Goal: Transaction & Acquisition: Obtain resource

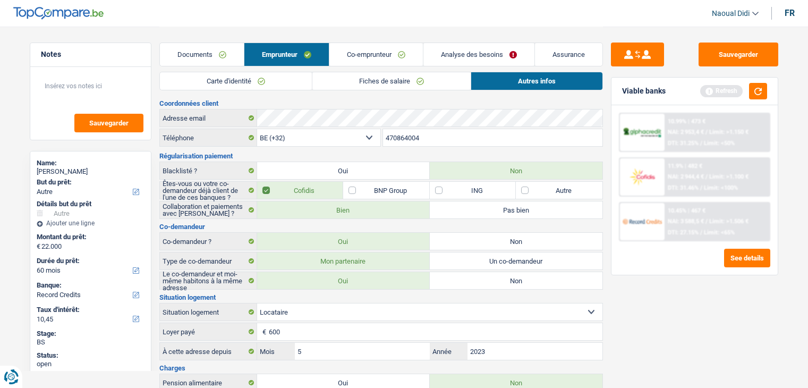
select select "other"
select select "60"
select select "record credits"
select select "32"
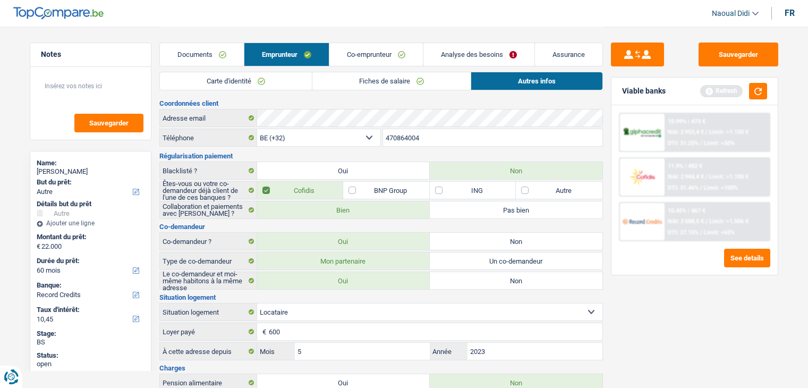
select select "rents"
click at [748, 56] on button "Sauvegarder" at bounding box center [738, 54] width 80 height 24
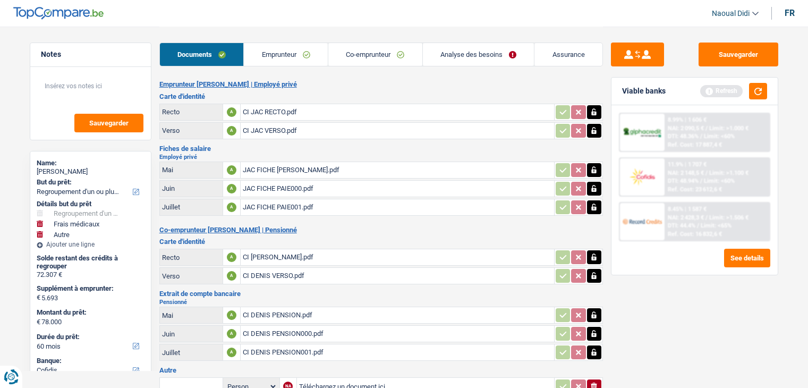
select select "refinancing"
select select "medical"
select select "other"
select select "60"
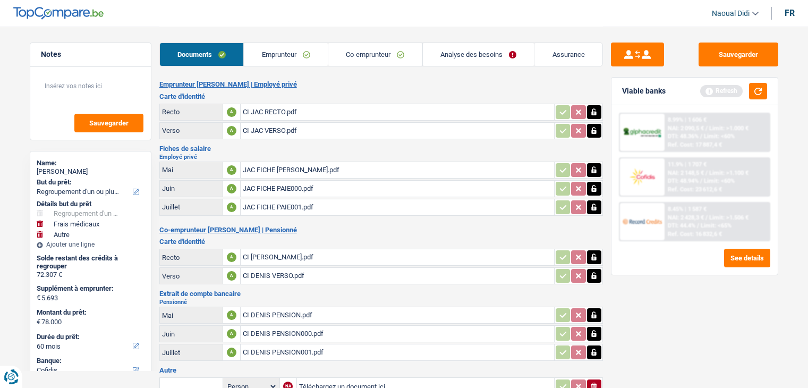
select select "cofidis"
click at [731, 55] on button "Sauvegarder" at bounding box center [738, 54] width 80 height 24
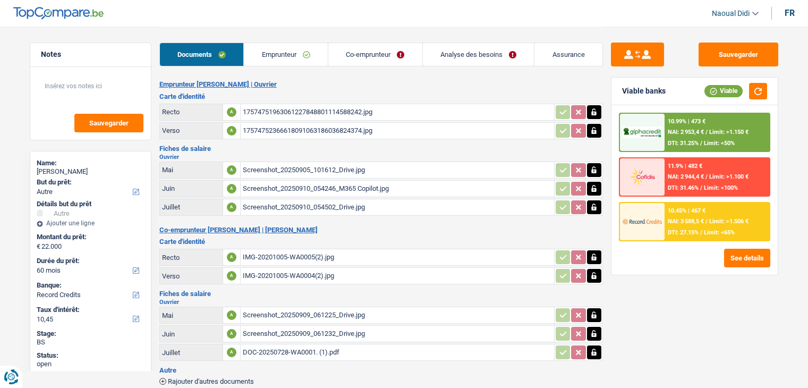
select select "other"
select select "60"
select select "record credits"
drag, startPoint x: 89, startPoint y: 170, endPoint x: 70, endPoint y: 170, distance: 19.1
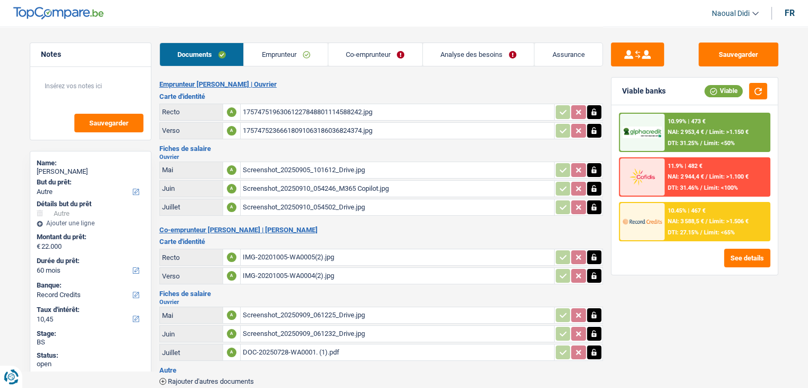
click at [70, 170] on div "Sylejmani Kadri" at bounding box center [91, 171] width 108 height 8
copy div "Kadri"
click at [283, 60] on link "Emprunteur" at bounding box center [286, 54] width 84 height 23
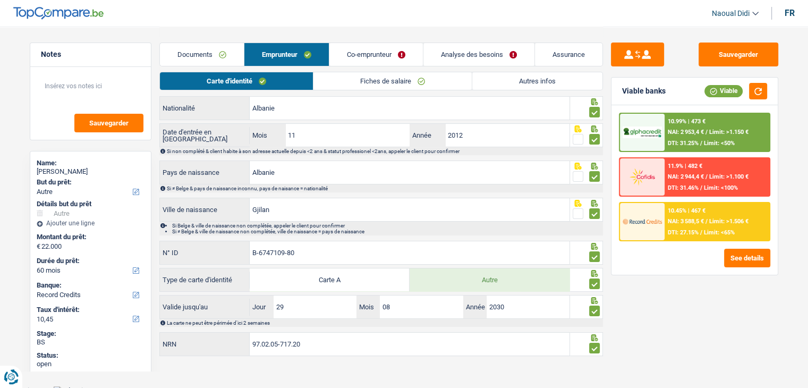
scroll to position [123, 0]
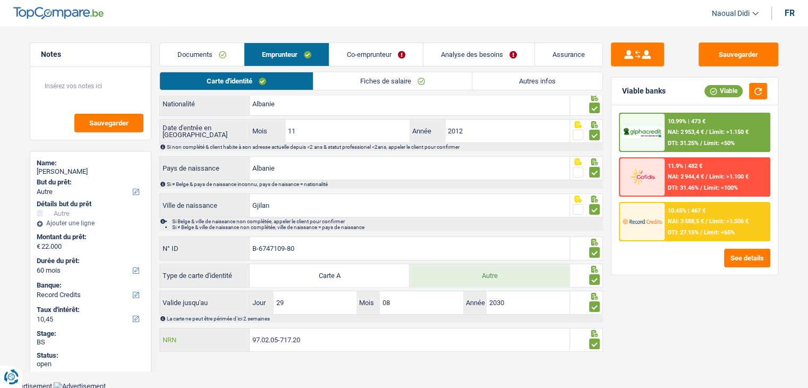
drag, startPoint x: 293, startPoint y: 335, endPoint x: 233, endPoint y: 334, distance: 60.0
click at [233, 334] on div "97.02.05-717.20 NRN" at bounding box center [365, 339] width 410 height 23
click at [213, 60] on link "Documents" at bounding box center [202, 54] width 84 height 23
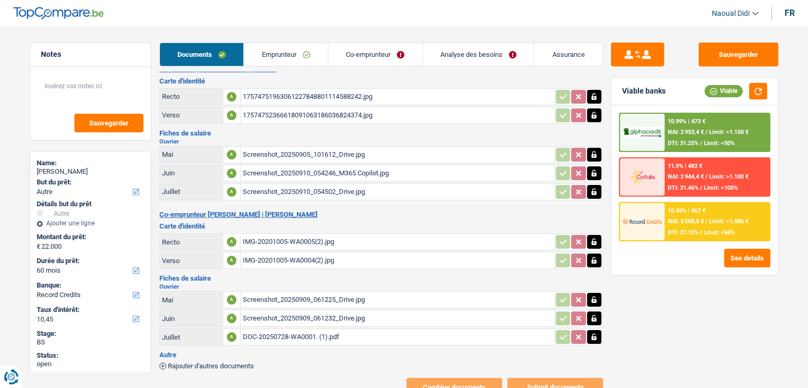
scroll to position [0, 0]
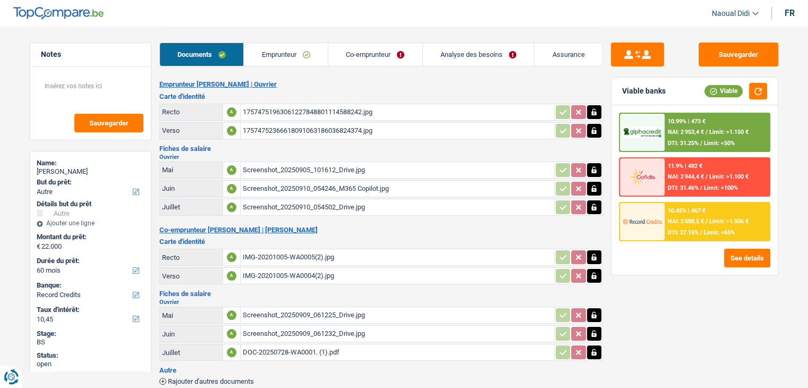
click at [283, 49] on link "Emprunteur" at bounding box center [286, 54] width 84 height 23
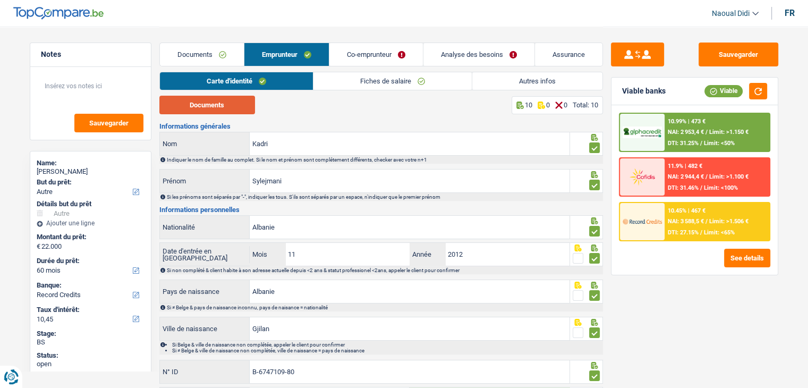
click at [238, 101] on button "Documents" at bounding box center [207, 105] width 96 height 19
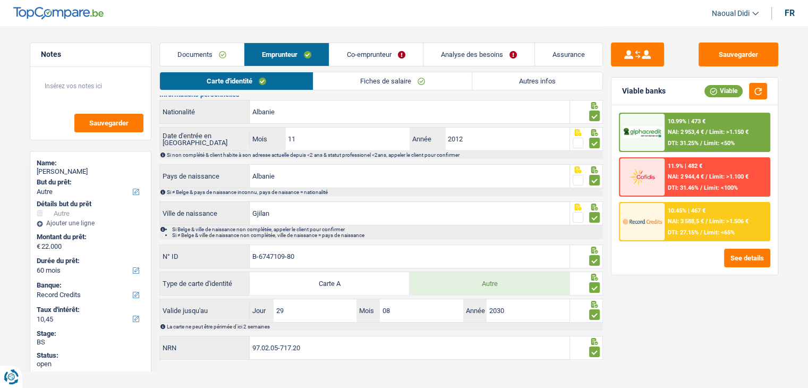
scroll to position [123, 0]
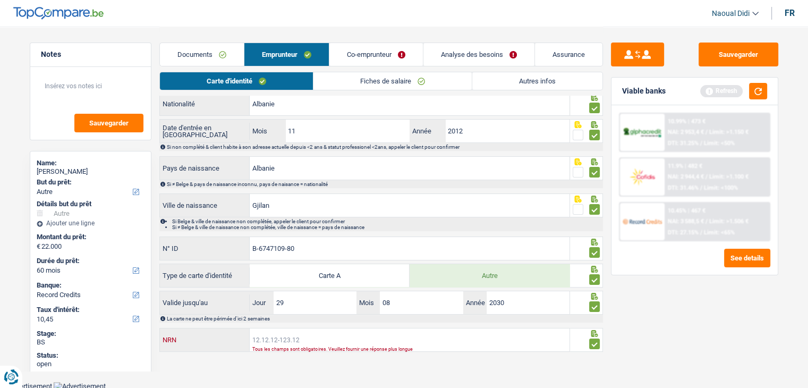
paste input "97.02.05-717.20"
type input "97.02.05-717.20"
click at [381, 56] on link "Co-emprunteur" at bounding box center [375, 54] width 93 height 23
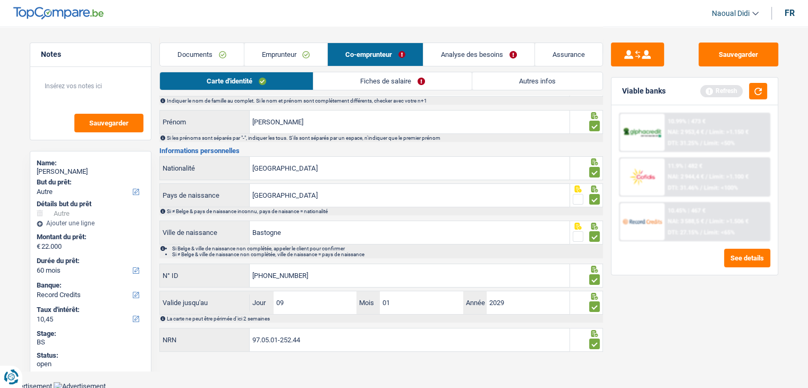
click at [211, 56] on link "Documents" at bounding box center [202, 54] width 84 height 23
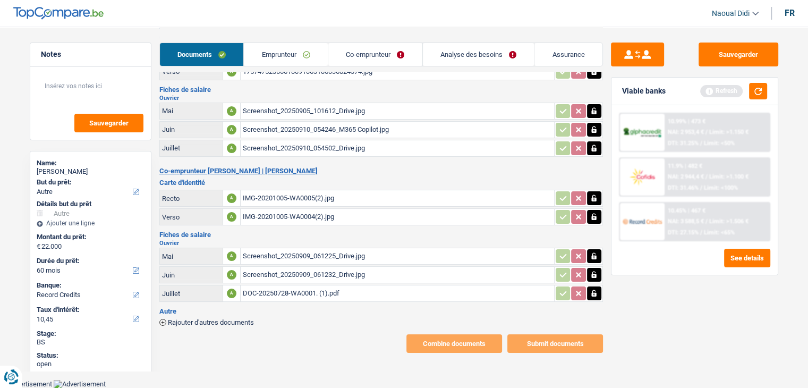
scroll to position [52, 0]
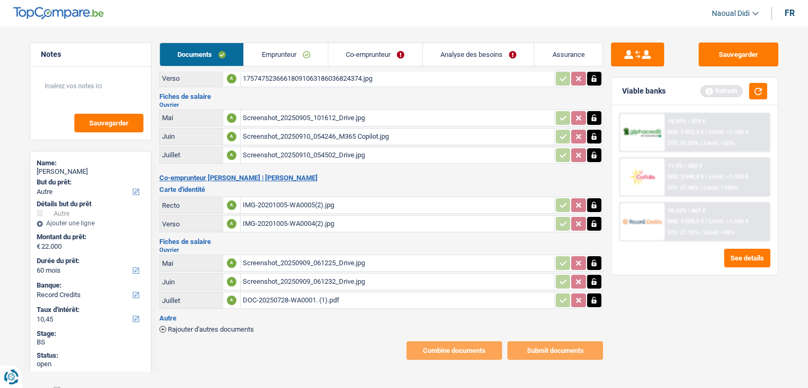
click at [300, 202] on div "IMG-20201005-WA0005(2).jpg" at bounding box center [397, 205] width 309 height 16
click at [283, 202] on div "IMG-20201005-WA0005(2).jpg" at bounding box center [397, 205] width 309 height 16
click at [267, 218] on div "IMG-20201005-WA0004(2).jpg" at bounding box center [397, 224] width 309 height 16
click at [301, 53] on link "Emprunteur" at bounding box center [286, 54] width 84 height 23
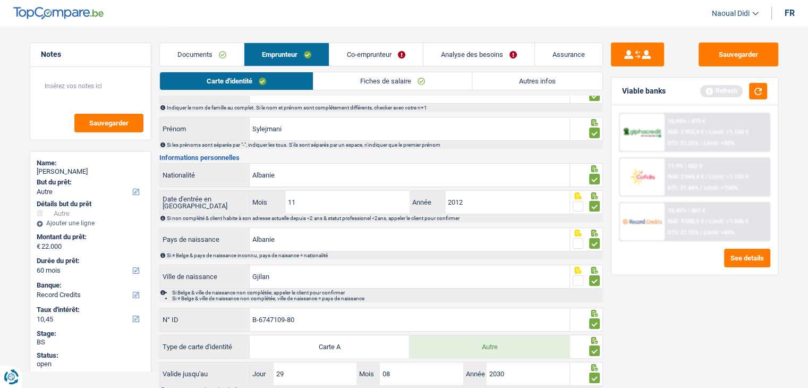
click at [354, 53] on link "Co-emprunteur" at bounding box center [375, 54] width 93 height 23
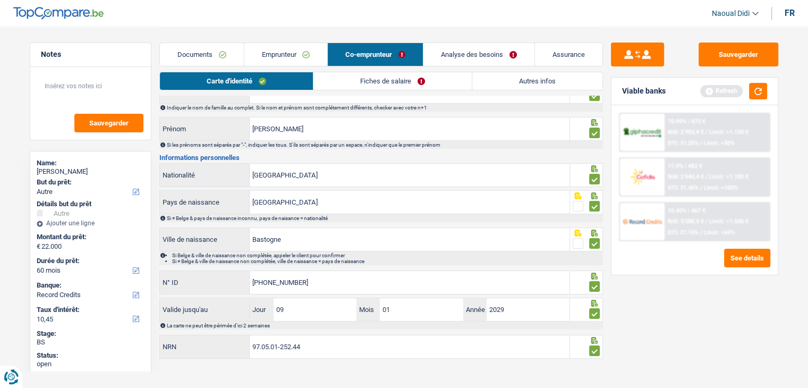
click at [225, 82] on link "Carte d'identité" at bounding box center [236, 81] width 153 height 18
drag, startPoint x: 291, startPoint y: 279, endPoint x: 195, endPoint y: 268, distance: 96.3
click at [195, 268] on div "Informations générales RECKINGER Nom Indiquer le nom de famille au complet. Si …" at bounding box center [380, 215] width 443 height 289
paste input "01635-12"
type input "592-9101635-12"
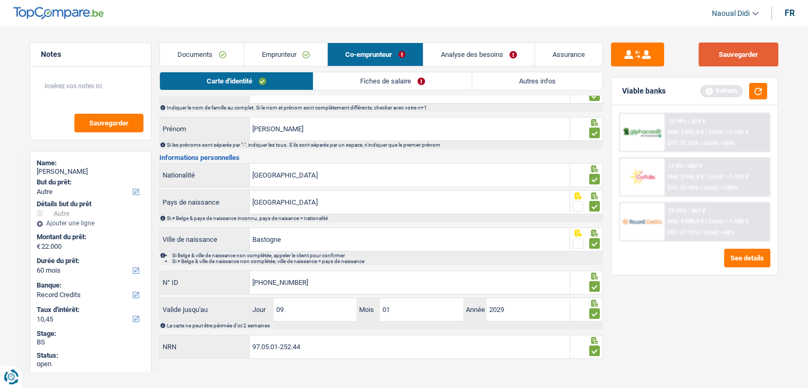
click at [715, 56] on button "Sauvegarder" at bounding box center [738, 54] width 80 height 24
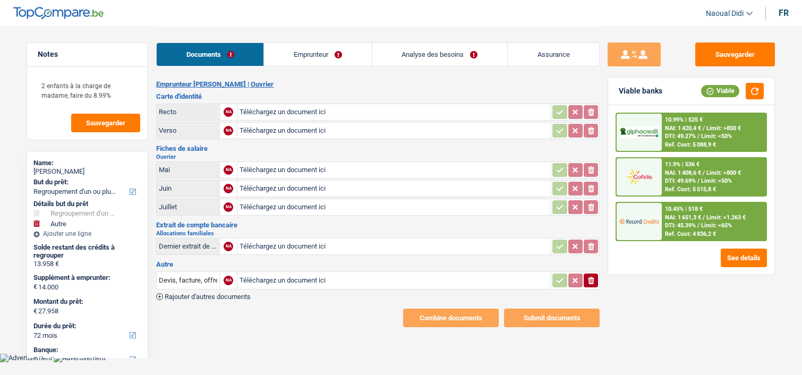
select select "refinancing"
select select "other"
select select "72"
click at [209, 166] on div "Mai" at bounding box center [188, 170] width 58 height 8
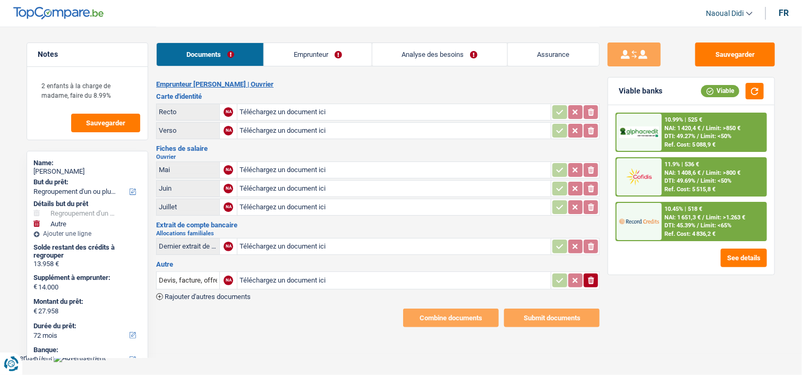
click at [410, 57] on link "Analyse des besoins" at bounding box center [439, 54] width 135 height 23
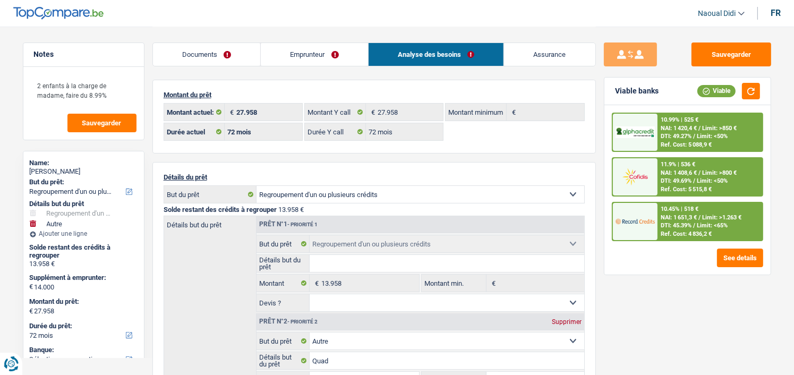
click at [236, 55] on link "Documents" at bounding box center [207, 54] width 108 height 23
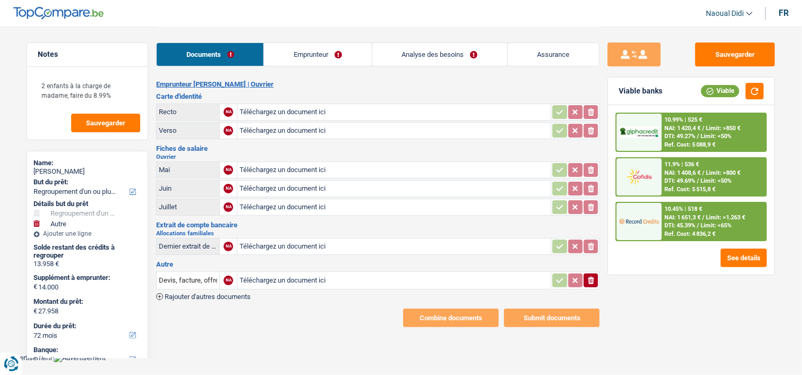
click at [270, 108] on input "Téléchargez un document ici" at bounding box center [394, 112] width 309 height 16
type input "C:\fakepath\1000005977.jpg"
click at [269, 131] on input "Téléchargez un document ici" at bounding box center [394, 131] width 309 height 16
type input "C:\fakepath\1000005978.jpg"
click at [264, 170] on input "Téléchargez un document ici" at bounding box center [394, 170] width 309 height 16
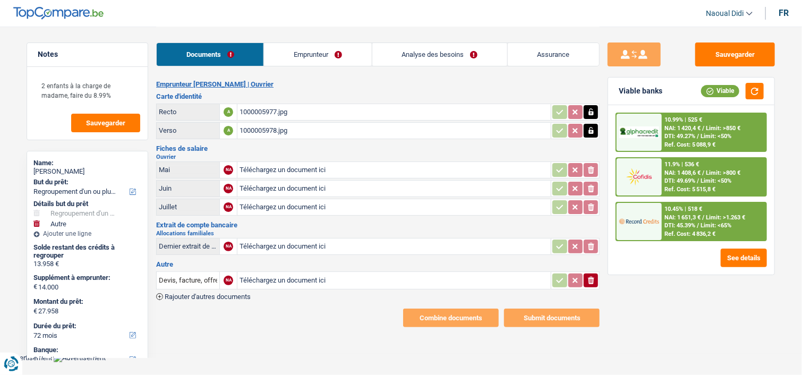
type input "C:\fakepath\FP 06.jpg"
click at [295, 186] on input "Téléchargez un document ici" at bounding box center [394, 189] width 309 height 16
type input "C:\fakepath\FP 07.jpg"
click at [285, 203] on input "Téléchargez un document ici" at bounding box center [394, 207] width 309 height 16
type input "C:\fakepath\FP 08.jpg"
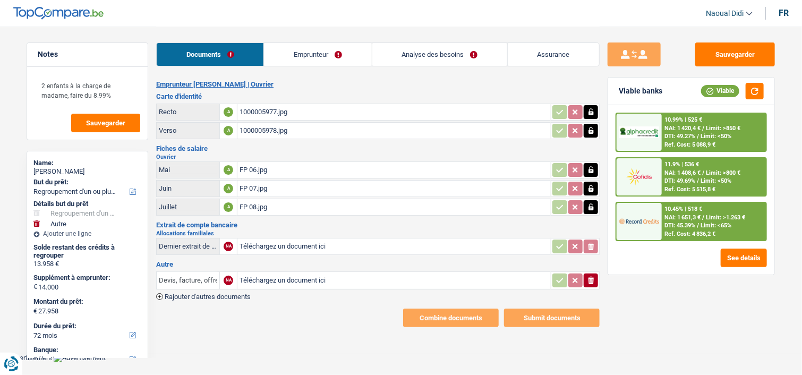
click at [198, 274] on input "Devis, facture, offre, bon de commande" at bounding box center [188, 280] width 58 height 17
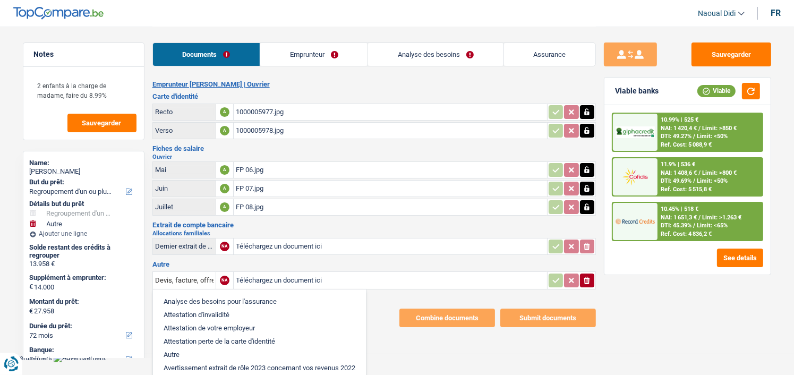
click at [196, 349] on li "Autre" at bounding box center [259, 354] width 202 height 13
type input "Autre"
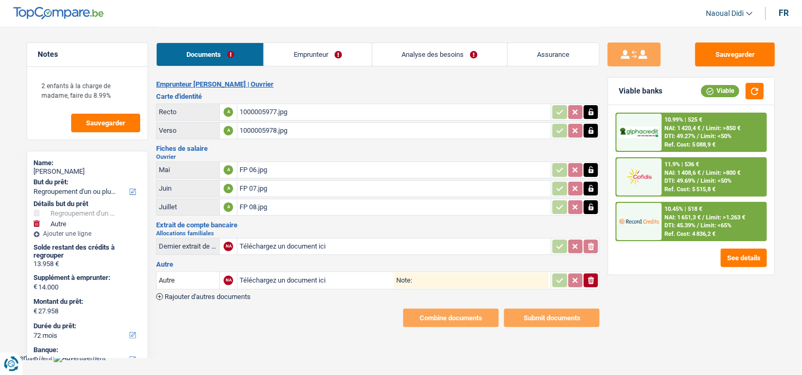
click at [269, 276] on input "Téléchargez un document ici" at bounding box center [317, 280] width 155 height 16
type input "C:\fakepath\FP 06 2.jpg"
click at [414, 275] on input "Note:" at bounding box center [480, 280] width 137 height 16
type input "FP 06 PARTIE 2"
click at [223, 293] on span "Rajouter d'autres documents" at bounding box center [208, 296] width 86 height 7
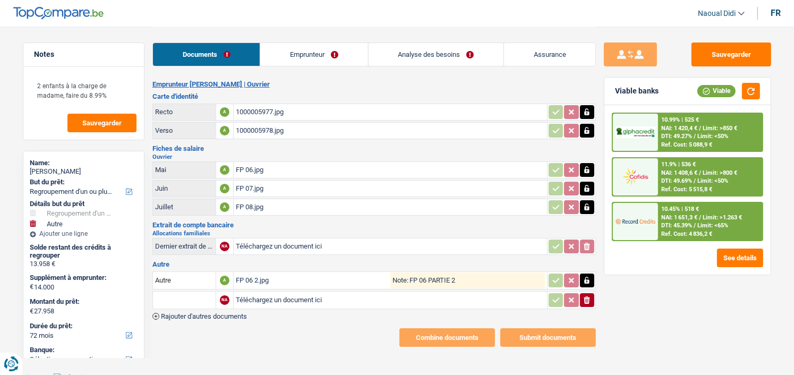
click at [238, 296] on input "Téléchargez un document ici" at bounding box center [390, 300] width 309 height 16
type input "C:\fakepath\FP 05.jpg"
click at [713, 58] on button "Sauvegarder" at bounding box center [732, 54] width 80 height 24
click at [297, 60] on link "Emprunteur" at bounding box center [313, 54] width 107 height 23
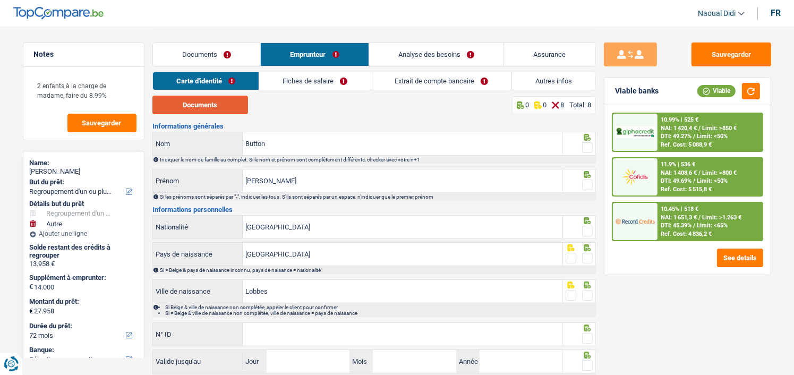
click at [200, 108] on button "Documents" at bounding box center [200, 105] width 96 height 19
drag, startPoint x: 586, startPoint y: 147, endPoint x: 590, endPoint y: 168, distance: 21.5
click at [586, 147] on span at bounding box center [587, 147] width 11 height 11
click at [0, 0] on input "radio" at bounding box center [0, 0] width 0 height 0
click at [588, 187] on span at bounding box center [587, 185] width 11 height 11
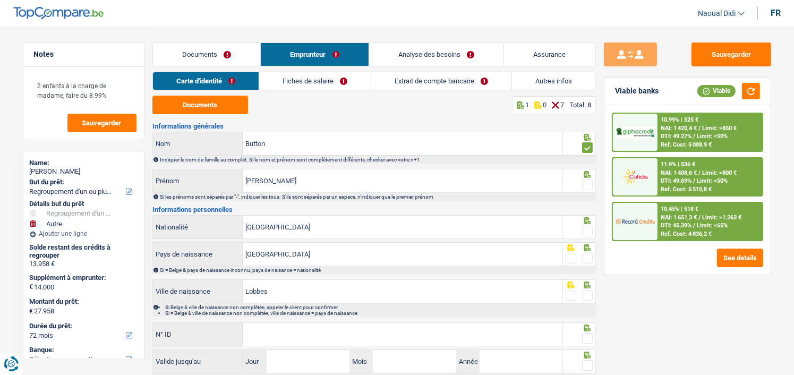
click at [0, 0] on input "radio" at bounding box center [0, 0] width 0 height 0
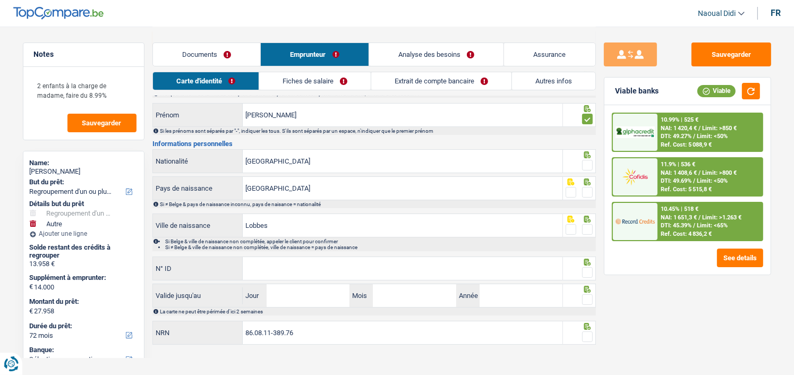
scroll to position [71, 0]
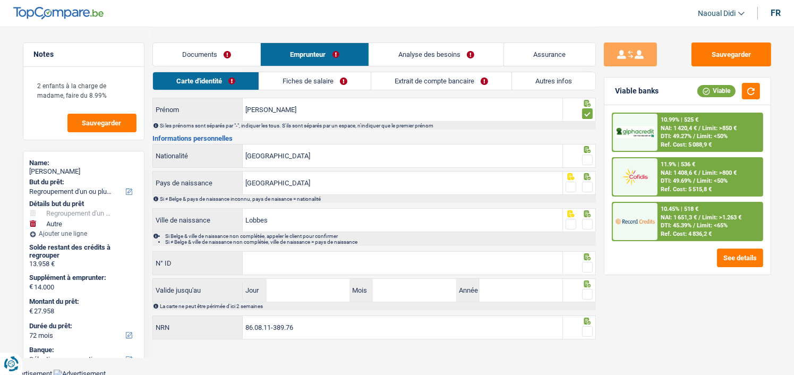
click at [587, 157] on span at bounding box center [587, 160] width 11 height 11
click at [0, 0] on input "radio" at bounding box center [0, 0] width 0 height 0
click at [587, 184] on span at bounding box center [587, 187] width 11 height 11
click at [0, 0] on input "radio" at bounding box center [0, 0] width 0 height 0
click at [589, 220] on span at bounding box center [587, 224] width 11 height 11
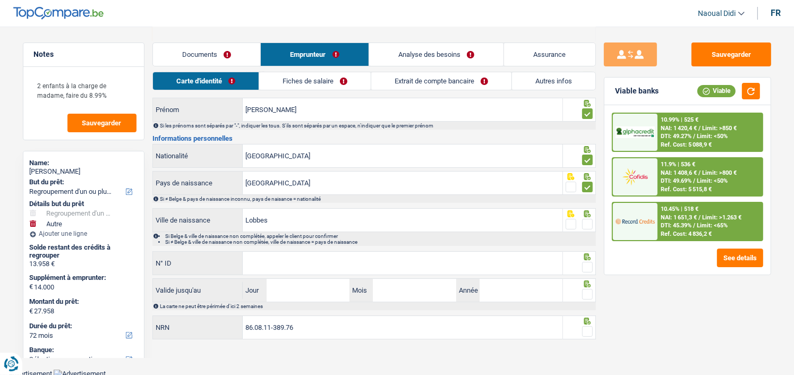
click at [0, 0] on input "radio" at bounding box center [0, 0] width 0 height 0
click at [338, 264] on input "N° ID" at bounding box center [403, 263] width 320 height 23
paste input "595-0052402-40"
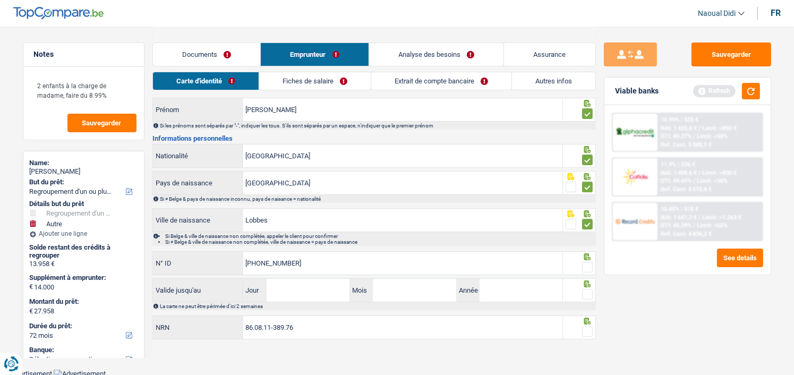
type input "595-0052402-40"
click at [289, 288] on input "Jour" at bounding box center [308, 290] width 83 height 23
type input "07"
type input "12"
type input "2030"
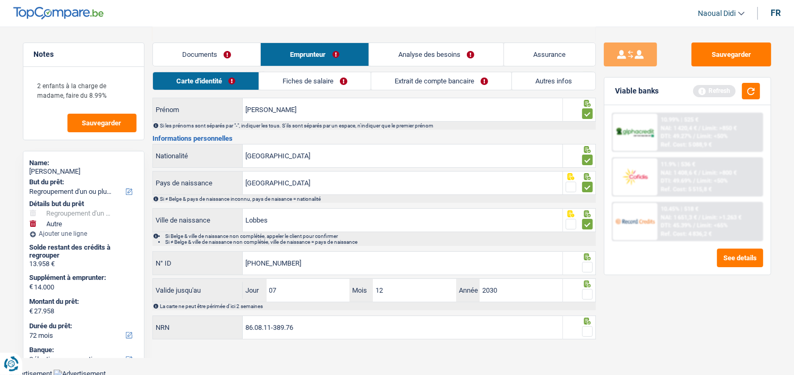
click at [585, 291] on span at bounding box center [587, 294] width 11 height 11
click at [0, 0] on input "radio" at bounding box center [0, 0] width 0 height 0
click at [588, 270] on span at bounding box center [587, 267] width 11 height 11
click at [0, 0] on input "radio" at bounding box center [0, 0] width 0 height 0
drag, startPoint x: 310, startPoint y: 324, endPoint x: 219, endPoint y: 317, distance: 91.1
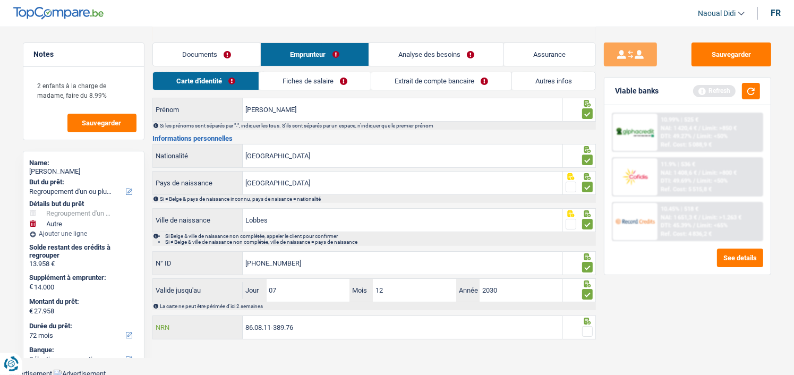
click at [219, 317] on div "86.08.11-389.76 NRN" at bounding box center [358, 327] width 410 height 23
click at [746, 61] on button "Sauvegarder" at bounding box center [732, 54] width 80 height 24
click at [219, 56] on link "Documents" at bounding box center [207, 54] width 108 height 23
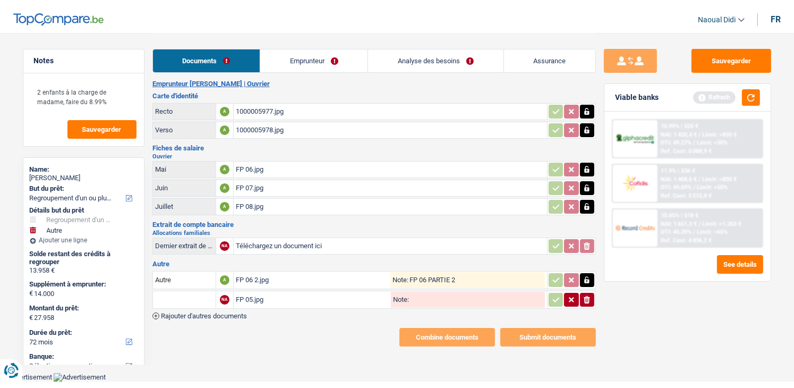
scroll to position [0, 0]
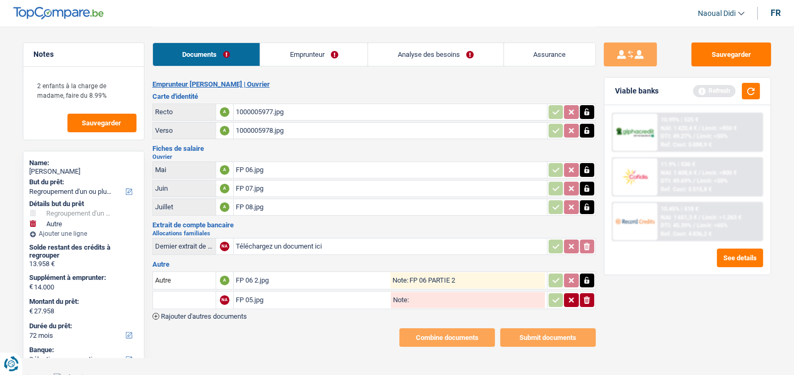
click at [303, 56] on link "Emprunteur" at bounding box center [313, 54] width 107 height 23
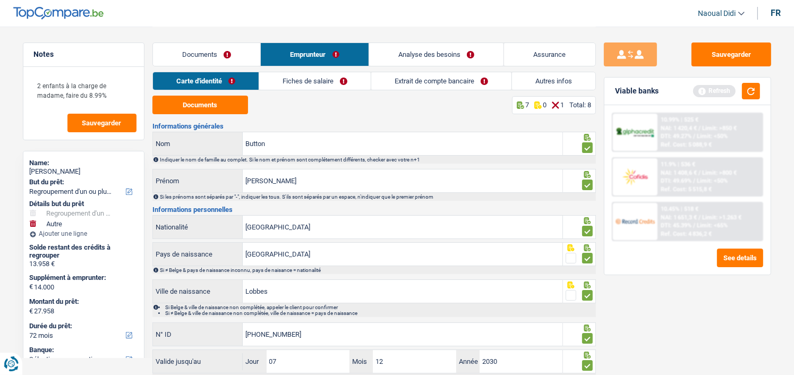
click at [304, 81] on link "Fiches de salaire" at bounding box center [315, 81] width 112 height 18
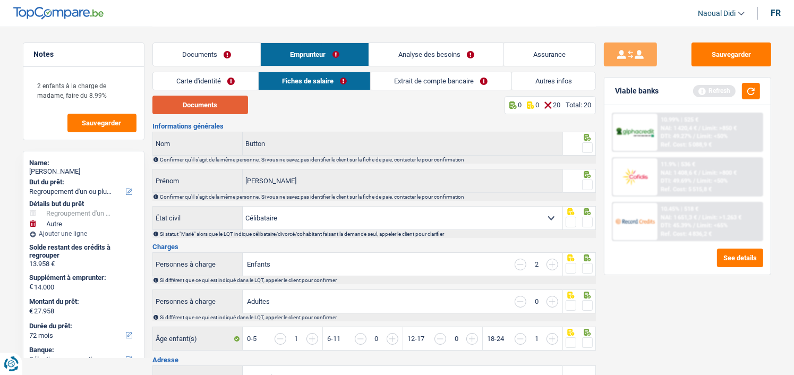
click at [227, 105] on button "Documents" at bounding box center [200, 105] width 96 height 19
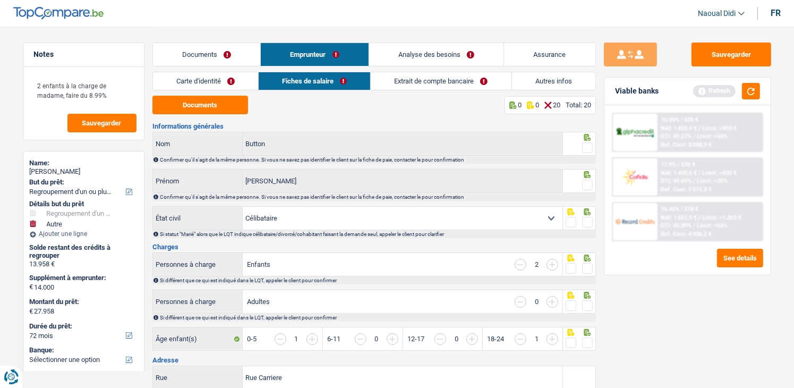
click at [206, 66] on div "Documents Emprunteur Analyse des besoins Assurance" at bounding box center [373, 49] width 443 height 45
click at [205, 56] on link "Documents" at bounding box center [207, 54] width 108 height 23
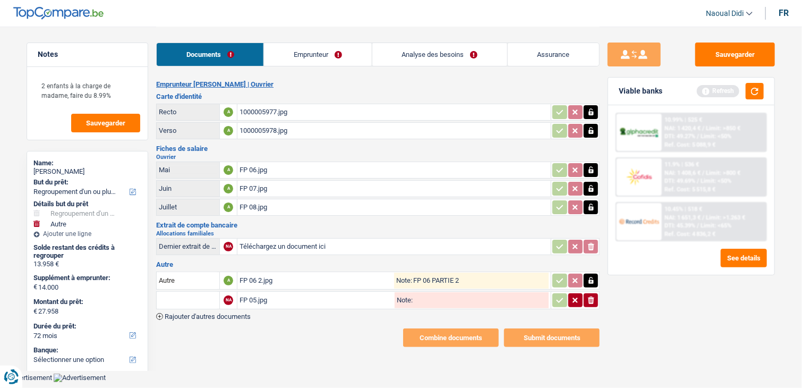
click at [261, 275] on div "FP 06 2.jpg" at bounding box center [317, 280] width 155 height 16
click at [321, 58] on link "Emprunteur" at bounding box center [317, 54] width 107 height 23
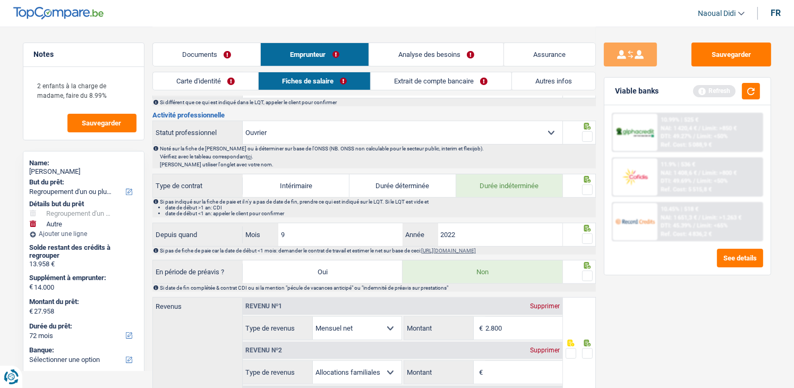
scroll to position [478, 0]
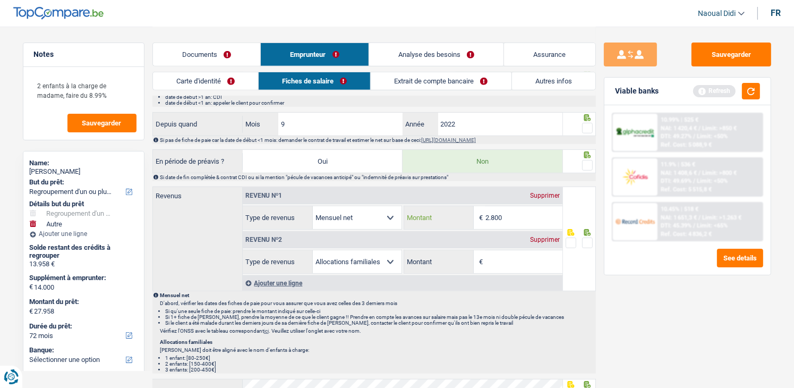
drag, startPoint x: 511, startPoint y: 211, endPoint x: 472, endPoint y: 207, distance: 39.5
click at [472, 207] on div "2.800 € Montant" at bounding box center [483, 217] width 158 height 23
type input "1.596"
click at [540, 237] on div "Supprimer" at bounding box center [544, 239] width 35 height 6
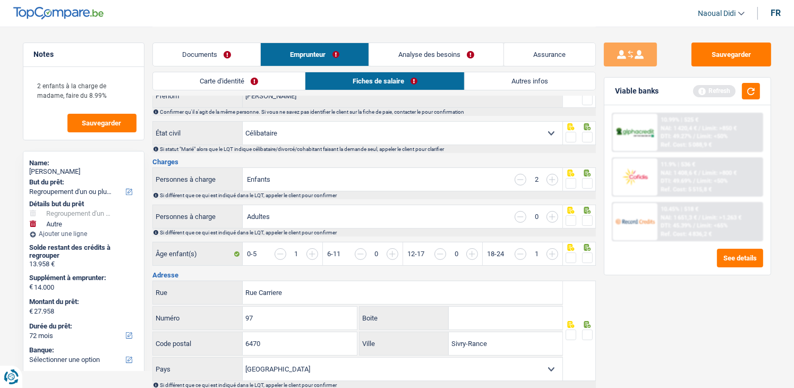
scroll to position [0, 0]
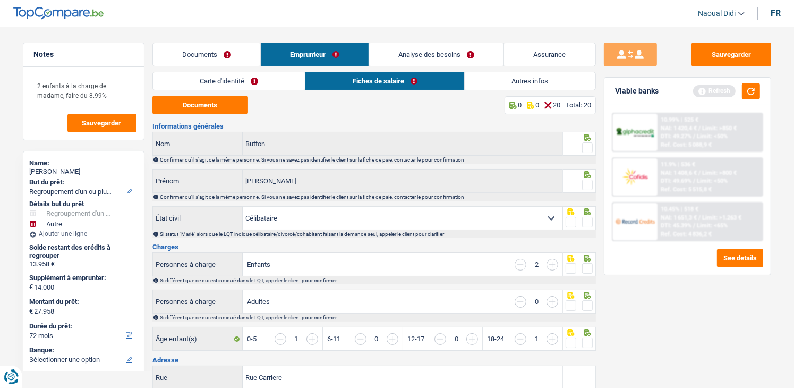
click at [590, 219] on span at bounding box center [587, 222] width 11 height 11
click at [0, 0] on input "radio" at bounding box center [0, 0] width 0 height 0
click at [588, 185] on span at bounding box center [587, 185] width 11 height 11
click at [0, 0] on input "radio" at bounding box center [0, 0] width 0 height 0
click at [589, 152] on span at bounding box center [587, 147] width 11 height 11
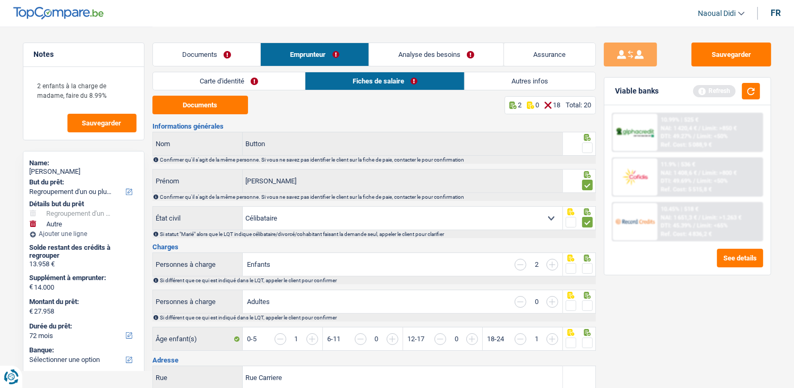
click at [0, 0] on input "radio" at bounding box center [0, 0] width 0 height 0
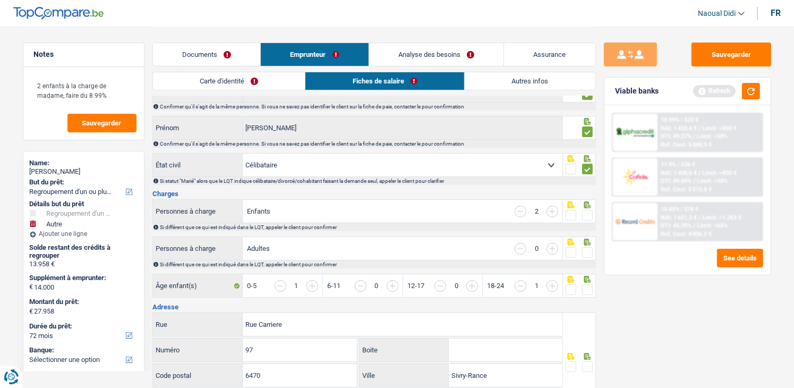
click at [533, 162] on select "Célibataire Marié(e) Cohabitant(e) légal(e) Divorcé(e) Veuf(ve) Séparé (de fait…" at bounding box center [403, 164] width 320 height 23
select select "cohabitation"
click at [243, 153] on select "Célibataire Marié(e) Cohabitant(e) légal(e) Divorcé(e) Veuf(ve) Séparé (de fait…" at bounding box center [403, 164] width 320 height 23
click at [586, 215] on span at bounding box center [587, 215] width 11 height 11
click at [0, 0] on input "radio" at bounding box center [0, 0] width 0 height 0
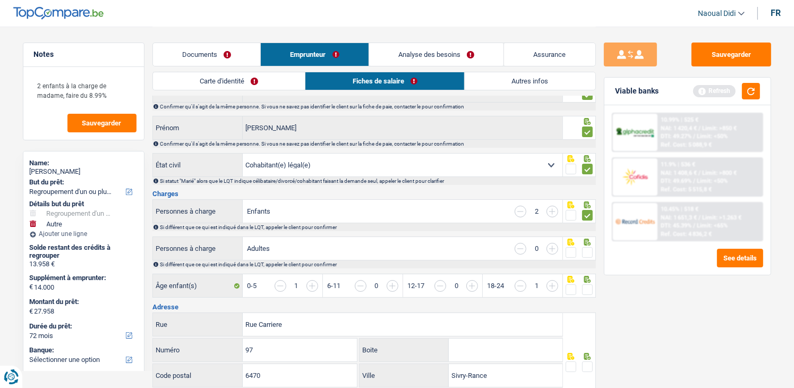
drag, startPoint x: 589, startPoint y: 250, endPoint x: 591, endPoint y: 275, distance: 25.1
click at [589, 251] on span at bounding box center [587, 252] width 11 height 11
click at [0, 0] on input "radio" at bounding box center [0, 0] width 0 height 0
click at [590, 287] on span at bounding box center [587, 289] width 11 height 11
click at [0, 0] on input "radio" at bounding box center [0, 0] width 0 height 0
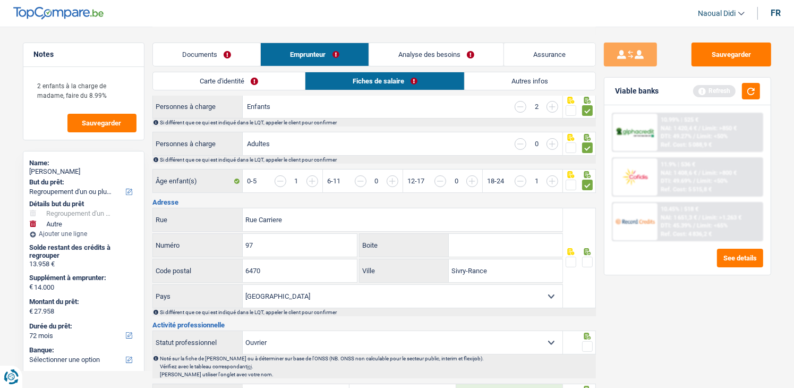
scroll to position [159, 0]
click at [585, 261] on span at bounding box center [587, 260] width 11 height 11
click at [0, 0] on input "radio" at bounding box center [0, 0] width 0 height 0
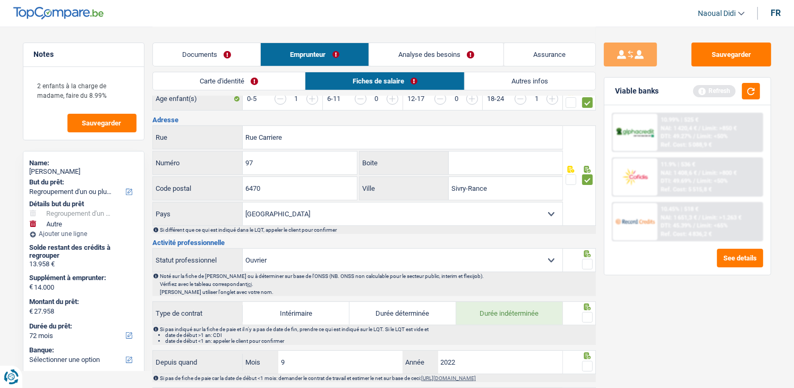
scroll to position [266, 0]
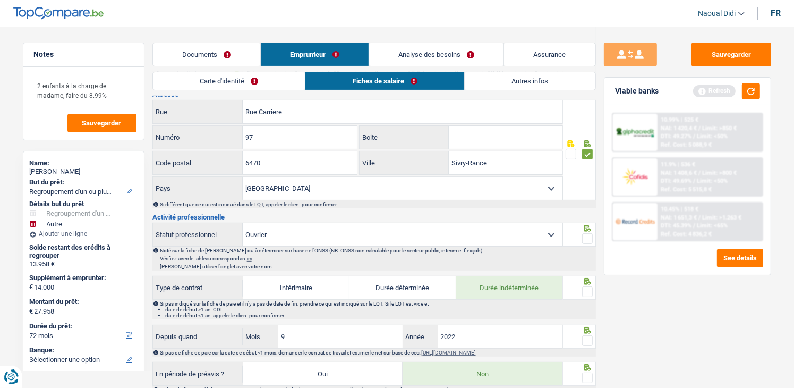
click at [588, 236] on span at bounding box center [587, 238] width 11 height 11
click at [0, 0] on input "radio" at bounding box center [0, 0] width 0 height 0
click at [588, 286] on span at bounding box center [587, 291] width 11 height 11
click at [0, 0] on input "radio" at bounding box center [0, 0] width 0 height 0
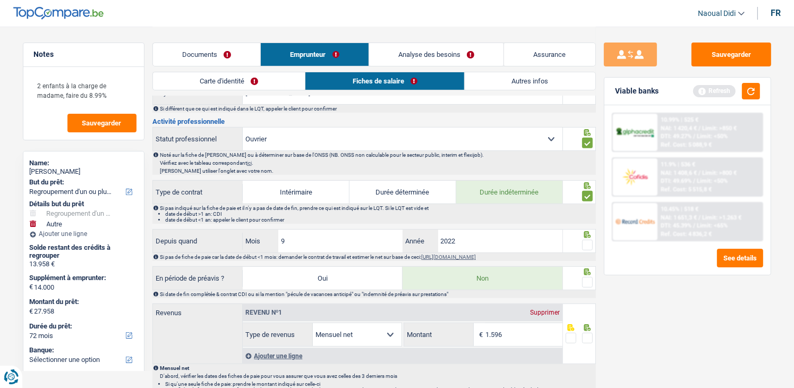
scroll to position [372, 0]
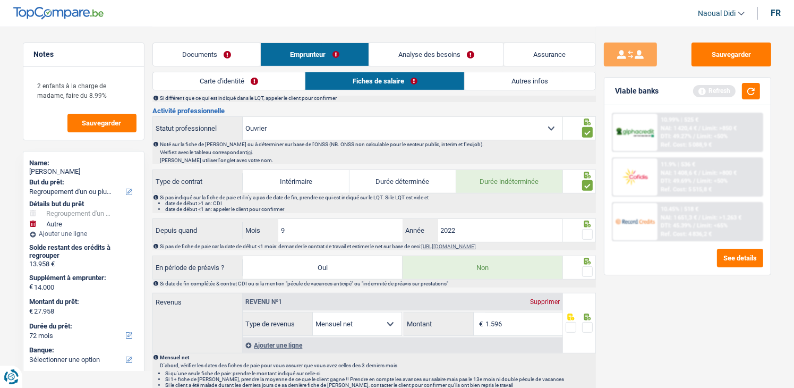
click at [589, 232] on span at bounding box center [587, 234] width 11 height 11
click at [0, 0] on input "radio" at bounding box center [0, 0] width 0 height 0
click at [587, 268] on span at bounding box center [587, 271] width 11 height 11
click at [0, 0] on input "radio" at bounding box center [0, 0] width 0 height 0
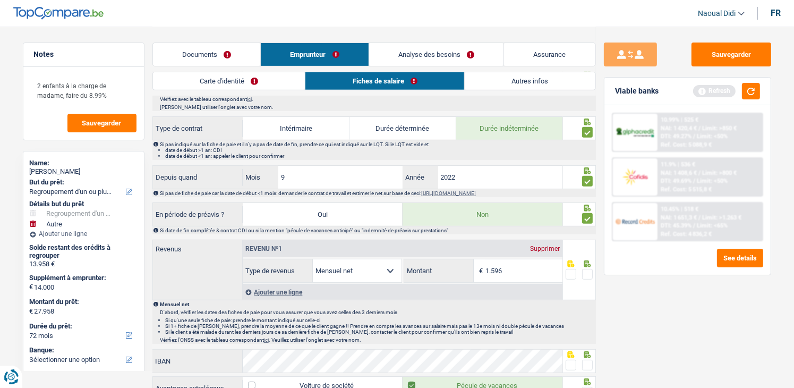
click at [587, 270] on span at bounding box center [587, 274] width 11 height 11
click at [0, 0] on input "radio" at bounding box center [0, 0] width 0 height 0
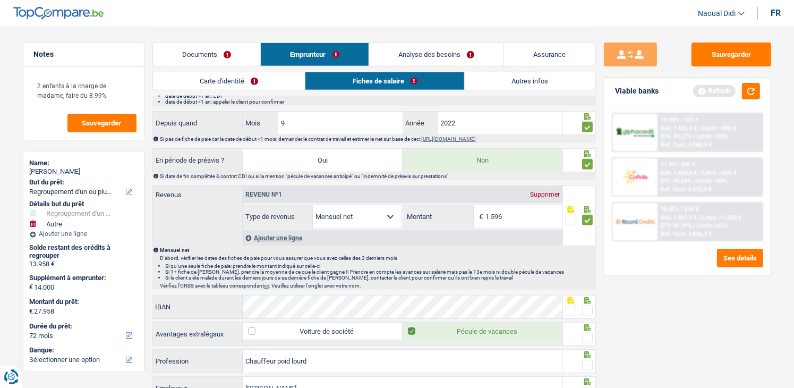
scroll to position [584, 0]
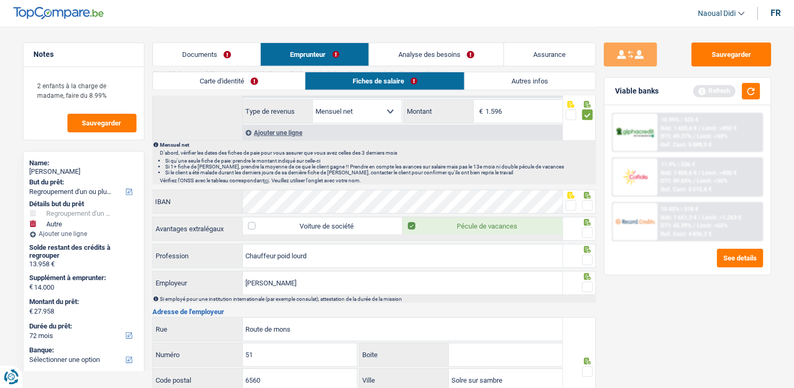
drag, startPoint x: 179, startPoint y: 24, endPoint x: 186, endPoint y: 40, distance: 17.9
click at [179, 24] on header "Naoual Didi Se déconnecter fr" at bounding box center [397, 13] width 794 height 27
click at [583, 201] on span at bounding box center [587, 205] width 11 height 11
click at [0, 0] on input "radio" at bounding box center [0, 0] width 0 height 0
click at [588, 231] on span at bounding box center [587, 232] width 11 height 11
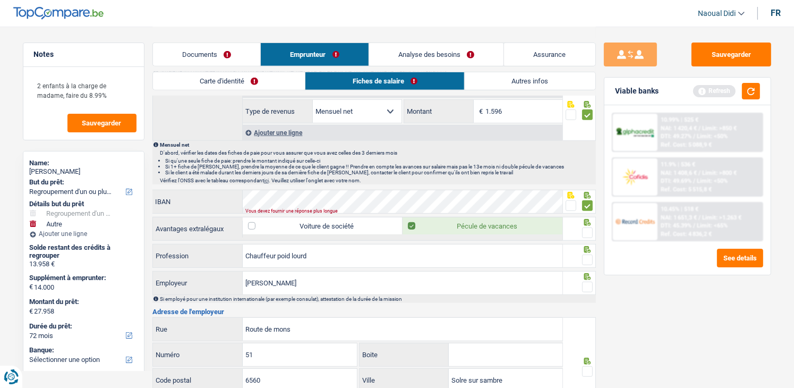
click at [0, 0] on input "radio" at bounding box center [0, 0] width 0 height 0
click at [588, 254] on span at bounding box center [587, 259] width 11 height 11
click at [0, 0] on input "radio" at bounding box center [0, 0] width 0 height 0
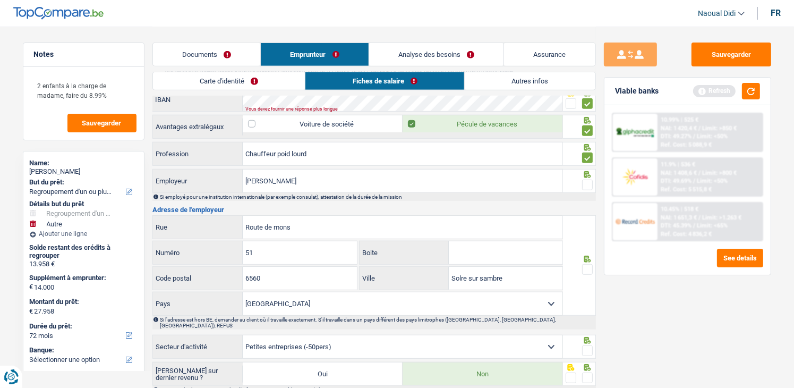
scroll to position [690, 0]
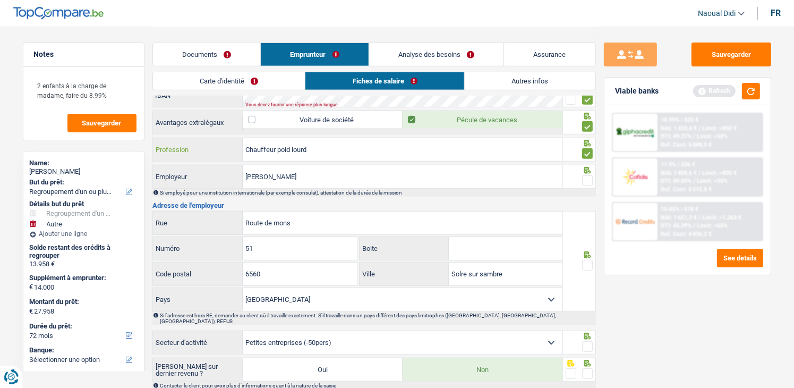
click at [291, 144] on input "Chauffeur poid lourd" at bounding box center [403, 149] width 320 height 23
type input "Chauffeur poids lourd"
click at [591, 177] on span at bounding box center [587, 180] width 11 height 11
click at [0, 0] on input "radio" at bounding box center [0, 0] width 0 height 0
drag, startPoint x: 260, startPoint y: 170, endPoint x: 242, endPoint y: 169, distance: 17.6
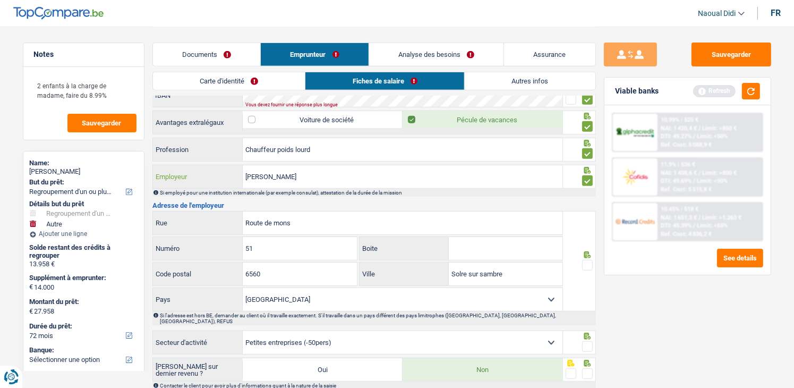
click at [242, 169] on div "Eric robert Employeur" at bounding box center [358, 176] width 410 height 23
paste input "TRANSPORT"
click at [322, 173] on input "TRANSPORT Robert" at bounding box center [403, 176] width 320 height 23
type input "TRANSPORT Robert Eric"
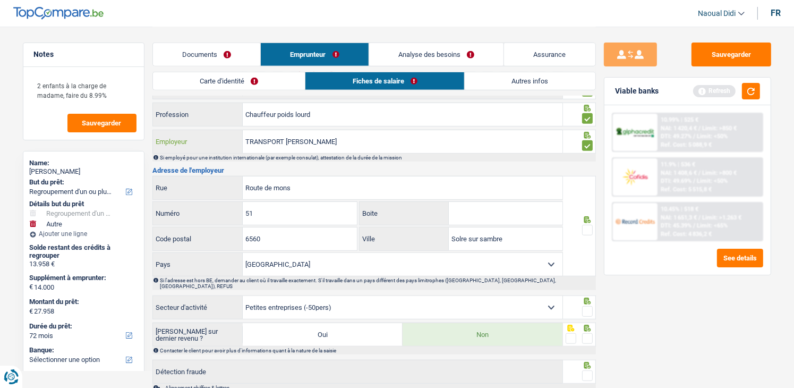
scroll to position [744, 0]
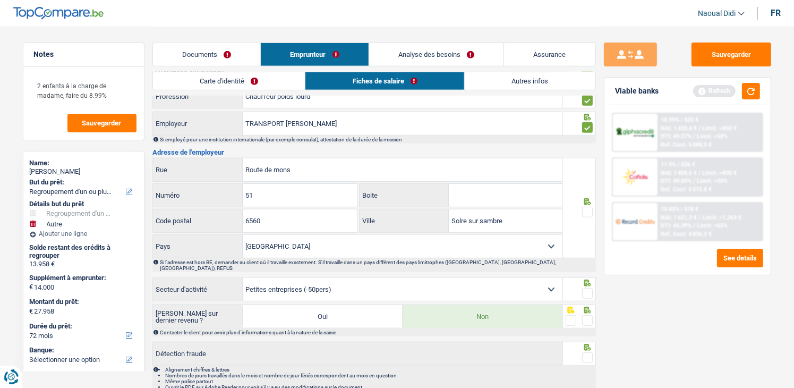
click at [588, 209] on span at bounding box center [587, 212] width 11 height 11
click at [0, 0] on input "radio" at bounding box center [0, 0] width 0 height 0
click at [588, 288] on span at bounding box center [587, 293] width 11 height 11
click at [0, 0] on input "radio" at bounding box center [0, 0] width 0 height 0
click at [591, 315] on span at bounding box center [587, 320] width 11 height 11
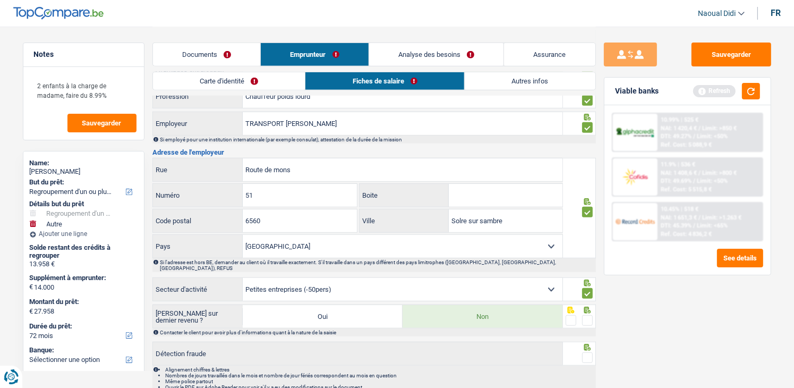
click at [0, 0] on input "radio" at bounding box center [0, 0] width 0 height 0
click at [589, 352] on span at bounding box center [587, 357] width 11 height 11
click at [0, 0] on input "radio" at bounding box center [0, 0] width 0 height 0
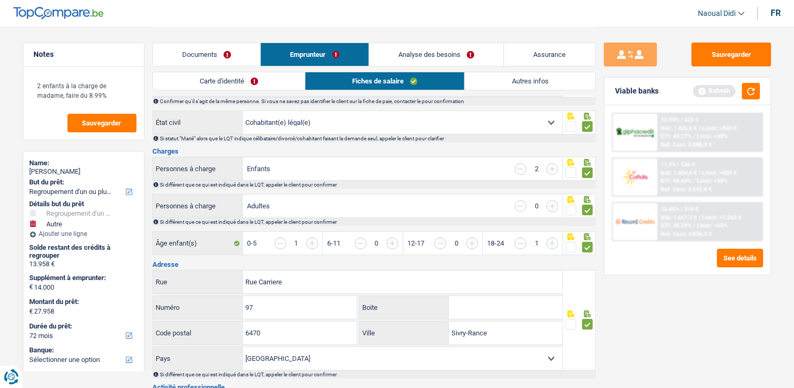
scroll to position [0, 0]
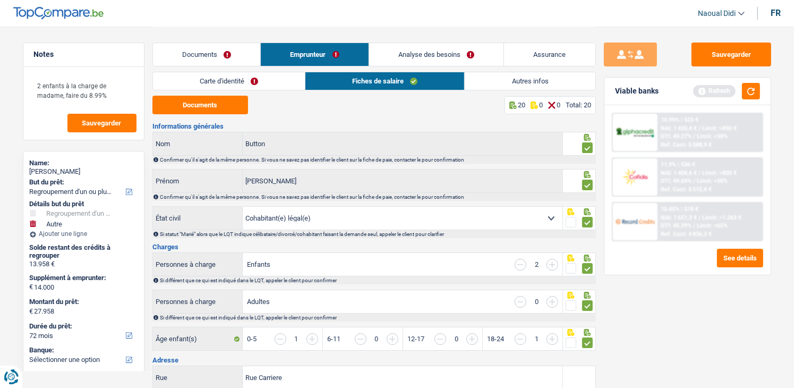
click at [255, 81] on link "Carte d'identité" at bounding box center [229, 81] width 152 height 18
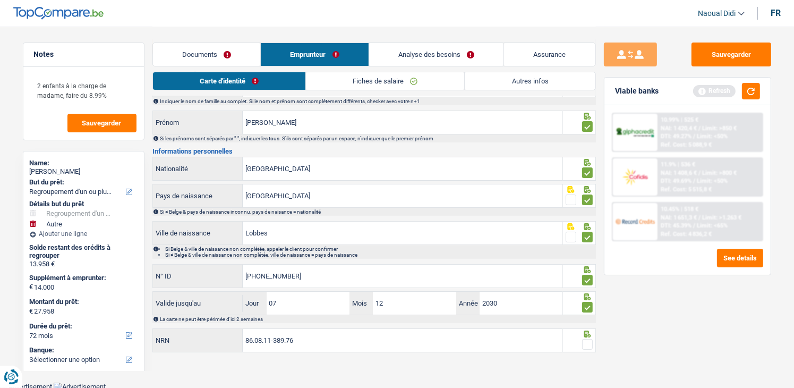
scroll to position [59, 0]
click at [588, 338] on span at bounding box center [587, 343] width 11 height 11
click at [0, 0] on input "radio" at bounding box center [0, 0] width 0 height 0
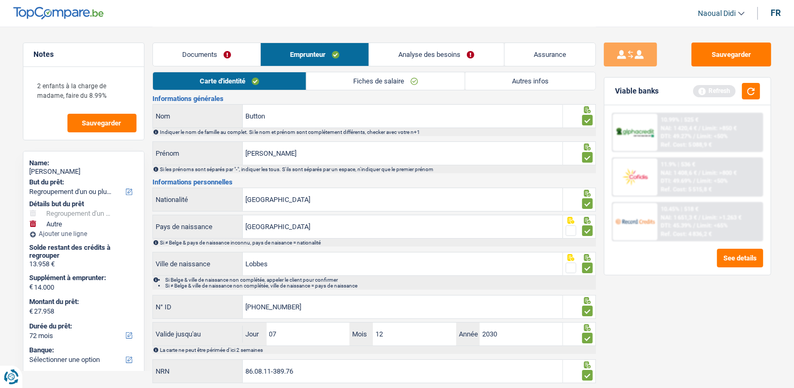
scroll to position [0, 0]
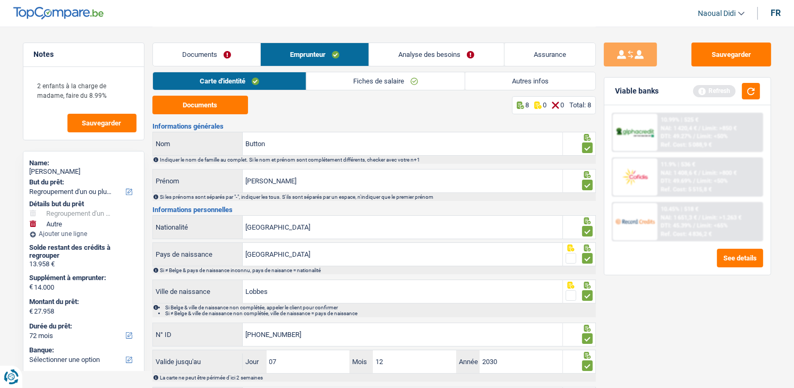
click at [522, 73] on link "Autres infos" at bounding box center [530, 81] width 130 height 18
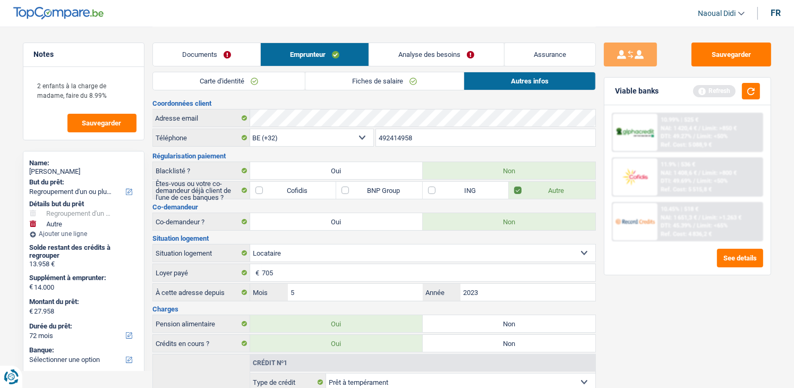
click at [406, 52] on link "Analyse des besoins" at bounding box center [436, 54] width 134 height 23
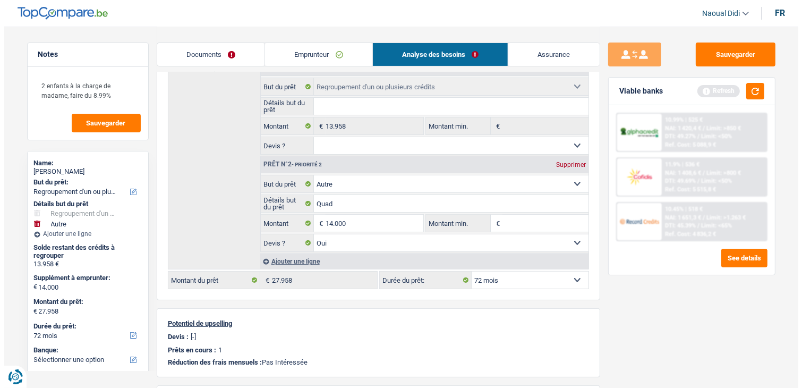
scroll to position [159, 0]
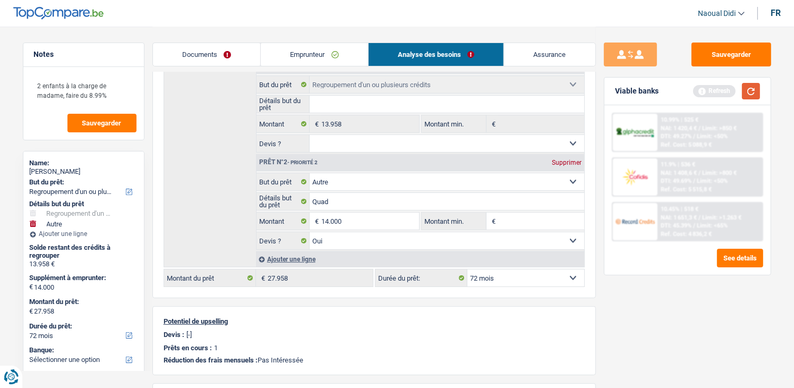
click at [752, 96] on button "button" at bounding box center [751, 91] width 18 height 16
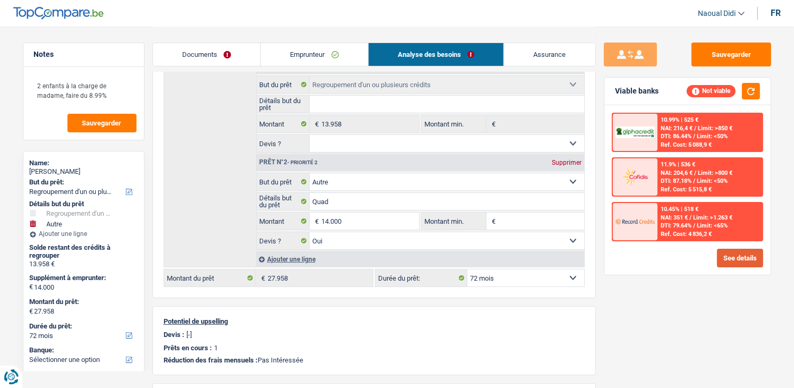
click at [731, 255] on button "See details" at bounding box center [740, 258] width 46 height 19
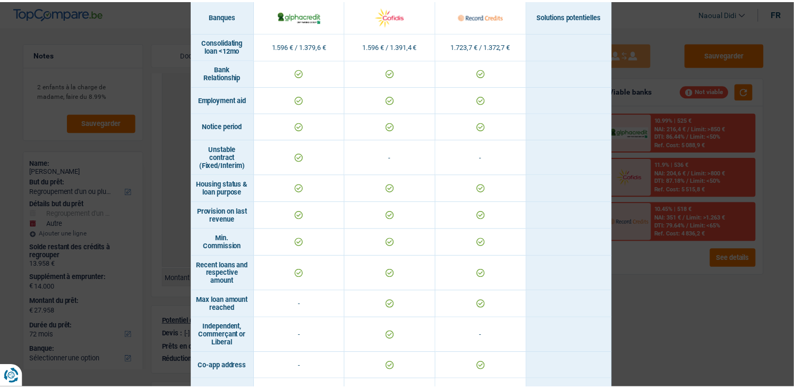
scroll to position [807, 0]
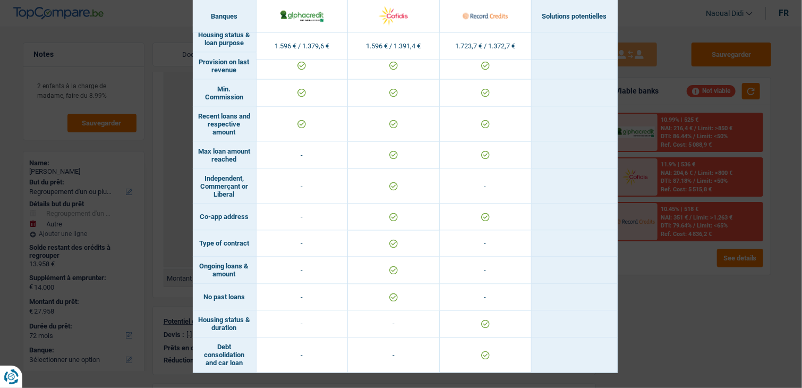
click at [680, 312] on div "Banks conditions × Banques Solutions potentielles Revenus / Charges 1.596 € / 1…" at bounding box center [401, 194] width 802 height 388
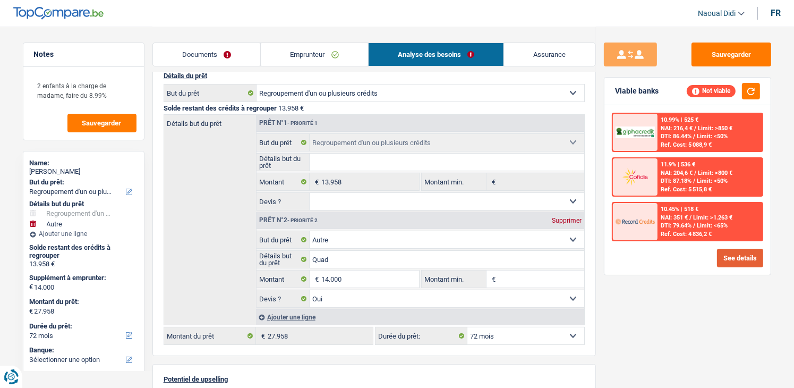
scroll to position [159, 0]
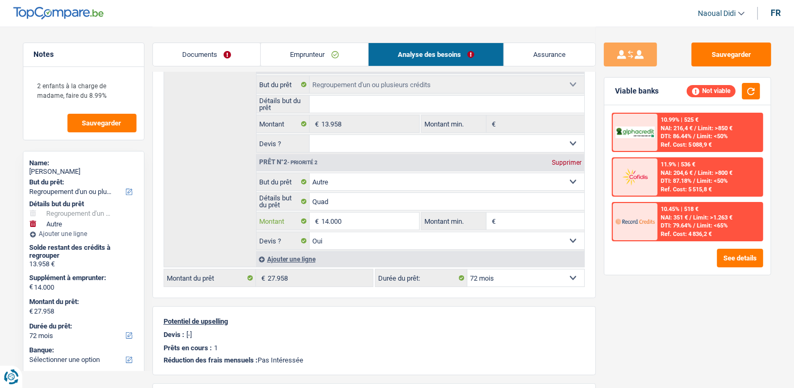
click at [355, 221] on input "14.000" at bounding box center [369, 220] width 97 height 17
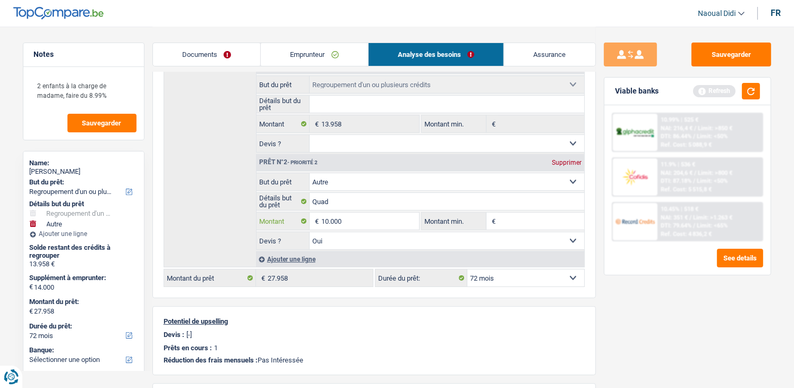
type input "10.000"
type input "23.958"
select select "120"
type input "23.958"
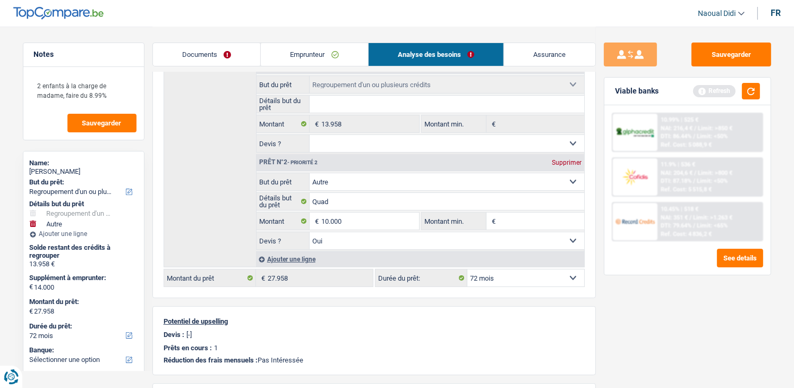
select select "120"
type input "23.958"
select select "120"
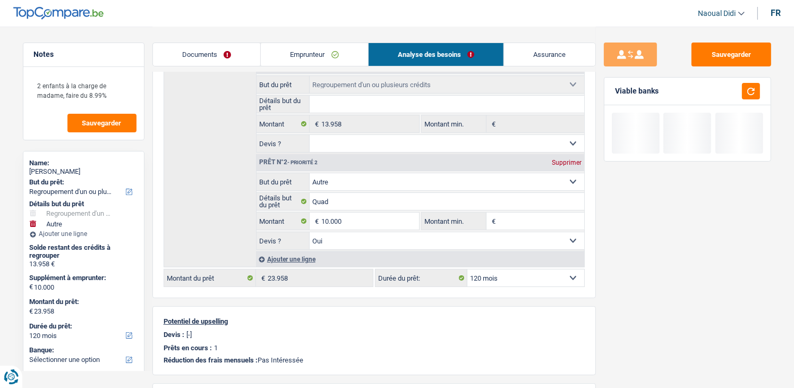
click at [629, 292] on div "Sauvegarder Viable banks" at bounding box center [687, 206] width 183 height 328
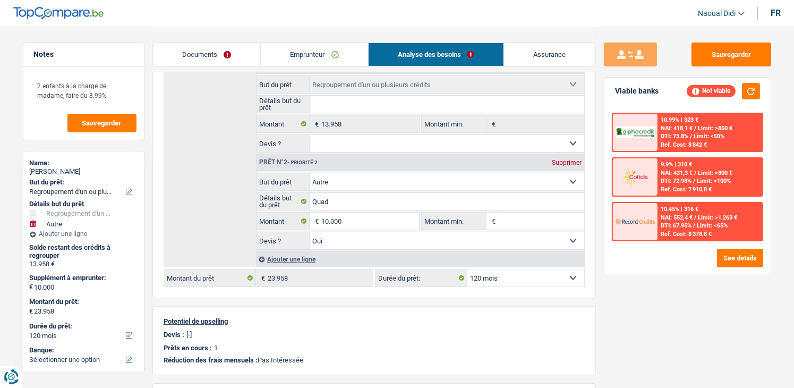
click at [535, 278] on select "12 mois 18 mois 24 mois 30 mois 36 mois 42 mois 48 mois 60 mois 72 mois 84 mois…" at bounding box center [525, 277] width 117 height 17
drag, startPoint x: 535, startPoint y: 278, endPoint x: 528, endPoint y: 276, distance: 7.2
click at [535, 278] on select "12 mois 18 mois 24 mois 30 mois 36 mois 42 mois 48 mois 60 mois 72 mois 84 mois…" at bounding box center [525, 277] width 117 height 17
click at [365, 221] on input "10.000" at bounding box center [369, 220] width 97 height 17
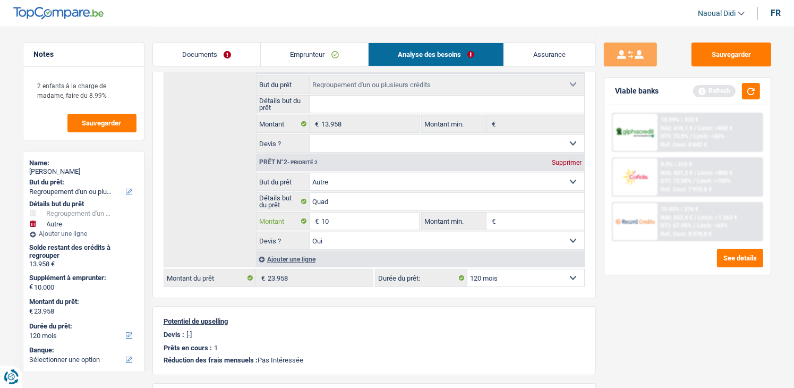
type input "1"
type input "9.000"
type input "22.958"
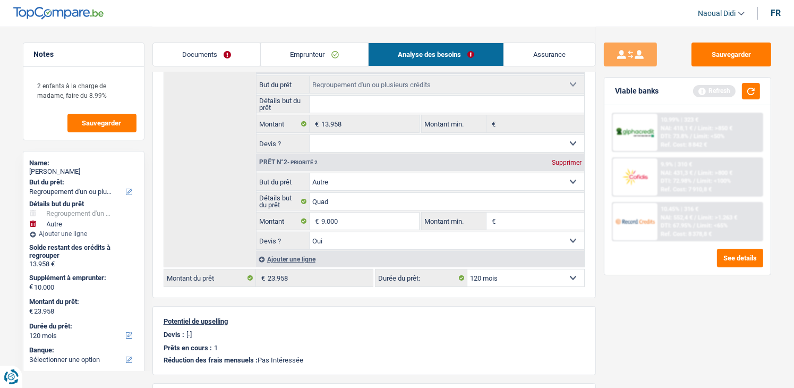
type input "22.958"
click at [671, 338] on div "Sauvegarder Viable banks Refresh 10.99% | 323 € NAI: 418,1 € / Limit: >850 € DT…" at bounding box center [687, 206] width 183 height 328
click at [399, 213] on input "9.000" at bounding box center [369, 220] width 97 height 17
click at [752, 96] on button "button" at bounding box center [751, 91] width 18 height 16
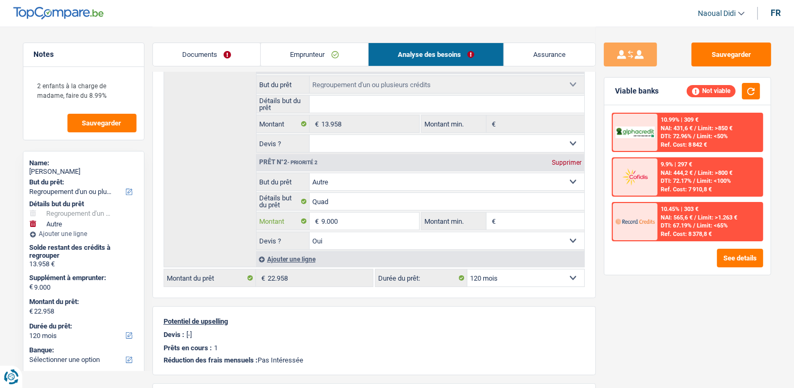
click at [342, 216] on input "9.000" at bounding box center [369, 220] width 97 height 17
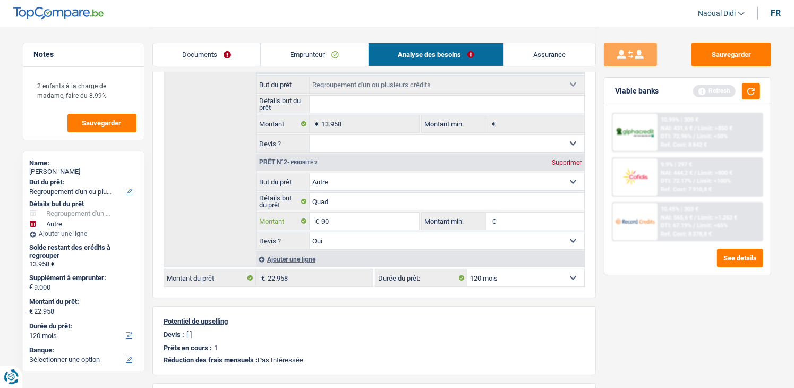
type input "9"
type input "8.000"
type input "21.958"
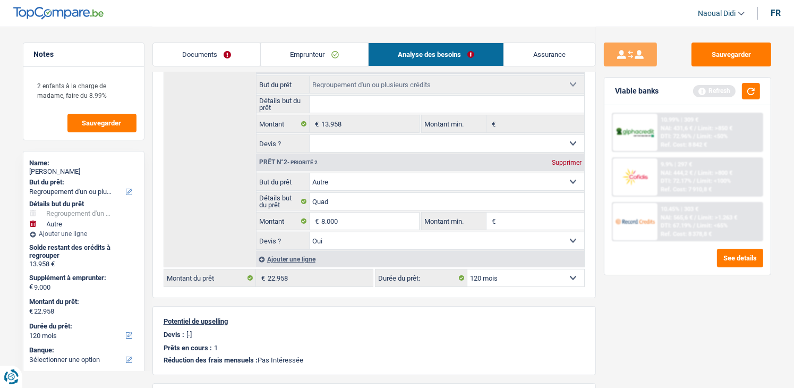
type input "21.958"
click at [655, 323] on div "Sauvegarder Viable banks Refresh 10.99% | 309 € NAI: 431,6 € / Limit: >850 € DT…" at bounding box center [687, 206] width 183 height 328
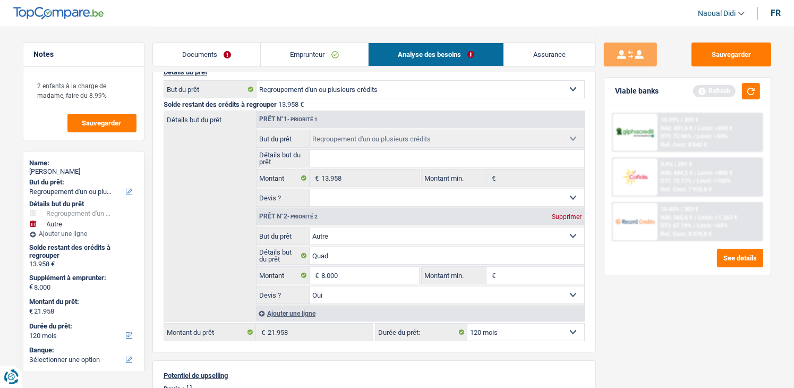
scroll to position [53, 0]
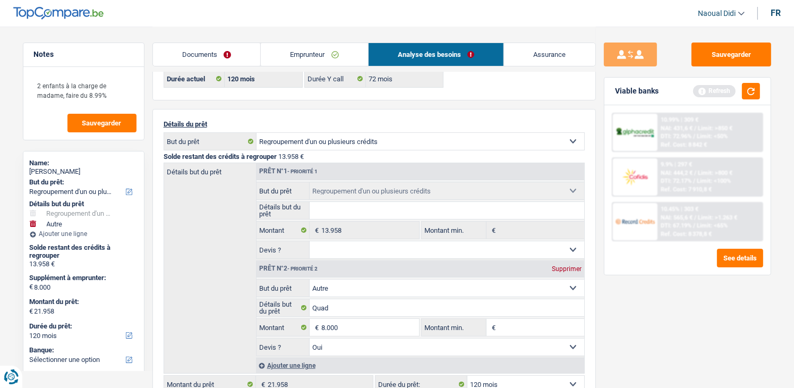
click at [298, 47] on link "Emprunteur" at bounding box center [314, 54] width 107 height 23
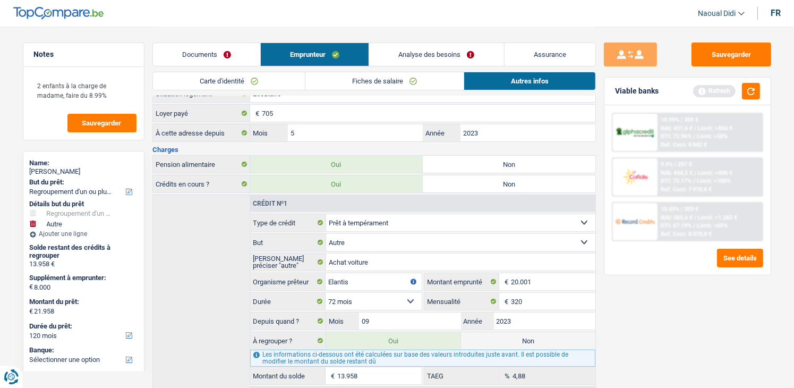
scroll to position [206, 0]
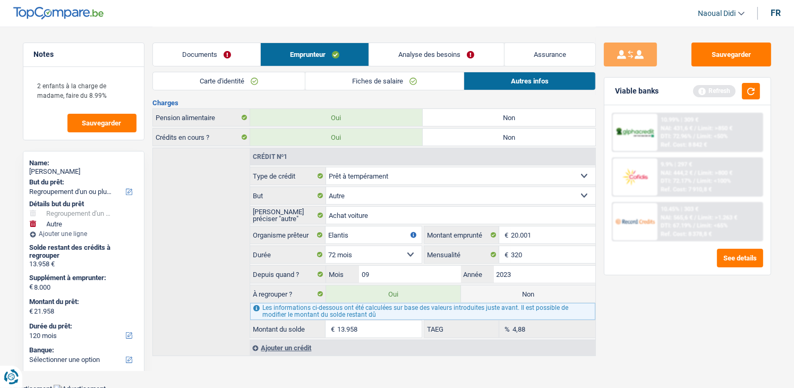
click at [440, 56] on link "Analyse des besoins" at bounding box center [436, 54] width 134 height 23
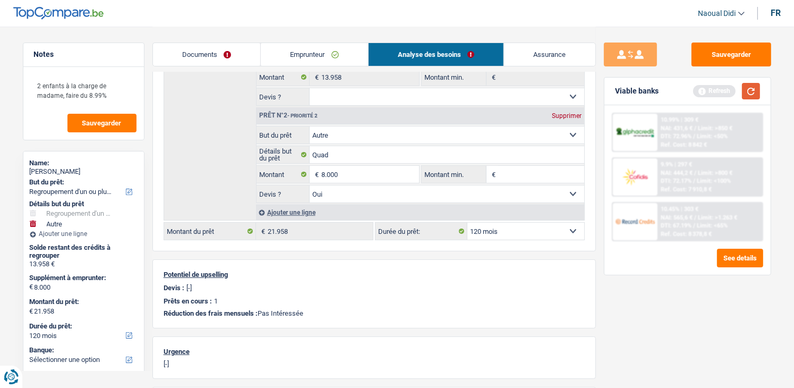
click at [746, 93] on button "button" at bounding box center [751, 91] width 18 height 16
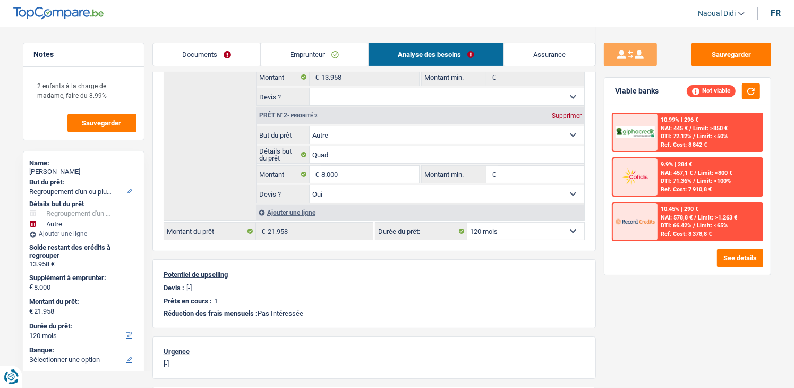
click at [535, 223] on select "12 mois 18 mois 24 mois 30 mois 36 mois 42 mois 48 mois 60 mois 72 mois 84 mois…" at bounding box center [525, 231] width 117 height 17
select select "84"
click at [467, 223] on select "12 mois 18 mois 24 mois 30 mois 36 mois 42 mois 48 mois 60 mois 72 mois 84 mois…" at bounding box center [525, 231] width 117 height 17
select select "84"
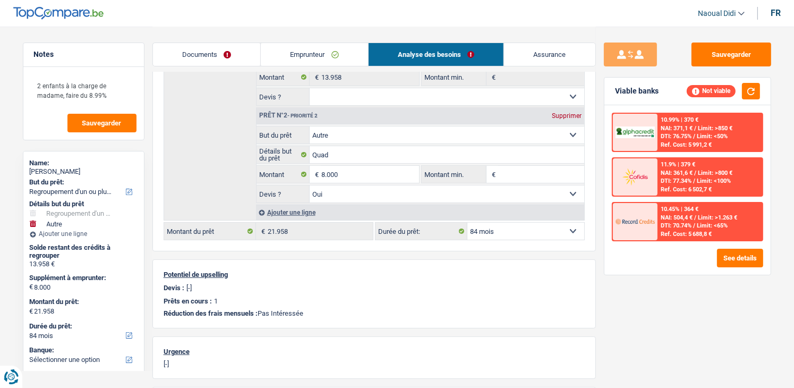
click at [501, 224] on select "12 mois 18 mois 24 mois 30 mois 36 mois 42 mois 48 mois 60 mois 72 mois 84 mois…" at bounding box center [525, 231] width 117 height 17
select select "120"
click at [467, 223] on select "12 mois 18 mois 24 mois 30 mois 36 mois 42 mois 48 mois 60 mois 72 mois 84 mois…" at bounding box center [525, 231] width 117 height 17
select select "120"
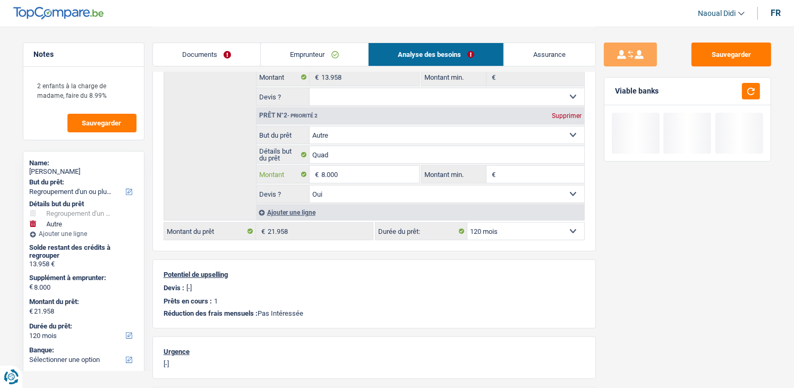
click at [370, 174] on input "8.000" at bounding box center [369, 174] width 97 height 17
type input "8"
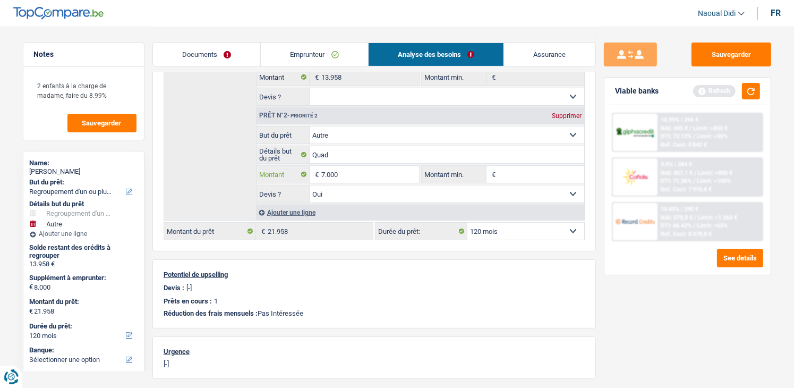
scroll to position [100, 0]
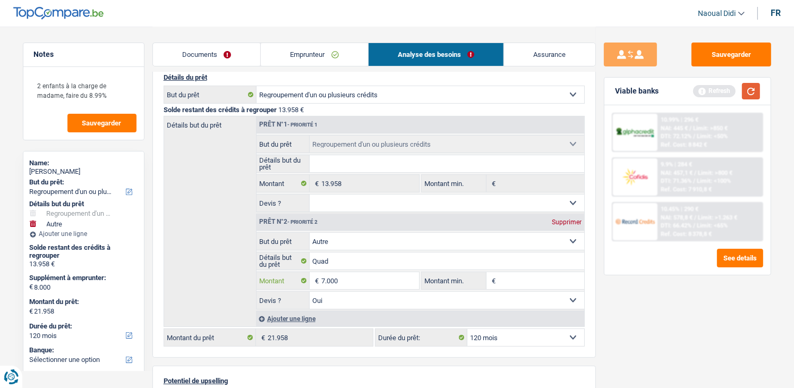
type input "7.000"
type input "20.958"
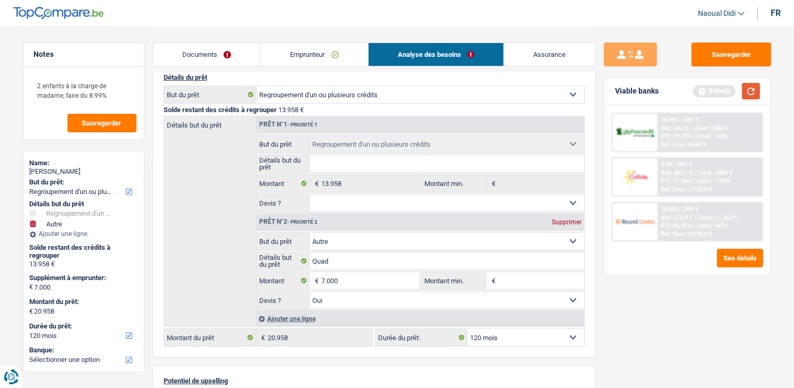
click at [754, 93] on button "button" at bounding box center [751, 91] width 18 height 16
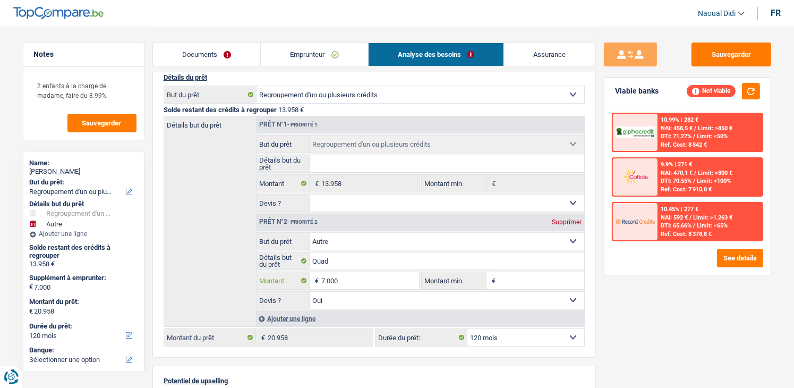
click at [353, 278] on input "7.000" at bounding box center [369, 280] width 97 height 17
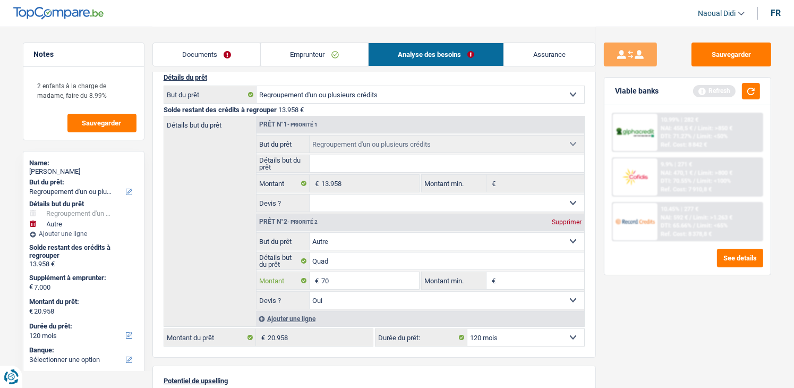
type input "7"
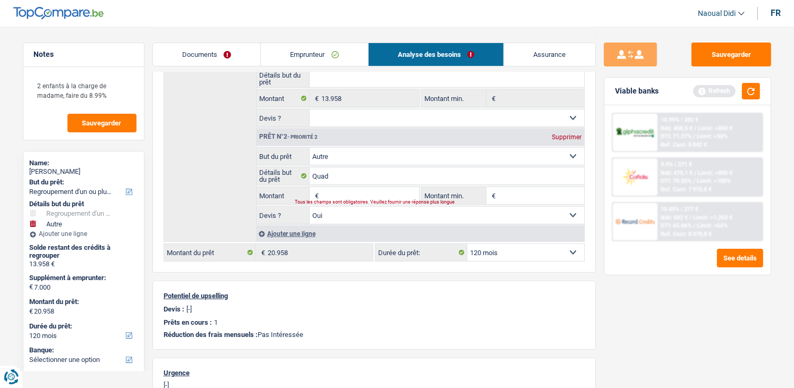
scroll to position [212, 0]
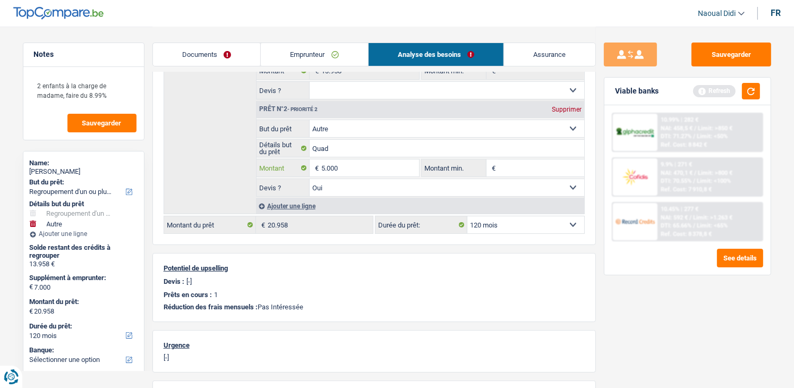
type input "5.000"
type input "18.958"
select select "84"
type input "18.958"
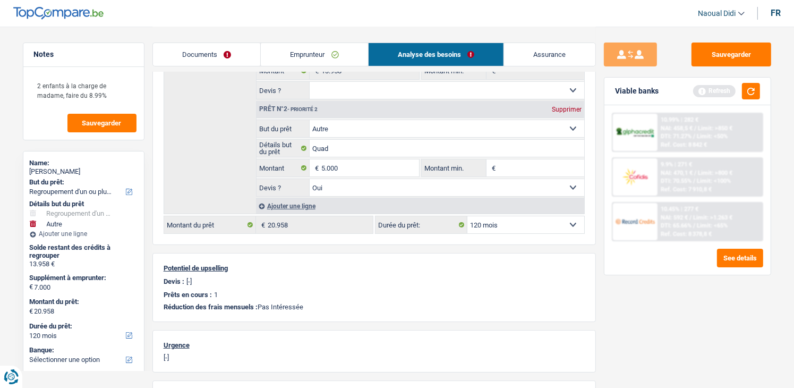
select select "84"
type input "18.958"
select select "84"
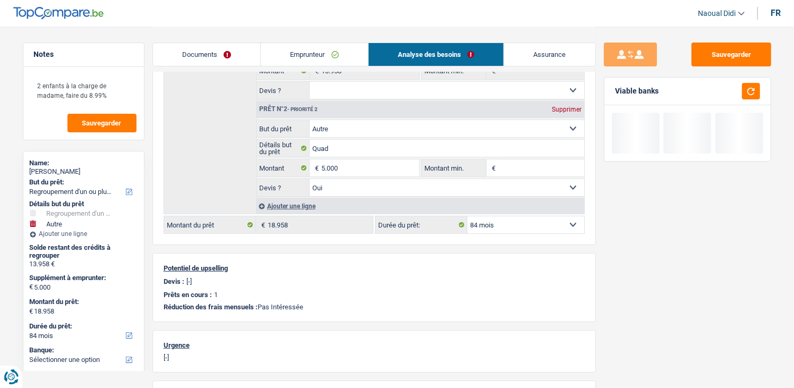
click at [635, 287] on div "Sauvegarder Viable banks" at bounding box center [687, 206] width 183 height 328
click at [753, 93] on button "button" at bounding box center [751, 91] width 18 height 16
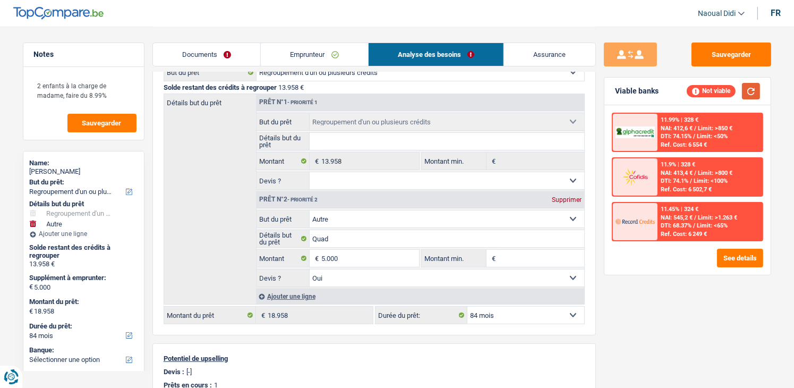
scroll to position [106, 0]
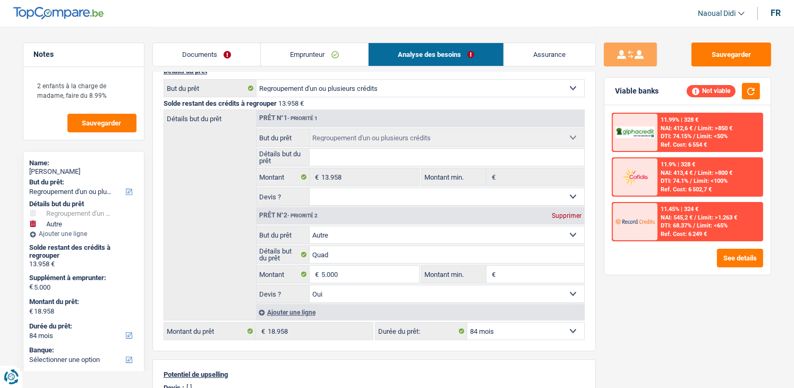
click at [557, 213] on div "Supprimer" at bounding box center [566, 215] width 35 height 6
type input "0"
type input "13.958"
select select "60"
type input "13.958"
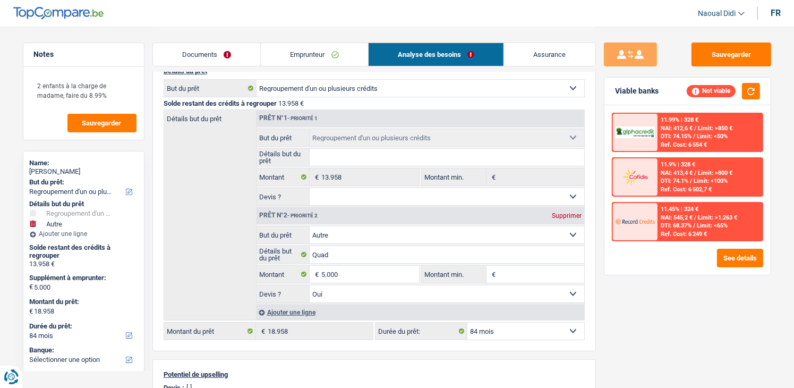
select select "60"
type input "13.958"
select select "60"
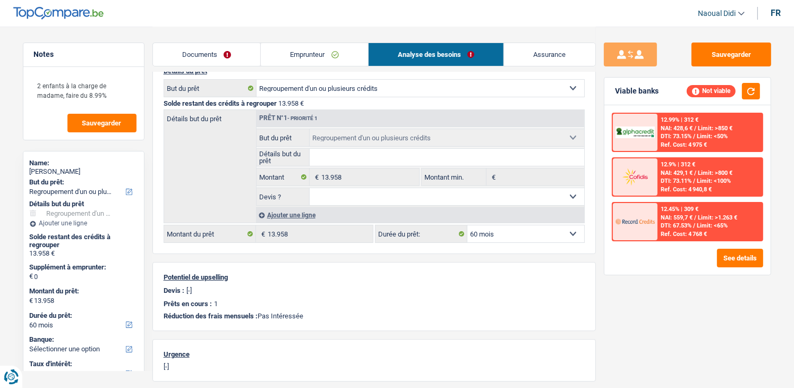
click at [292, 212] on div "Ajouter une ligne" at bounding box center [420, 214] width 328 height 15
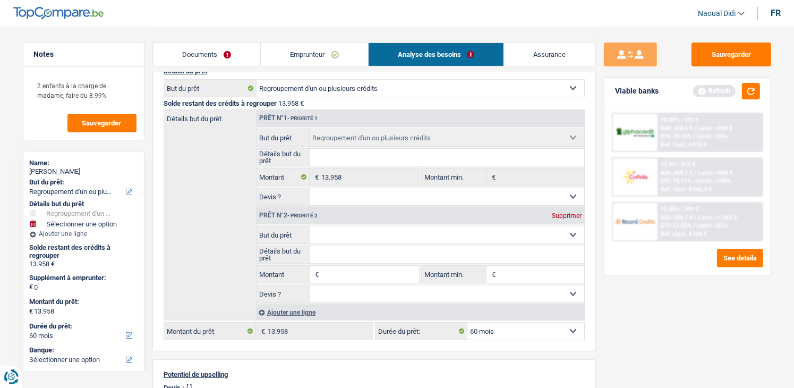
click at [343, 266] on input "Montant" at bounding box center [369, 274] width 97 height 17
type input "14.000"
type input "27.958"
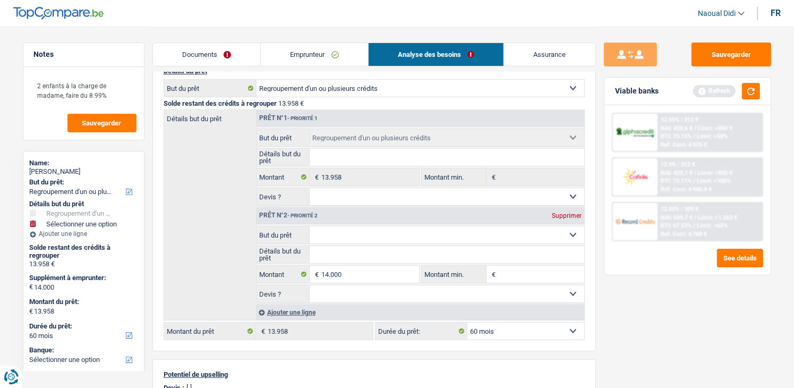
select select "120"
type input "27.958"
click at [698, 320] on div "Sauvegarder Viable banks Refresh 12.99% | 312 € NAI: 428,6 € / Limit: >850 € DT…" at bounding box center [687, 206] width 183 height 328
select select "120"
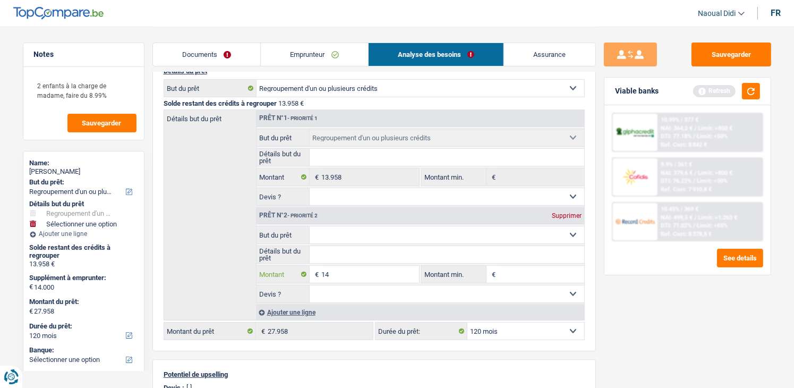
type input "1"
type input "2.000"
type input "15.958"
select select "84"
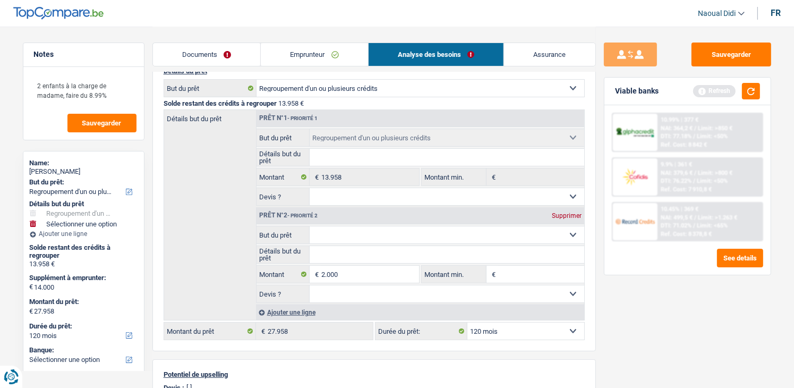
type input "15.958"
select select "84"
type input "15.958"
select select "84"
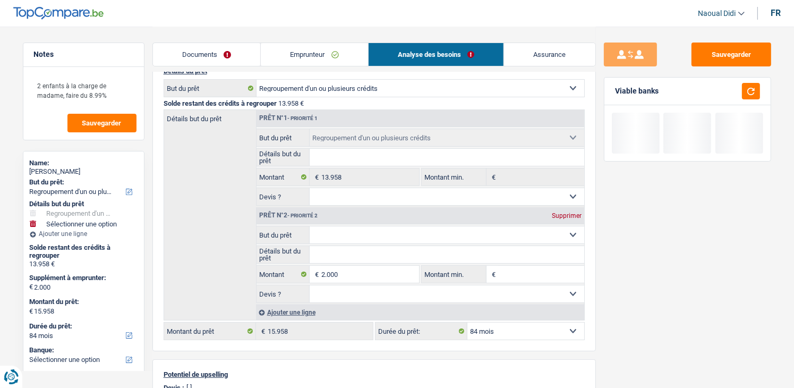
click at [637, 303] on div "Sauvegarder Viable banks" at bounding box center [687, 206] width 183 height 328
click at [754, 87] on button "button" at bounding box center [751, 91] width 18 height 16
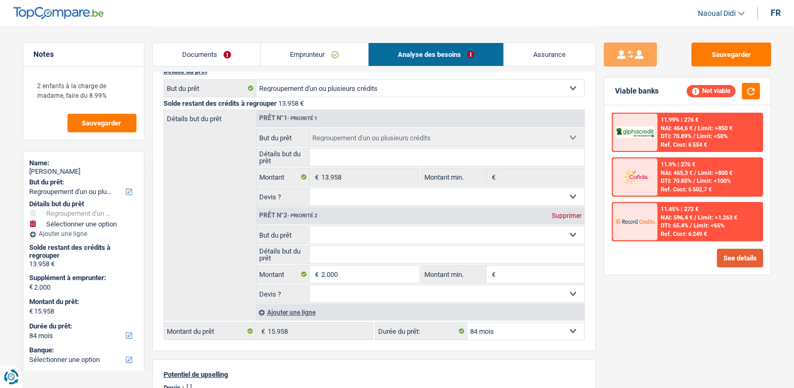
click at [733, 253] on button "See details" at bounding box center [740, 258] width 46 height 19
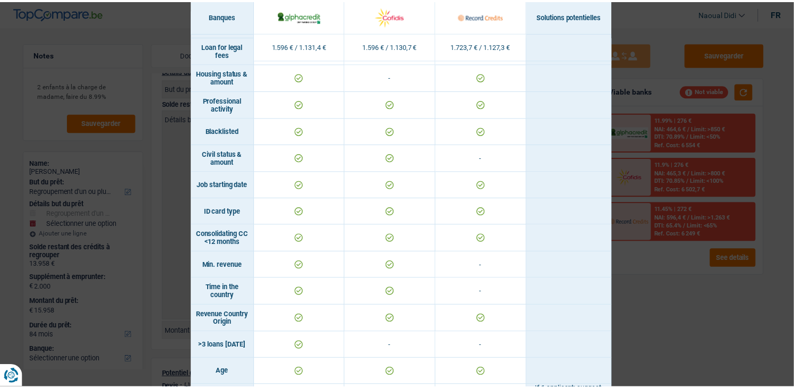
scroll to position [0, 0]
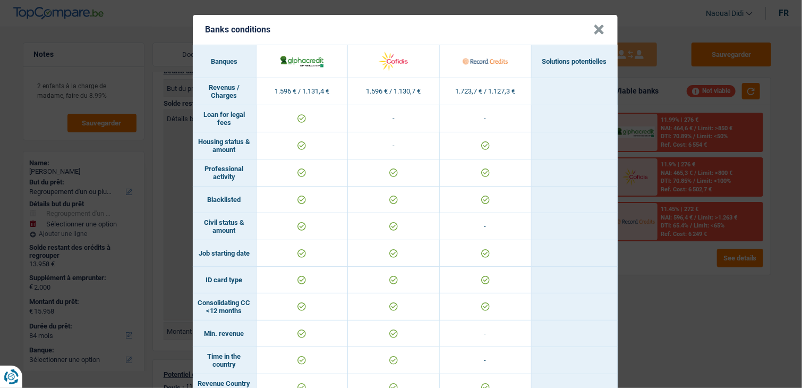
click at [701, 309] on div "Banks conditions × Banques Solutions potentielles Revenus / Charges 1.596 € / 1…" at bounding box center [401, 194] width 802 height 388
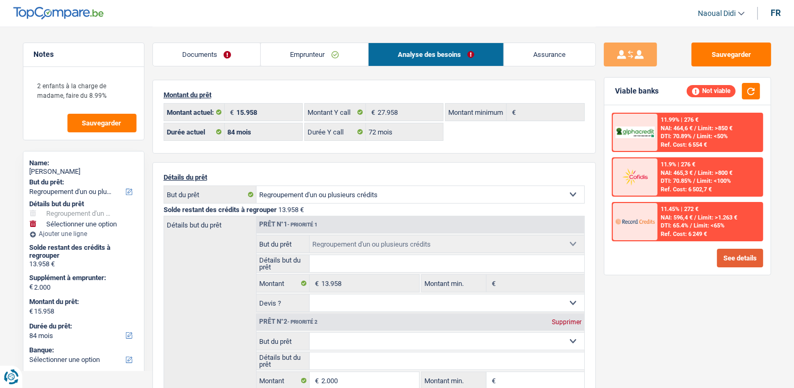
scroll to position [53, 0]
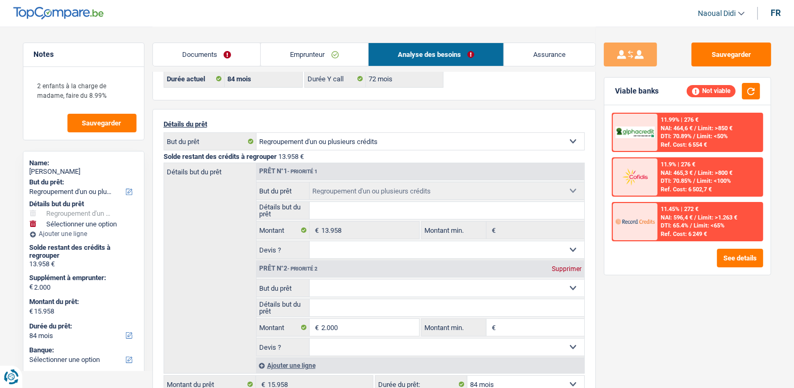
click at [575, 266] on div "Supprimer" at bounding box center [566, 269] width 35 height 6
type input "0"
type input "13.958"
select select "60"
type input "13.958"
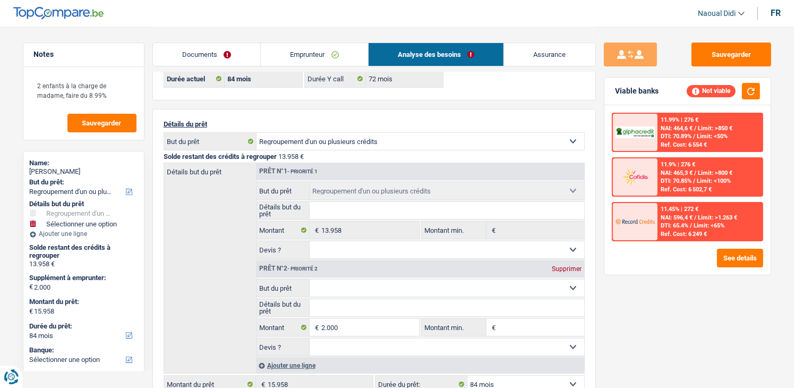
select select "60"
type input "13.958"
select select "60"
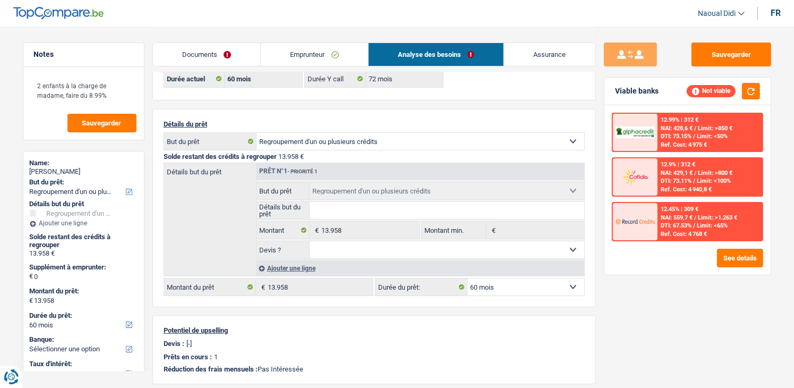
click at [405, 182] on fieldset "Confort maison: meubles, textile, peinture, électroménager, outillage non-profe…" at bounding box center [421, 191] width 328 height 18
drag, startPoint x: 344, startPoint y: 148, endPoint x: 336, endPoint y: 146, distance: 8.2
click at [344, 148] on select "Confort maison: meubles, textile, peinture, électroménager, outillage non-profe…" at bounding box center [421, 141] width 328 height 17
click at [325, 50] on link "Emprunteur" at bounding box center [314, 54] width 107 height 23
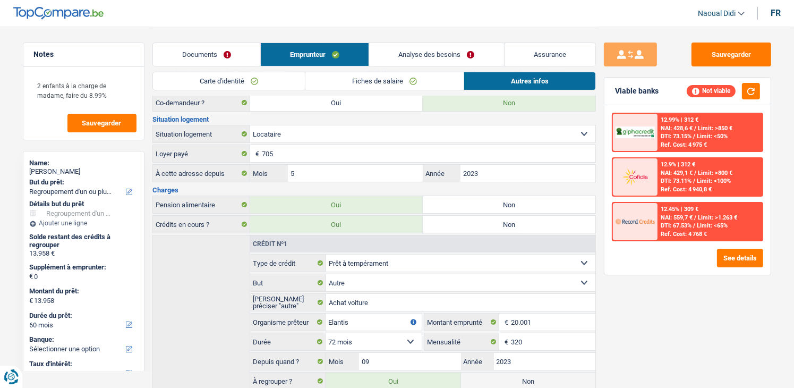
scroll to position [206, 0]
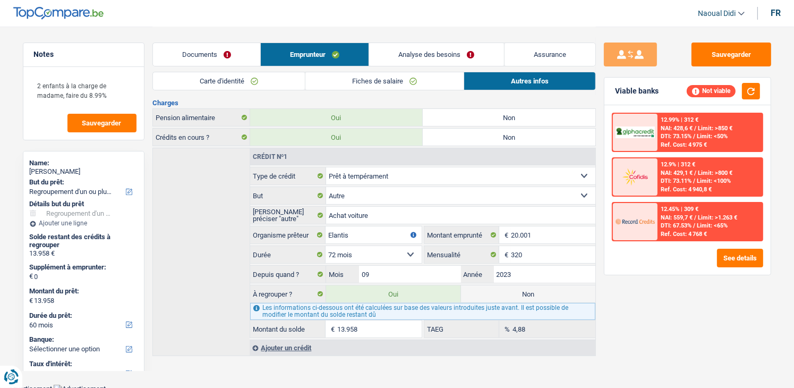
click at [513, 289] on label "Non" at bounding box center [528, 293] width 134 height 17
click at [513, 289] on input "Non" at bounding box center [528, 293] width 134 height 17
radio input "true"
select select
select select "24"
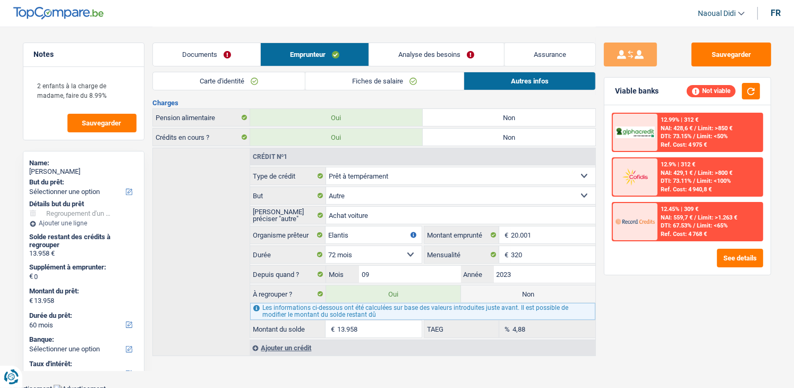
radio input "false"
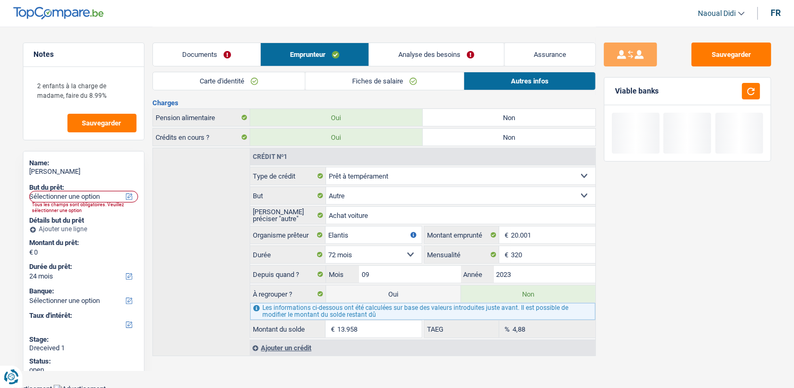
drag, startPoint x: 376, startPoint y: 325, endPoint x: 330, endPoint y: 317, distance: 46.3
click at [330, 320] on div "13.958 € Montant du solde" at bounding box center [335, 328] width 171 height 17
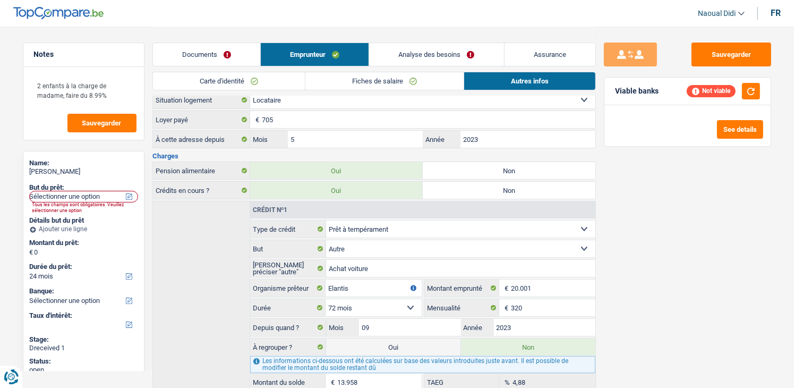
click at [419, 55] on link "Analyse des besoins" at bounding box center [436, 54] width 134 height 23
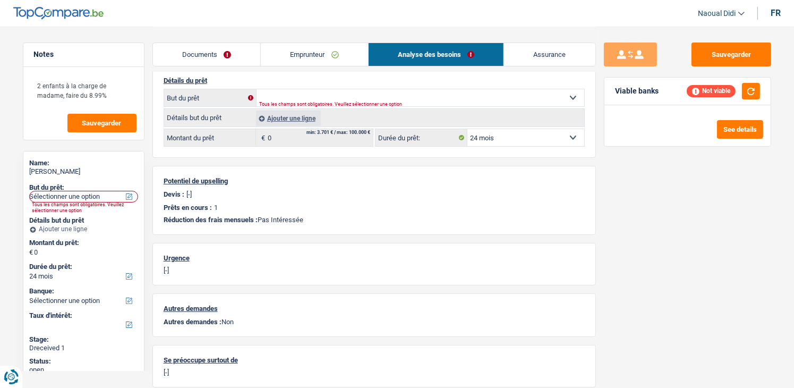
scroll to position [0, 0]
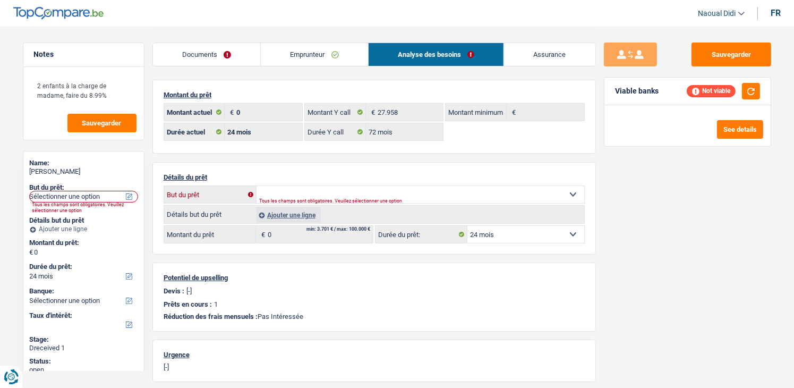
click at [297, 192] on select "Confort maison: meubles, textile, peinture, électroménager, outillage non-profe…" at bounding box center [421, 194] width 328 height 17
select select "household"
click at [257, 186] on select "Confort maison: meubles, textile, peinture, électroménager, outillage non-profe…" at bounding box center [421, 194] width 328 height 17
select select "household"
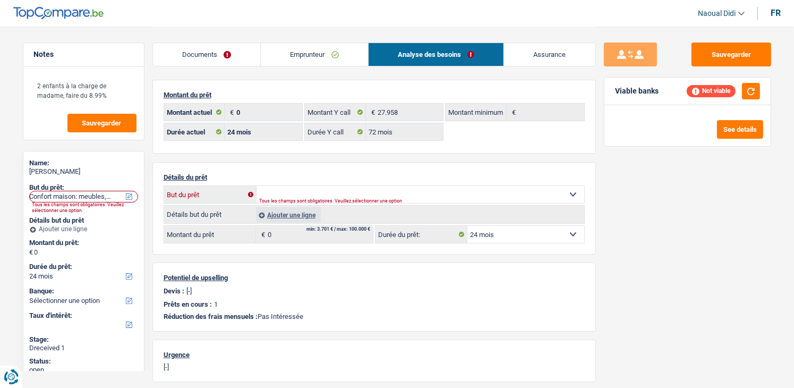
select select "household"
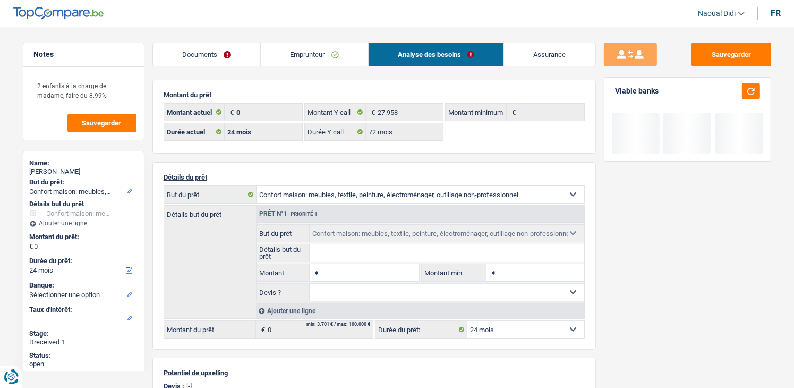
click at [334, 271] on input "Montant" at bounding box center [369, 272] width 97 height 17
paste input "13.958"
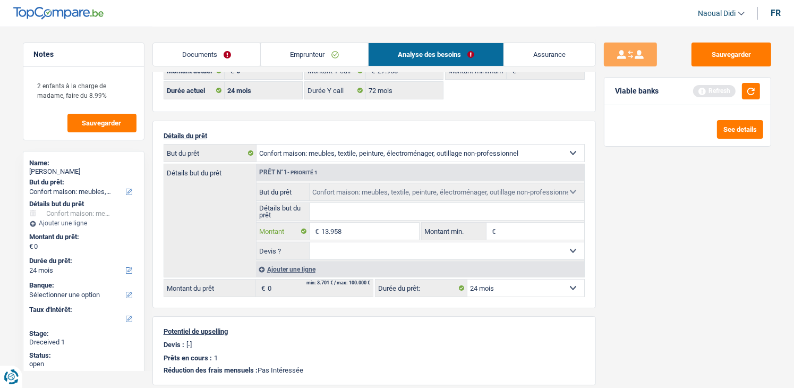
scroll to position [53, 0]
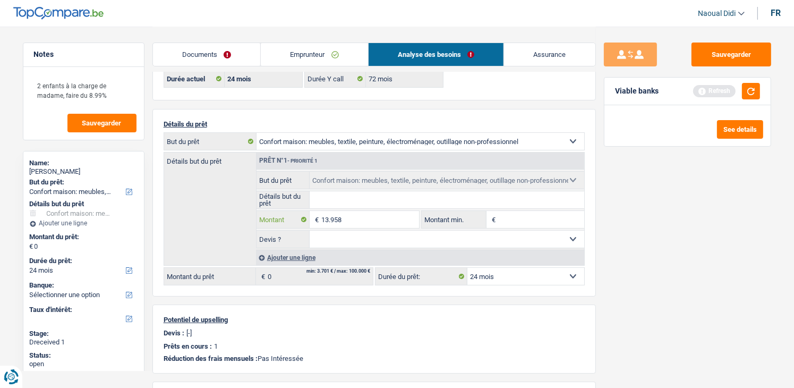
type input "13.958"
select select "60"
type input "13.958"
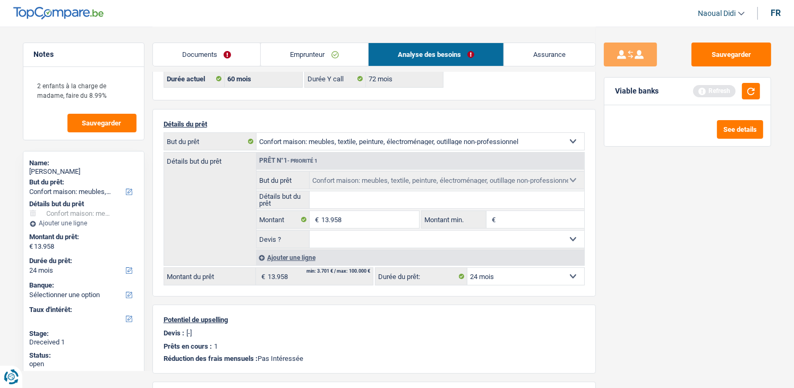
select select "60"
drag, startPoint x: 703, startPoint y: 230, endPoint x: 706, endPoint y: 205, distance: 25.2
click at [703, 229] on div "Sauvegarder Viable banks" at bounding box center [687, 206] width 183 height 328
click at [754, 90] on button "button" at bounding box center [751, 91] width 18 height 16
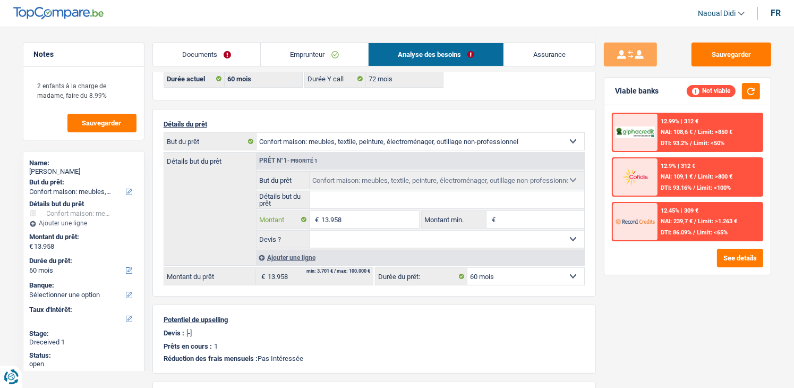
click at [354, 218] on input "13.958" at bounding box center [369, 219] width 97 height 17
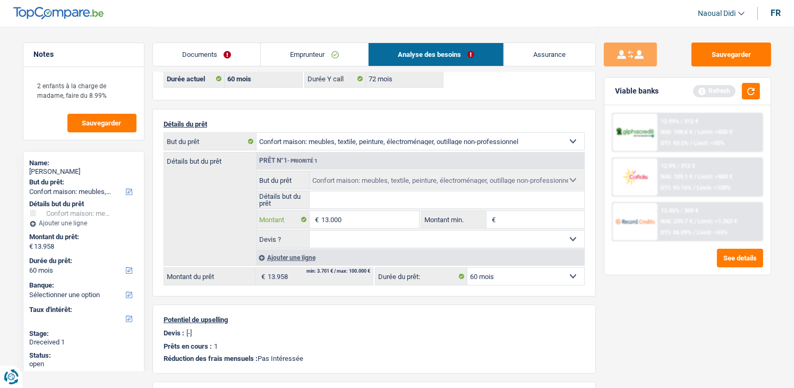
type input "13.000"
click at [659, 341] on div "Sauvegarder Viable banks Refresh 12.99% | 312 € NAI: 108,6 € / Limit: >850 € DT…" at bounding box center [687, 206] width 183 height 328
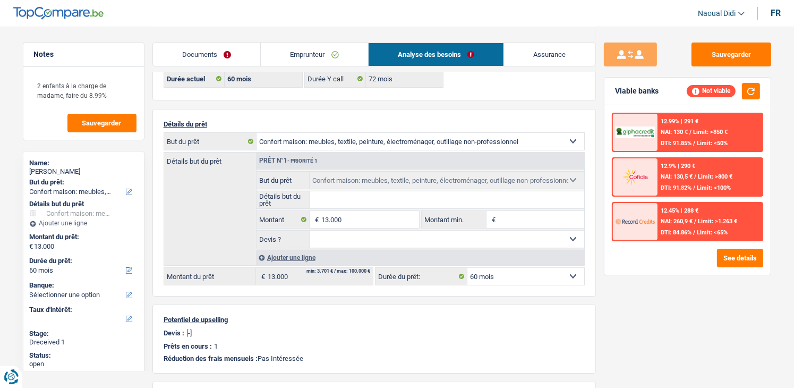
click at [508, 270] on select "12 mois 18 mois 24 mois 30 mois 36 mois 42 mois 48 mois 60 mois Sélectionner un…" at bounding box center [525, 276] width 117 height 17
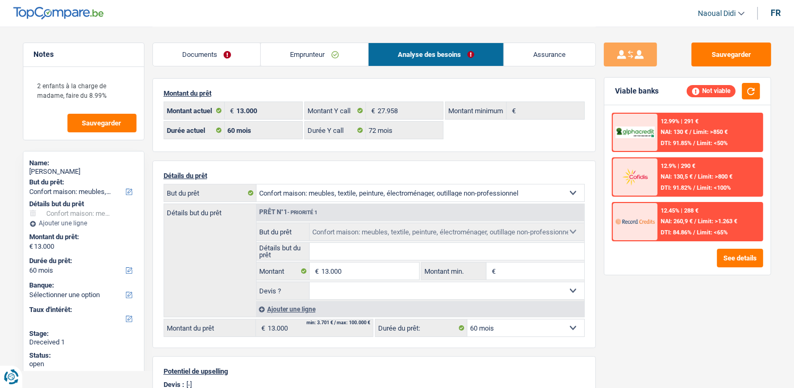
scroll to position [0, 0]
click at [480, 329] on select "12 mois 18 mois 24 mois 30 mois 36 mois 42 mois 48 mois 60 mois Sélectionner un…" at bounding box center [525, 329] width 117 height 17
click at [351, 268] on input "13.000" at bounding box center [369, 272] width 97 height 17
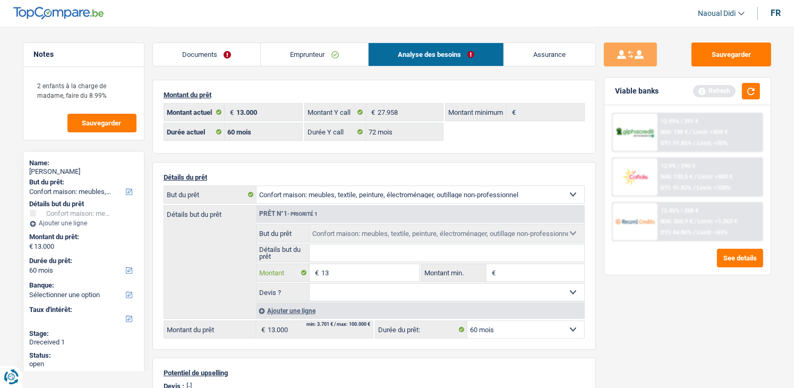
type input "1"
type input "10.000"
select select "48"
type input "10.000"
select select "48"
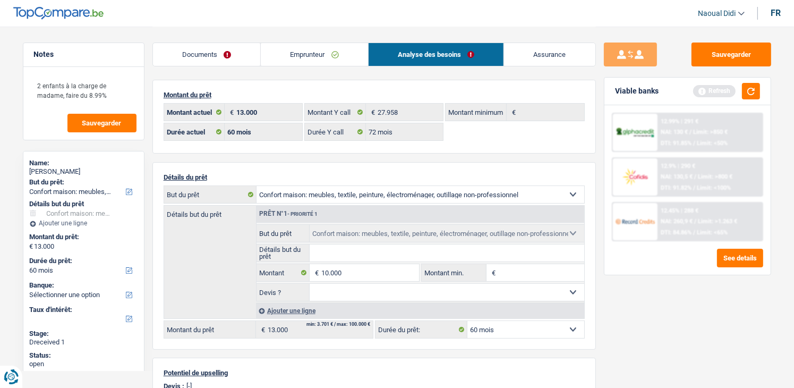
select select "48"
type input "10.000"
click at [731, 346] on div "Sauvegarder Viable banks Refresh 12.99% | 291 € NAI: 130 € / Limit: >850 € DTI:…" at bounding box center [687, 206] width 183 height 328
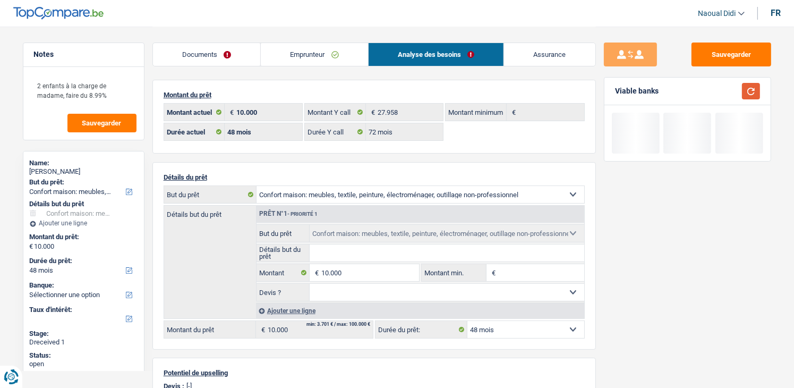
click at [754, 93] on button "button" at bounding box center [751, 91] width 18 height 16
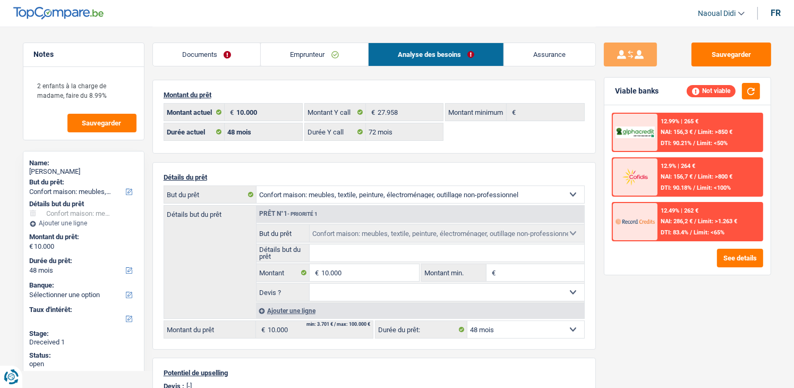
click at [309, 48] on link "Emprunteur" at bounding box center [314, 54] width 107 height 23
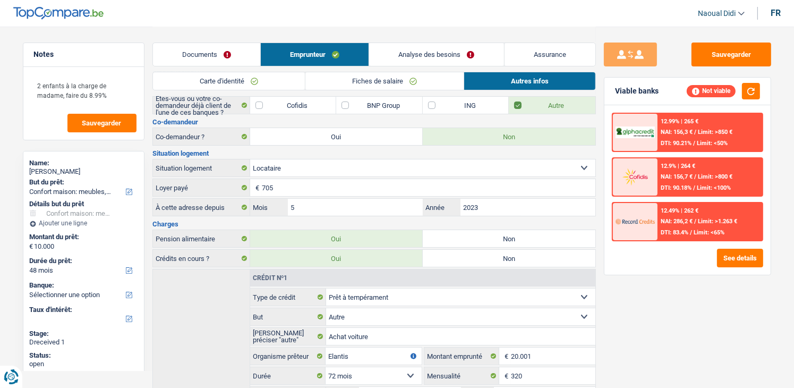
scroll to position [206, 0]
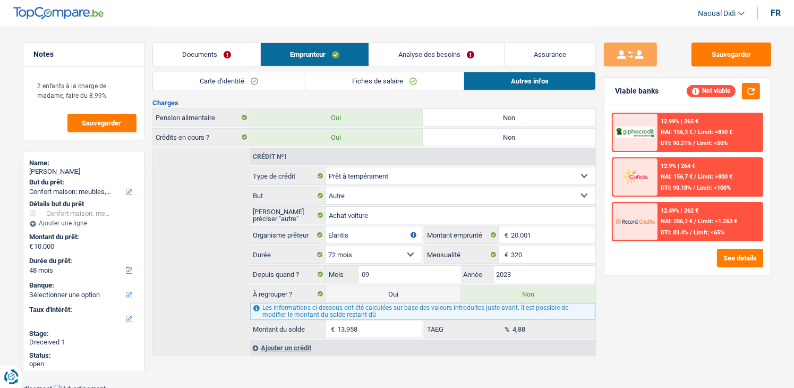
click at [425, 289] on label "Oui" at bounding box center [393, 293] width 134 height 17
click at [425, 289] on input "Oui" at bounding box center [393, 293] width 134 height 17
radio input "true"
radio input "false"
type input "23.958"
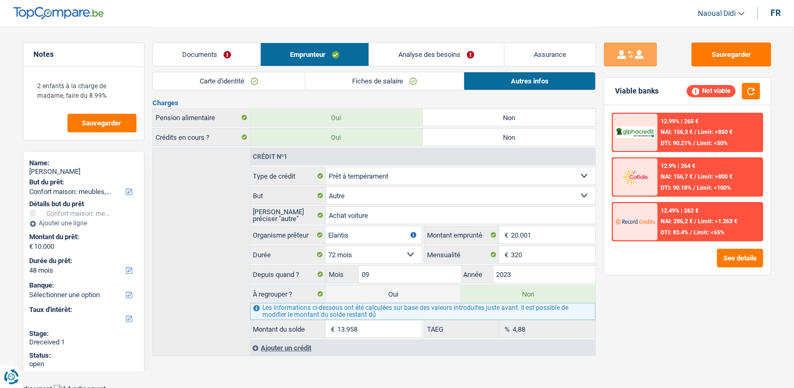
select select "120"
type input "23.958"
type input "13.958"
select select "refinancing"
select select "120"
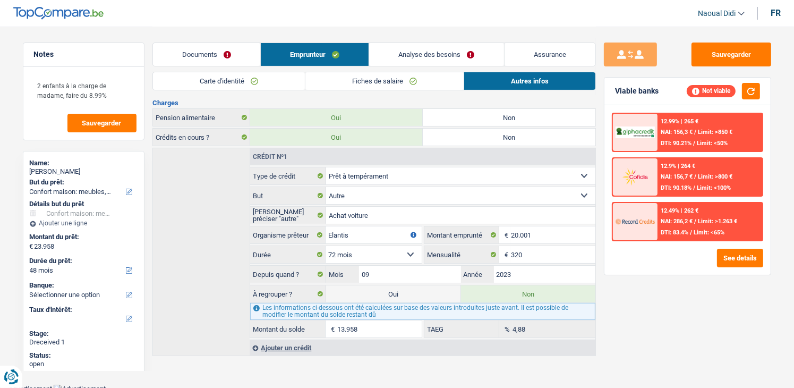
select select "refinancing"
select select "120"
select select "refinancing"
select select "household"
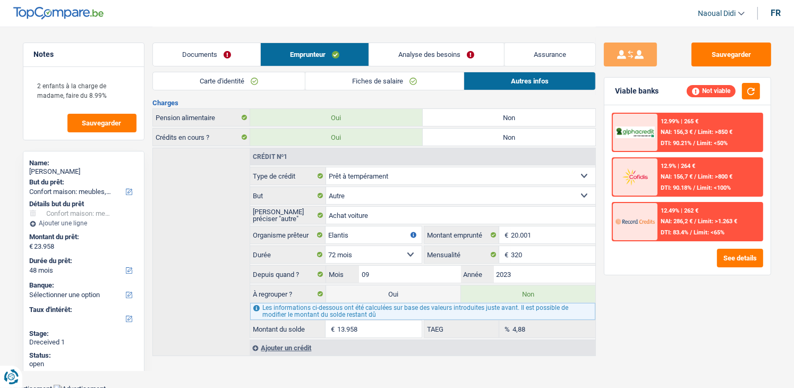
select select "household"
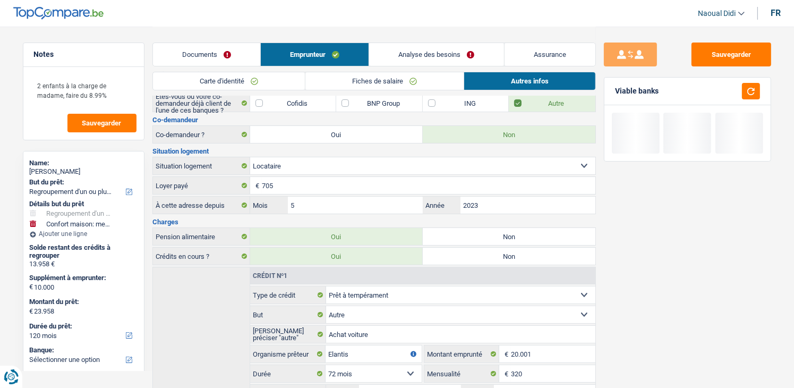
scroll to position [0, 0]
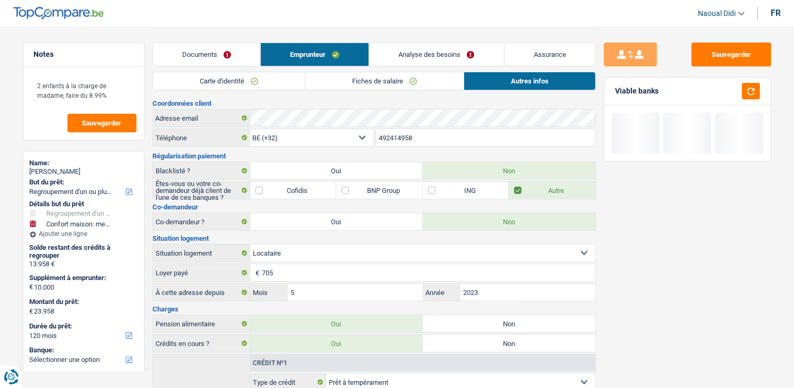
click at [416, 52] on link "Analyse des besoins" at bounding box center [436, 54] width 134 height 23
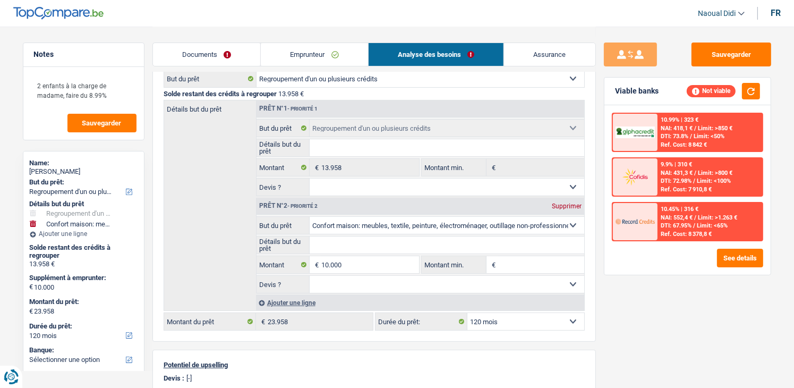
scroll to position [159, 0]
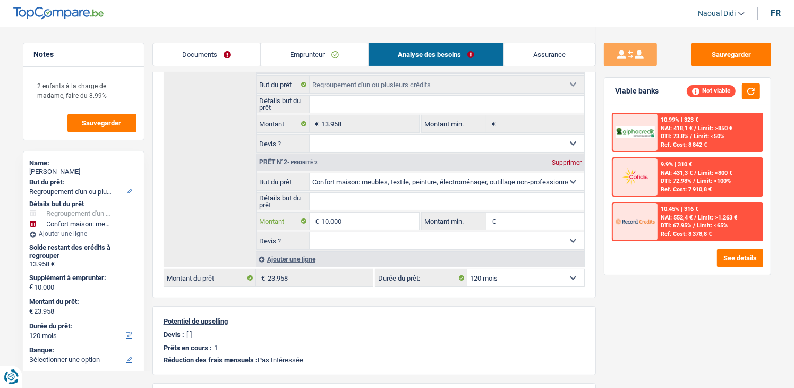
click at [354, 219] on input "10.000" at bounding box center [369, 220] width 97 height 17
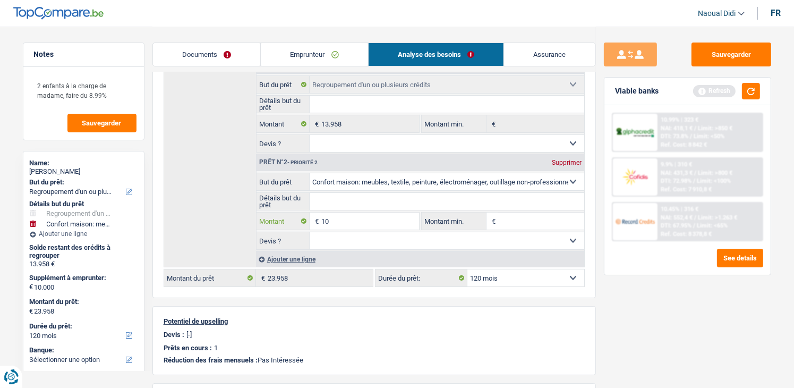
type input "1"
type input "1.000"
select select "60"
type input "14.958"
select select "60"
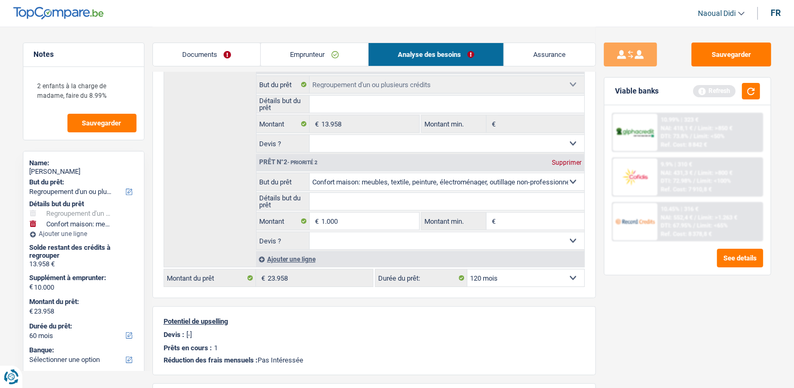
select select "60"
type input "1.000"
type input "14.958"
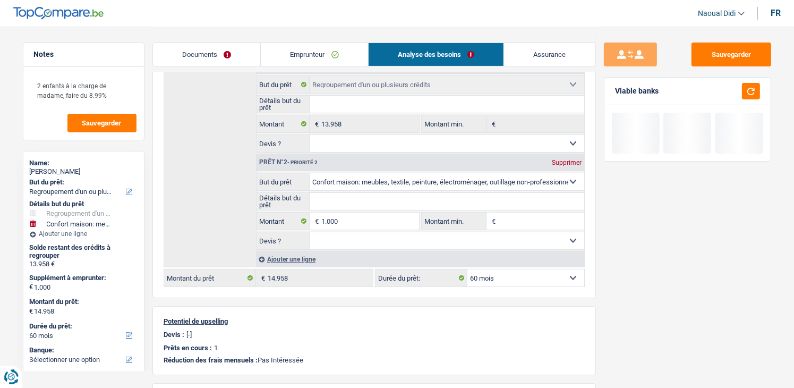
click at [653, 321] on div "Sauvegarder Viable banks" at bounding box center [687, 206] width 183 height 328
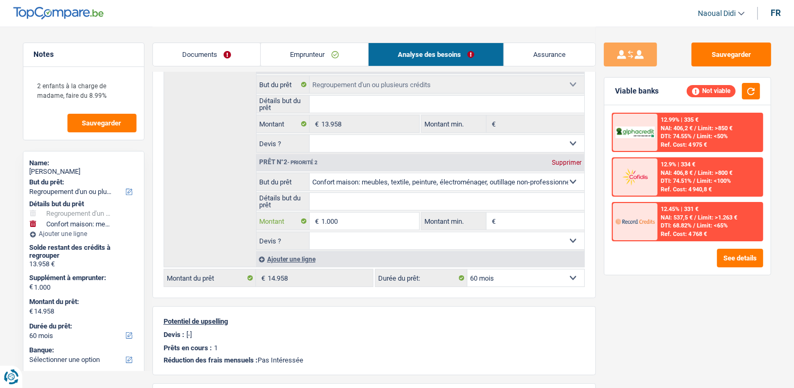
click at [361, 218] on input "1.000" at bounding box center [369, 220] width 97 height 17
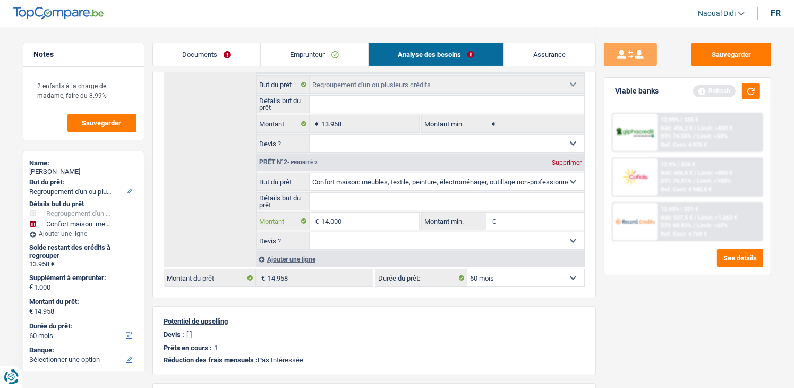
type input "14.000"
type input "27.958"
select select "120"
type input "14.000"
type input "27.958"
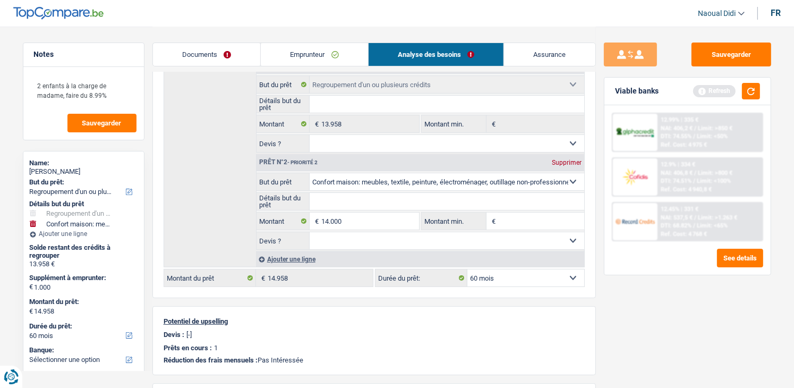
type input "27.958"
select select "120"
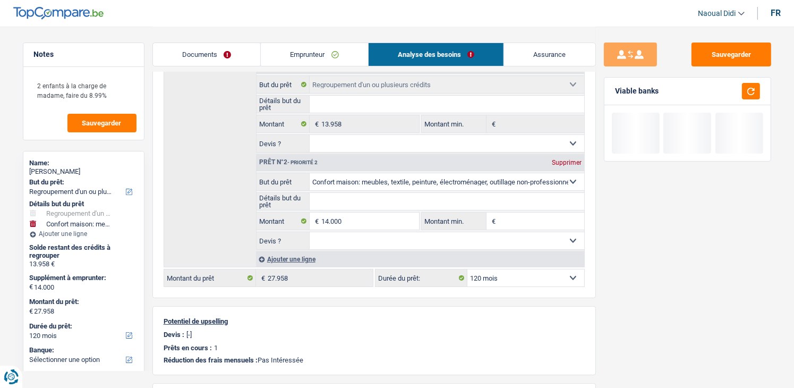
click at [607, 328] on div "Sauvegarder Viable banks" at bounding box center [687, 206] width 183 height 328
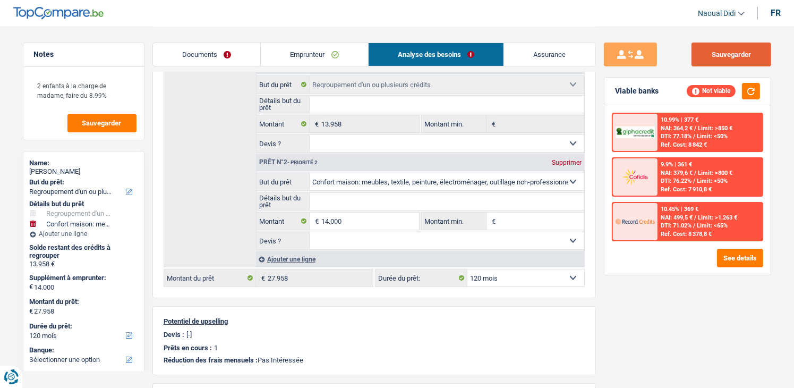
click at [706, 56] on button "Sauvegarder" at bounding box center [732, 54] width 80 height 24
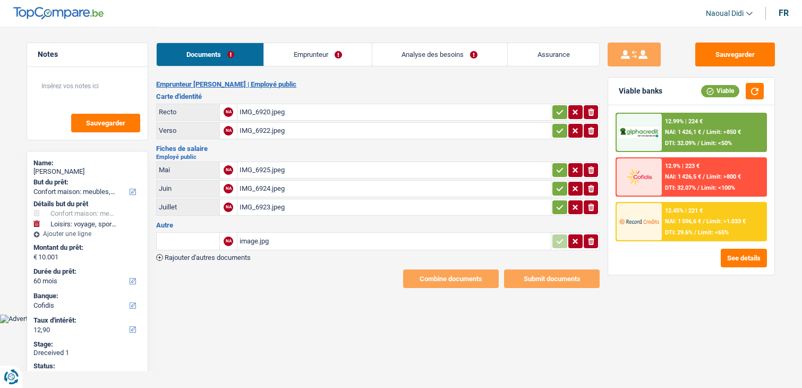
select select "household"
select select "hobbies"
select select "60"
select select "cofidis"
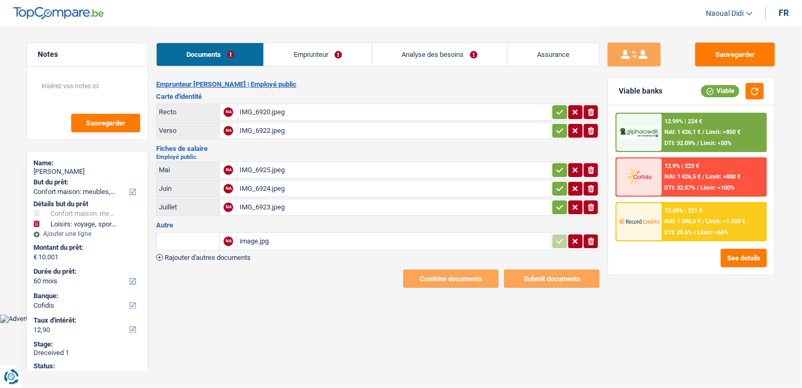
click at [256, 166] on div "IMG_6925.jpeg" at bounding box center [394, 170] width 309 height 16
click at [294, 61] on link "Emprunteur" at bounding box center [317, 54] width 107 height 23
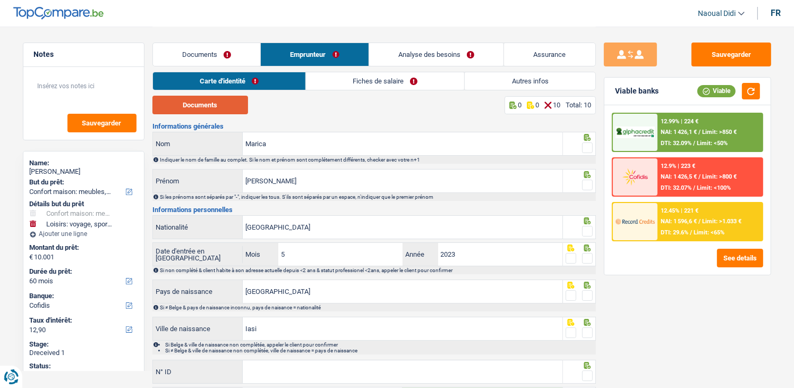
click at [217, 105] on button "Documents" at bounding box center [200, 105] width 96 height 19
click at [369, 83] on link "Fiches de salaire" at bounding box center [385, 81] width 158 height 18
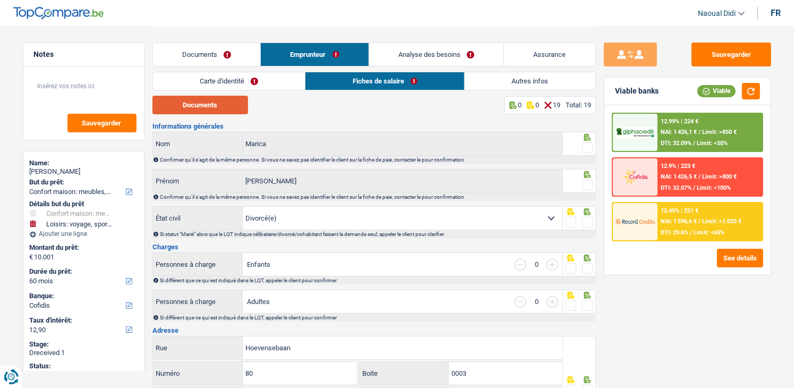
click at [221, 103] on button "Documents" at bounding box center [200, 105] width 96 height 19
click at [231, 53] on link "Documents" at bounding box center [207, 54] width 108 height 23
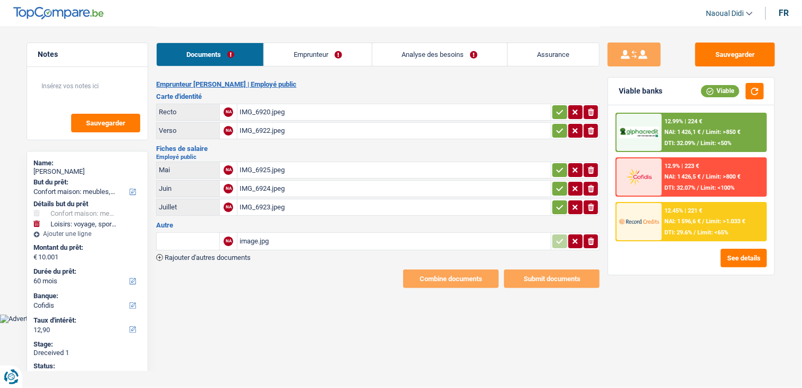
click at [250, 234] on div "image.jpg" at bounding box center [394, 241] width 309 height 16
click at [590, 237] on icon "button" at bounding box center [591, 240] width 6 height 7
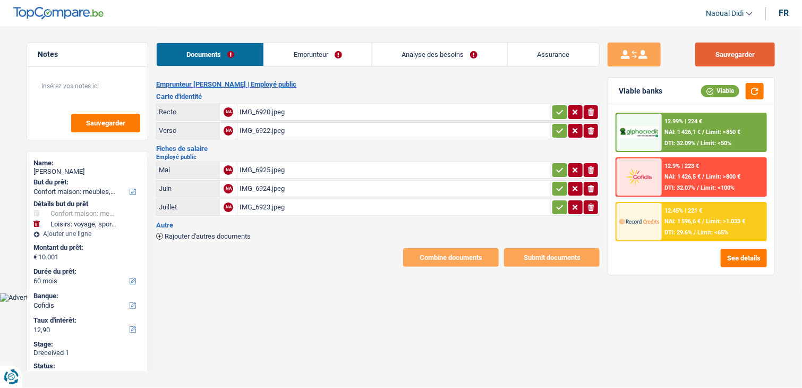
click at [734, 47] on button "Sauvegarder" at bounding box center [735, 54] width 80 height 24
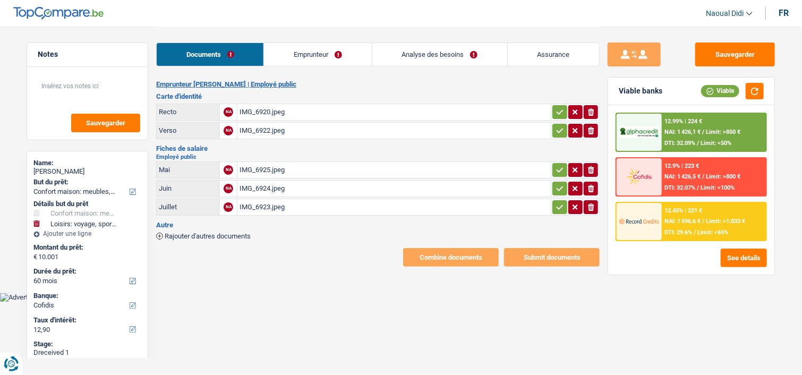
click at [557, 108] on icon "button" at bounding box center [560, 112] width 8 height 11
drag, startPoint x: 560, startPoint y: 125, endPoint x: 558, endPoint y: 153, distance: 28.2
click at [560, 125] on icon "button" at bounding box center [560, 130] width 8 height 11
click at [557, 168] on icon "button" at bounding box center [560, 169] width 7 height 5
click at [559, 187] on icon "button" at bounding box center [560, 188] width 8 height 11
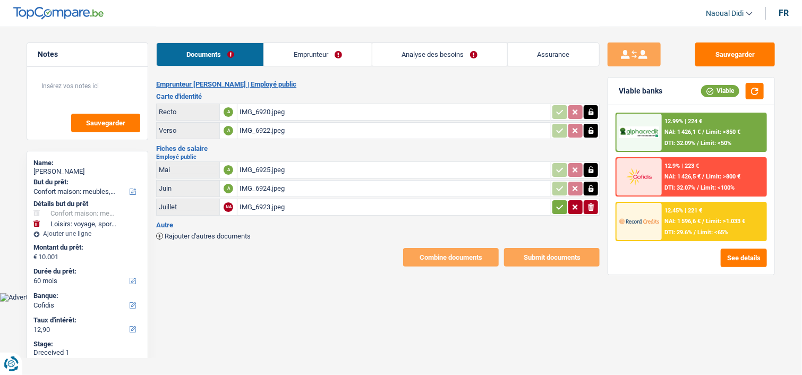
click at [561, 207] on icon "button" at bounding box center [560, 207] width 8 height 11
click at [330, 58] on link "Emprunteur" at bounding box center [317, 54] width 107 height 23
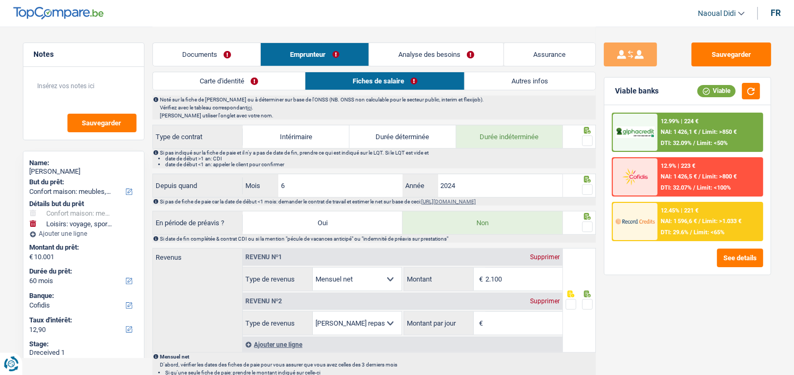
scroll to position [478, 0]
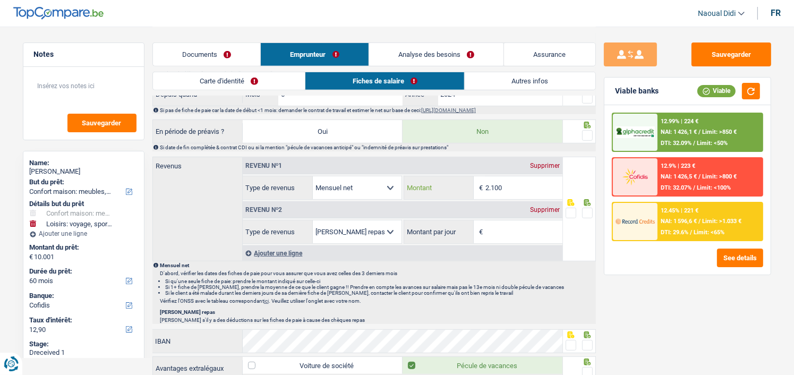
drag, startPoint x: 519, startPoint y: 183, endPoint x: 484, endPoint y: 178, distance: 35.9
click at [484, 178] on div "2.100 € Montant" at bounding box center [483, 187] width 158 height 23
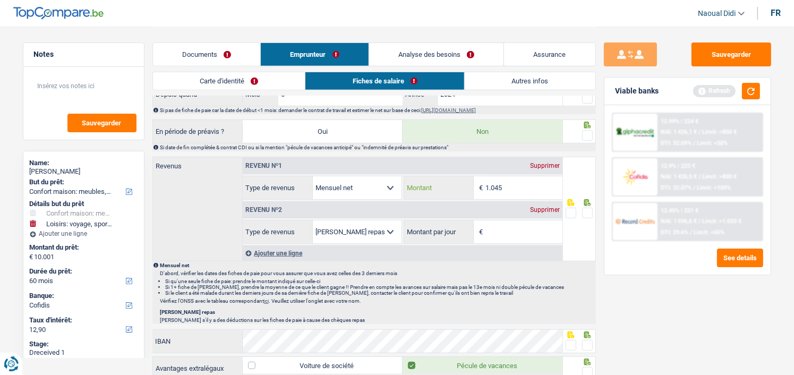
type input "1.045"
click at [549, 207] on div "Supprimer" at bounding box center [544, 210] width 35 height 6
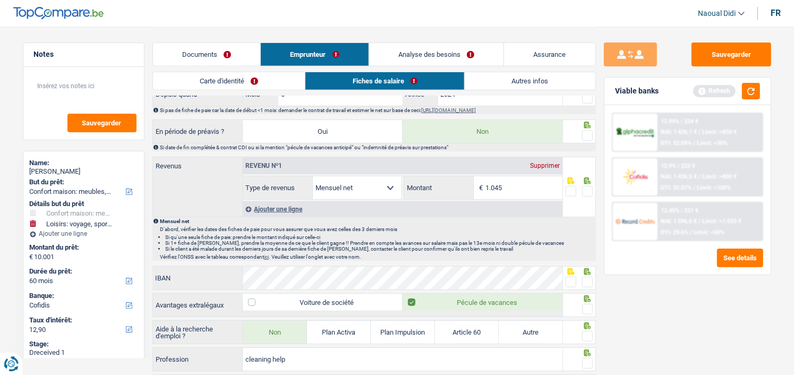
click at [588, 188] on span at bounding box center [587, 191] width 11 height 11
click at [0, 0] on input "radio" at bounding box center [0, 0] width 0 height 0
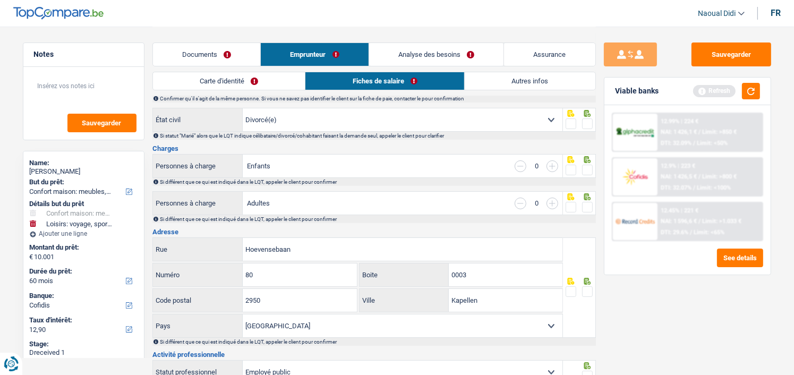
scroll to position [53, 0]
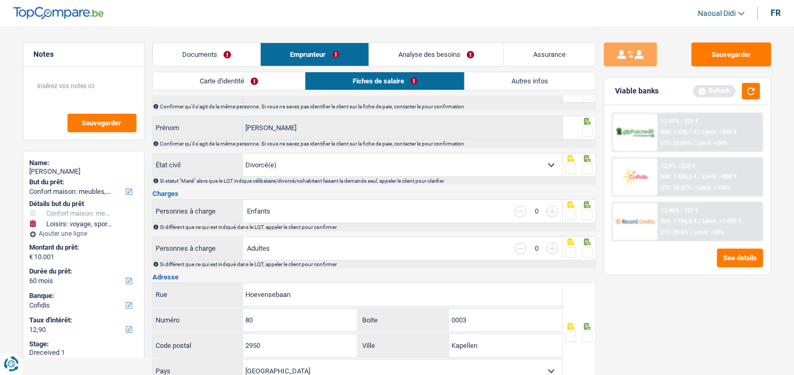
click at [176, 55] on link "Documents" at bounding box center [207, 54] width 108 height 23
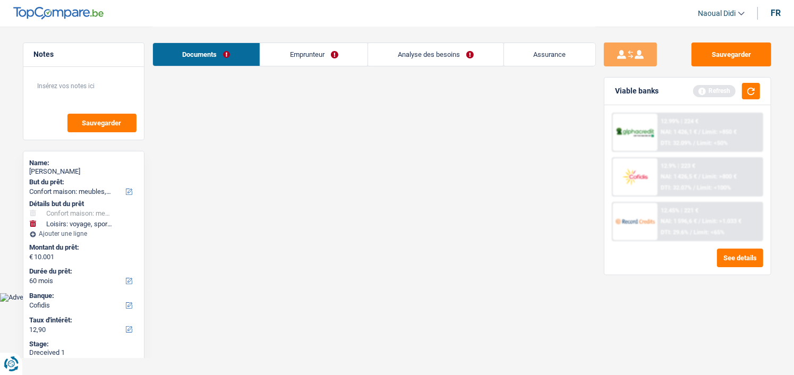
scroll to position [0, 0]
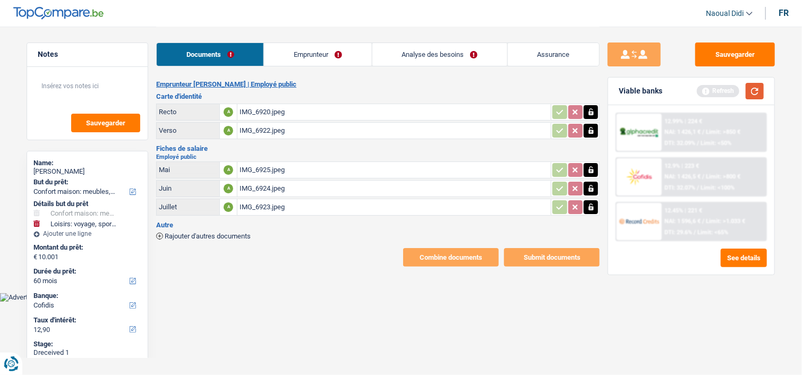
click at [756, 94] on button "button" at bounding box center [755, 91] width 18 height 16
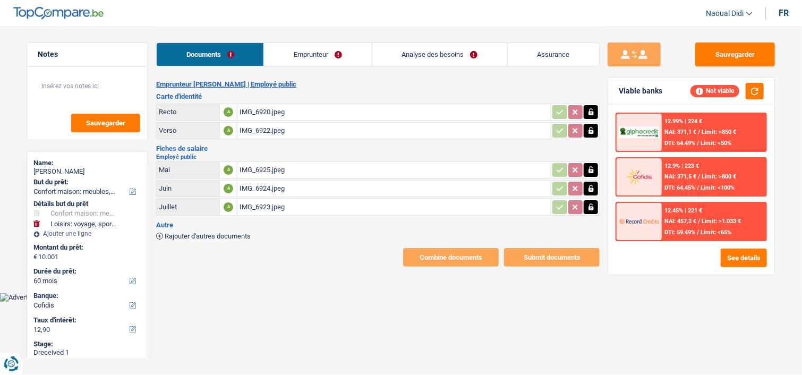
click at [438, 52] on link "Analyse des besoins" at bounding box center [439, 54] width 135 height 23
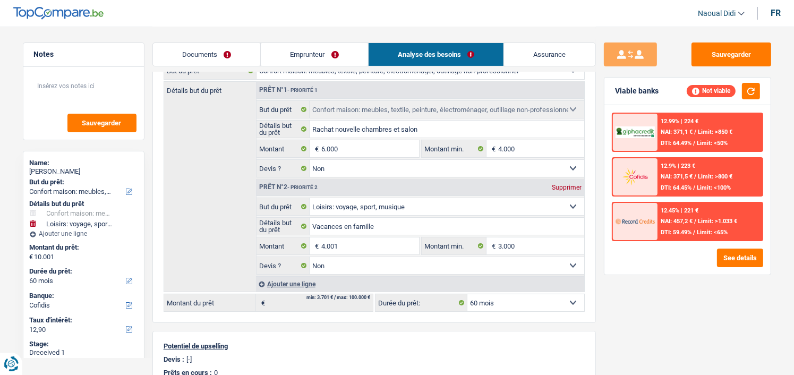
scroll to position [106, 0]
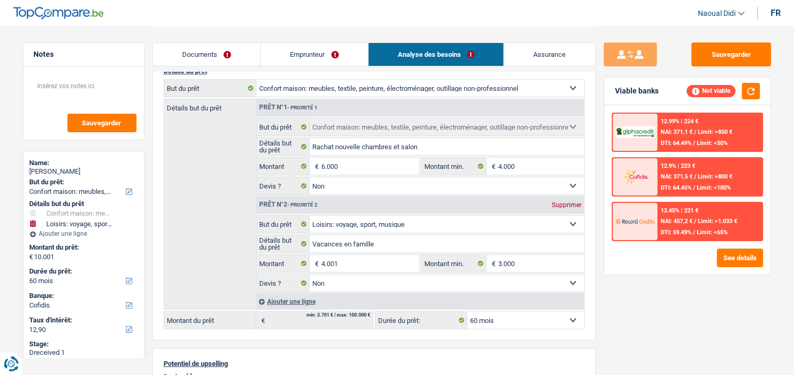
click at [496, 312] on select "12 mois 18 mois 24 mois 30 mois 36 mois 42 mois 48 mois 60 mois Sélectionner un…" at bounding box center [525, 320] width 117 height 17
click at [496, 313] on select "12 mois 18 mois 24 mois 30 mois 36 mois 42 mois 48 mois 60 mois Sélectionner un…" at bounding box center [525, 320] width 117 height 17
click at [348, 260] on input "4.001" at bounding box center [369, 263] width 97 height 17
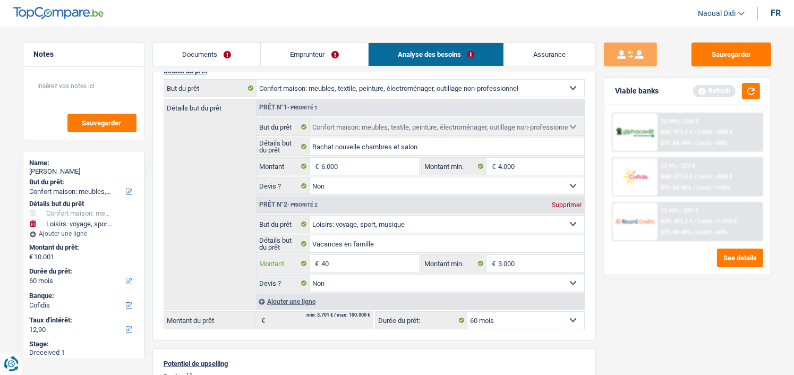
type input "4"
type input "3.000"
type input "9.000"
select select "48"
type input "9.000"
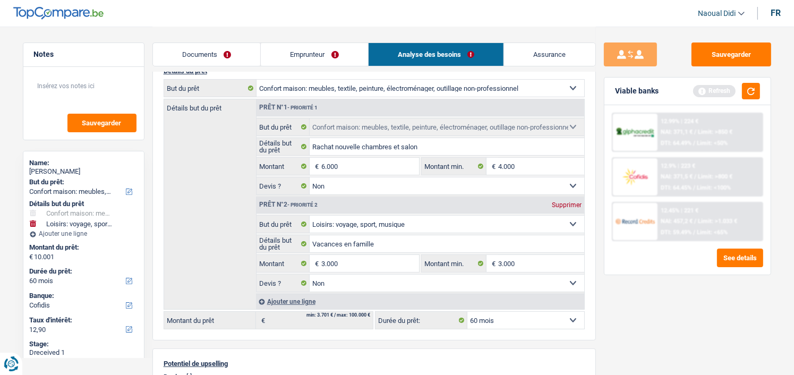
select select "48"
type input "9.000"
select select "48"
click at [648, 315] on div "Sauvegarder Viable banks Refresh 12.99% | 224 € NAI: 371,1 € / Limit: >850 € DT…" at bounding box center [687, 199] width 183 height 315
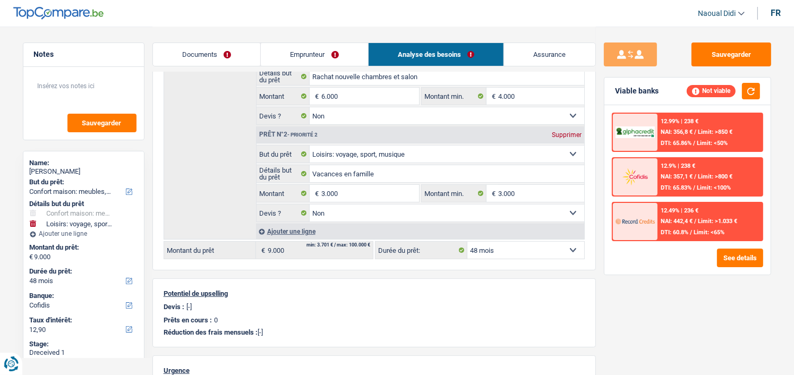
scroll to position [212, 0]
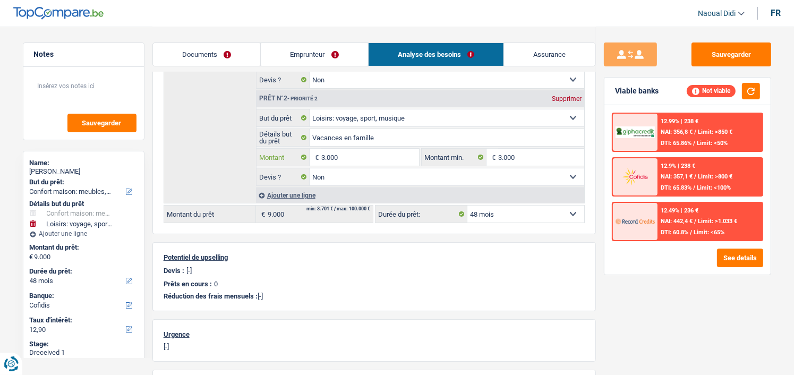
click at [353, 156] on input "3.000" at bounding box center [369, 157] width 97 height 17
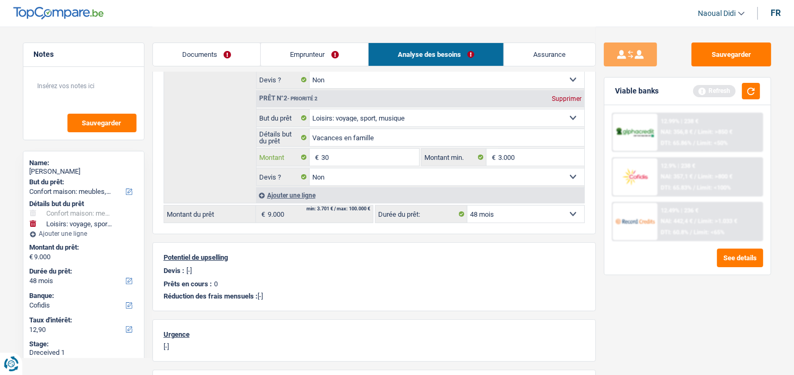
type input "3"
type input "2.000"
type input "8.000"
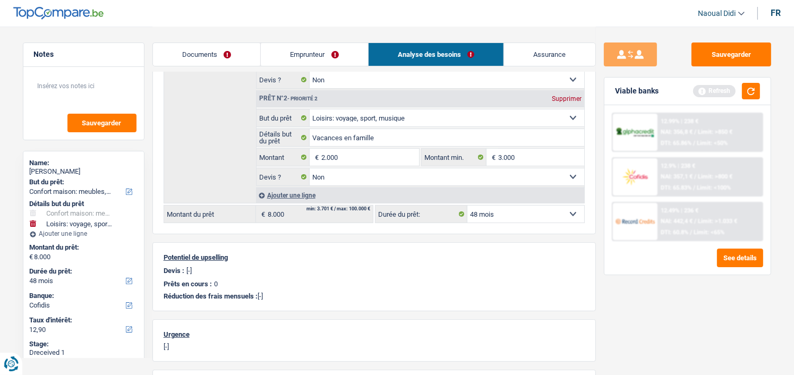
click at [739, 335] on div "Sauvegarder Viable banks Refresh 12.99% | 238 € NAI: 356,8 € / Limit: >850 € DT…" at bounding box center [687, 199] width 183 height 315
type input "2"
type input "1.000"
type input "7.000"
select select "42"
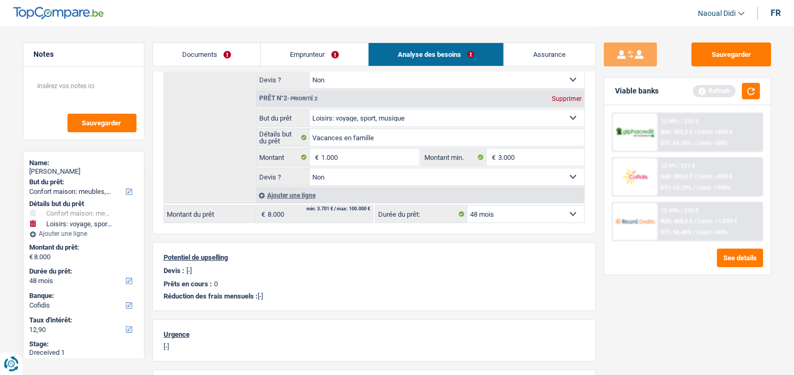
type input "7.000"
select select "42"
type input "7.000"
select select "42"
click at [645, 288] on div "Sauvegarder Viable banks Refresh 12.99% | 212 € NAI: 383,2 € / Limit: >850 € DT…" at bounding box center [687, 199] width 183 height 315
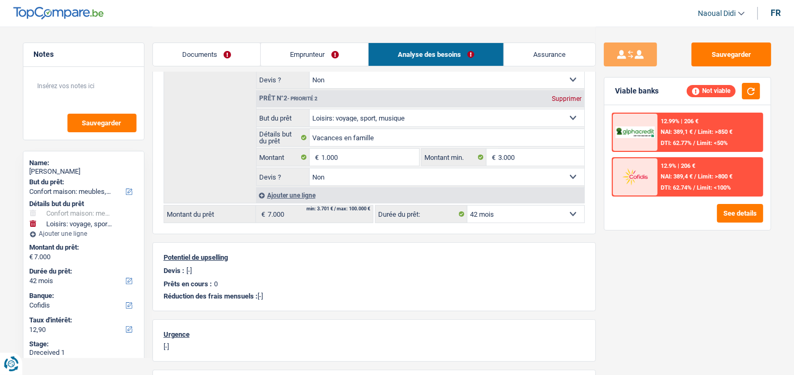
click at [523, 219] on select "12 mois 18 mois 24 mois 30 mois 36 mois 42 mois Sélectionner une option" at bounding box center [525, 214] width 117 height 17
click at [340, 155] on input "1.000" at bounding box center [369, 157] width 97 height 17
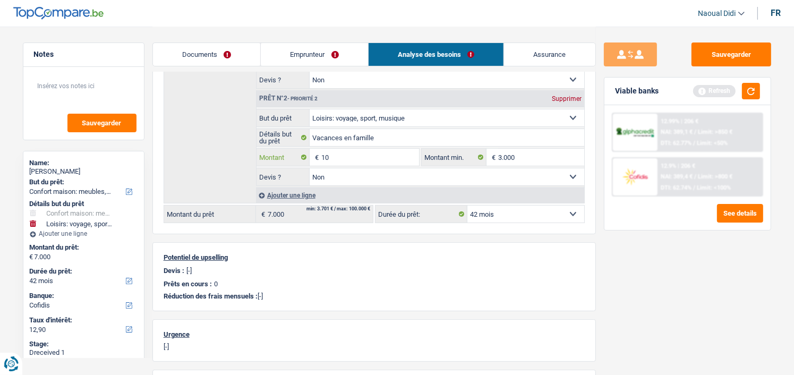
type input "1"
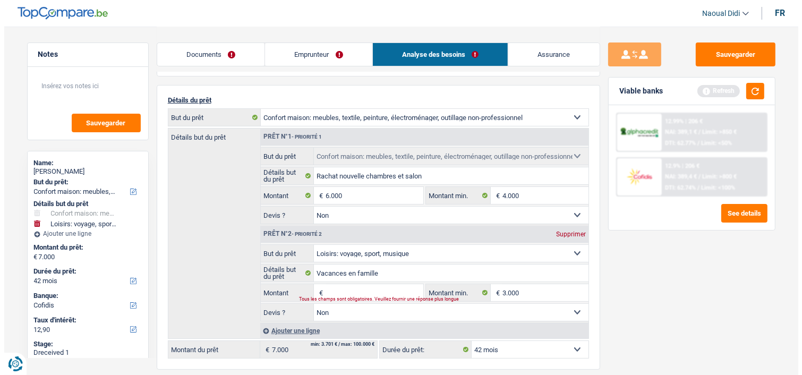
scroll to position [53, 0]
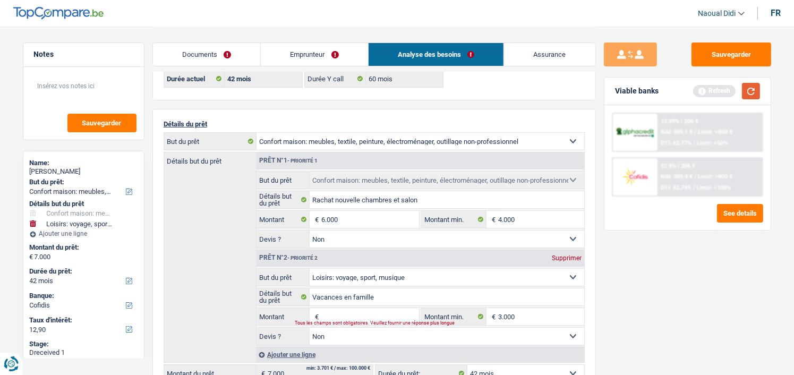
type input "6.000"
click at [755, 94] on button "button" at bounding box center [751, 91] width 18 height 16
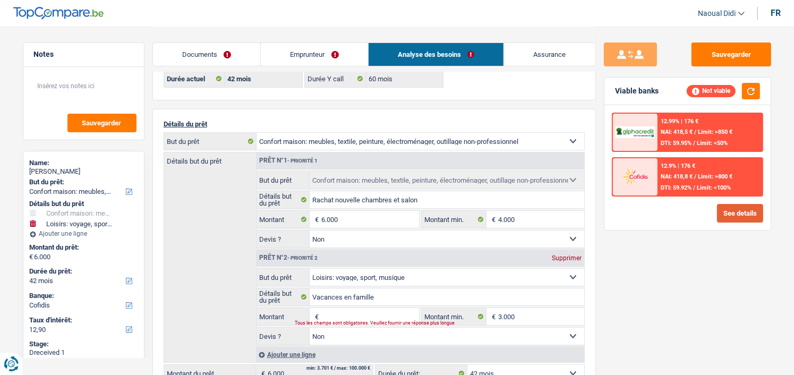
click at [736, 215] on button "See details" at bounding box center [740, 213] width 46 height 19
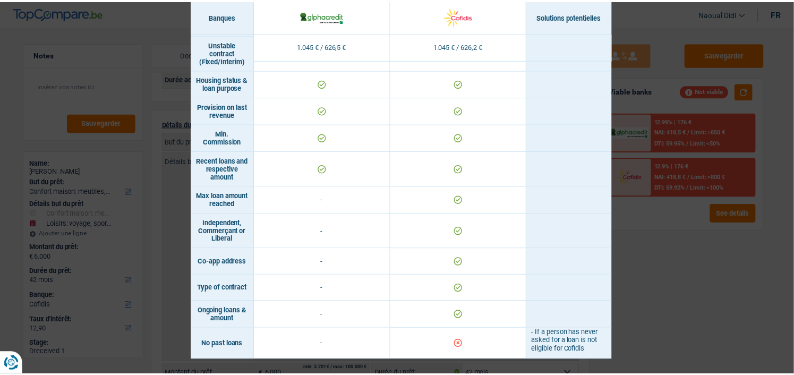
scroll to position [818, 0]
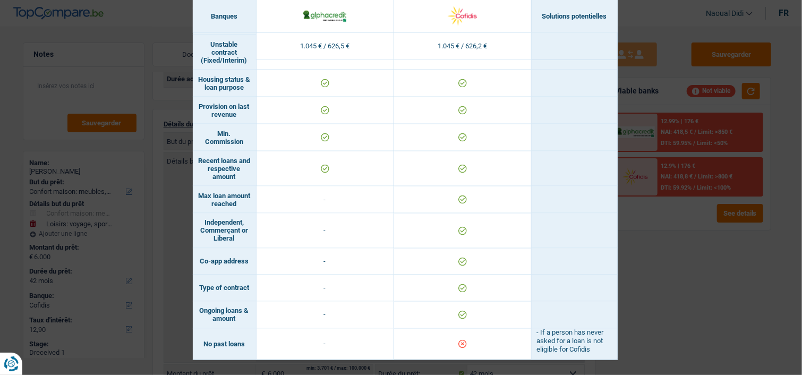
click at [666, 317] on div "Banks conditions × Banques Solutions potentielles Revenus / Charges 1.045 € / 6…" at bounding box center [401, 187] width 802 height 375
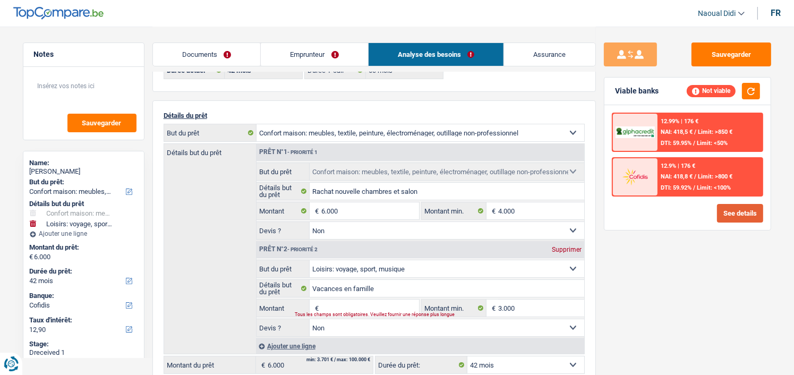
scroll to position [106, 0]
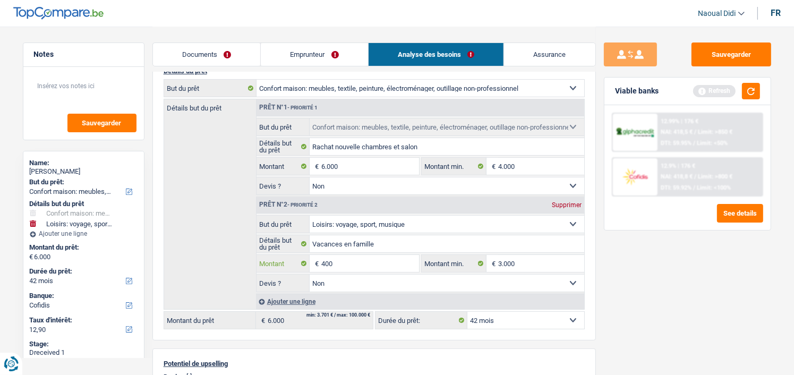
drag, startPoint x: 353, startPoint y: 260, endPoint x: 366, endPoint y: 252, distance: 16.2
click at [366, 254] on fieldset "400 € Montant Tous les champs sont obligatoires. Veuillez fournir une réponse p…" at bounding box center [338, 263] width 163 height 18
type input "4.000"
type input "10.000"
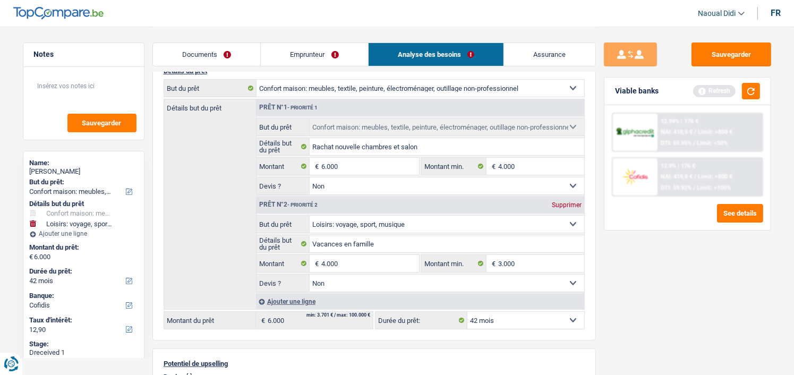
select select "48"
type input "10.000"
select select "48"
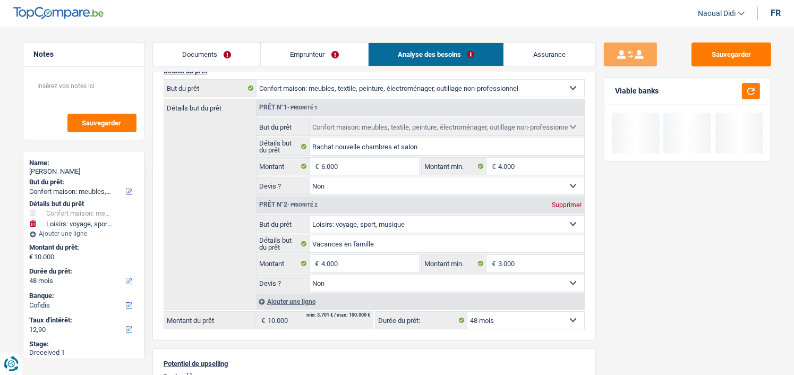
click at [686, 295] on div "Sauvegarder Viable banks" at bounding box center [687, 199] width 183 height 315
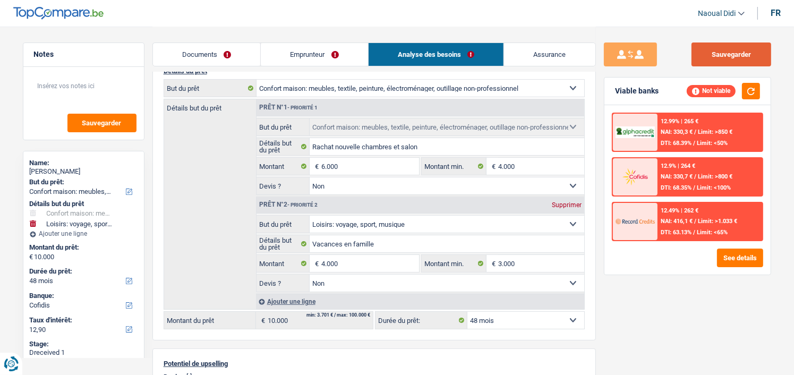
click at [720, 59] on button "Sauvegarder" at bounding box center [732, 54] width 80 height 24
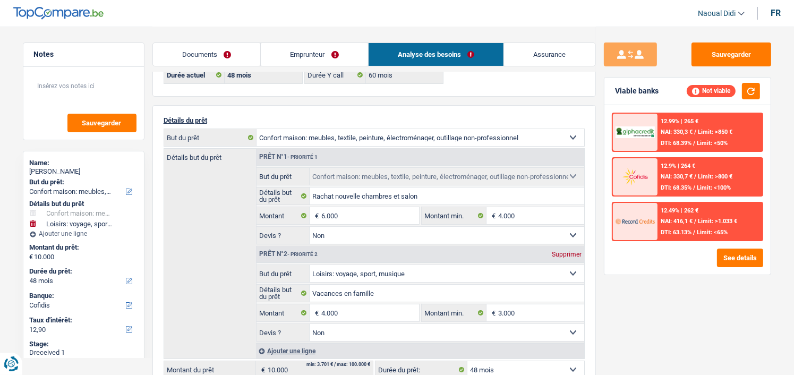
scroll to position [0, 0]
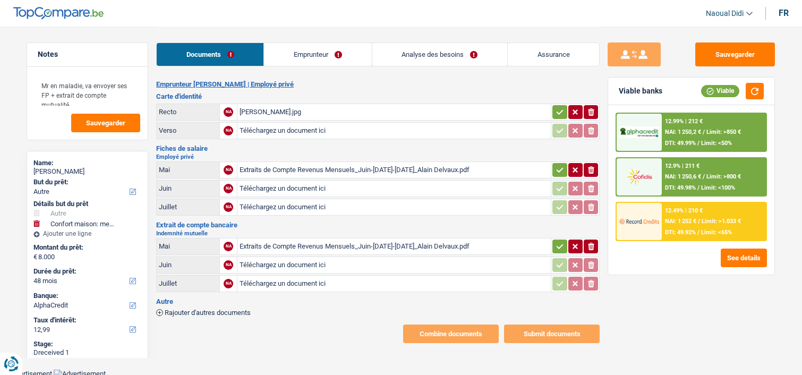
select select "other"
select select "household"
select select "48"
select select "alphacredit"
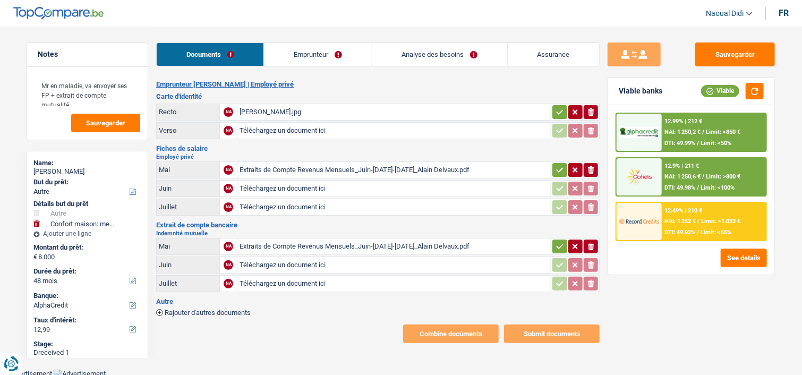
click at [293, 110] on div "CI_Alain Delvaux_TopCompare.jpg" at bounding box center [394, 112] width 309 height 16
click at [291, 165] on div "Extraits de Compte Revenus Mensuels_Juin-Juillet-Aout 2025_Alain Delvaux.pdf" at bounding box center [394, 170] width 309 height 16
click at [368, 168] on div "Extraits de Compte Revenus Mensuels_Juin-Juillet-Aout 2025_Alain Delvaux.pdf" at bounding box center [394, 170] width 309 height 16
click at [312, 242] on div "Extraits de Compte Revenus Mensuels_Juin-Juillet-Aout 2025_Alain Delvaux.pdf" at bounding box center [394, 246] width 309 height 16
click at [279, 113] on div "CI_Alain Delvaux_TopCompare.jpg" at bounding box center [394, 112] width 309 height 16
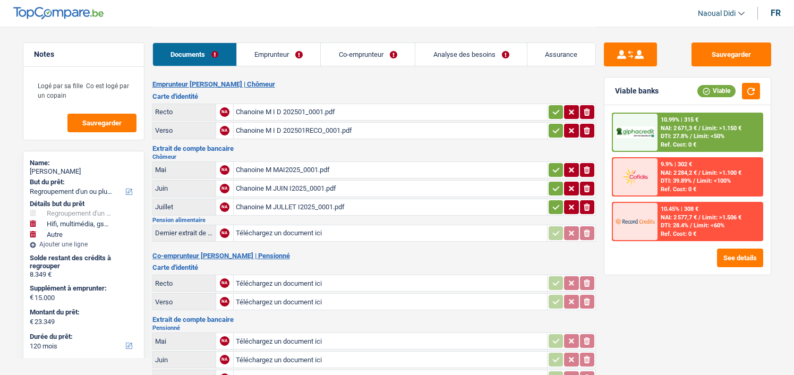
select select "refinancing"
select select "tech"
select select "other"
select select "120"
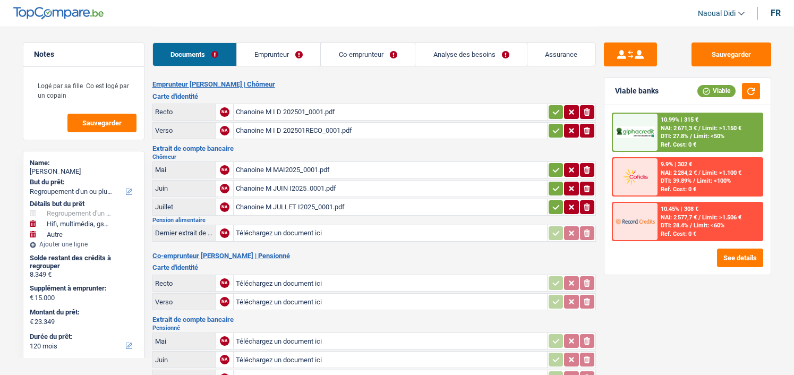
select select "alphacredit"
click at [310, 110] on div "Chanoine M I D 202501_0001.pdf" at bounding box center [390, 112] width 309 height 16
click at [327, 129] on div "Chanoine M I D 202501RECO_0001.pdf" at bounding box center [390, 131] width 309 height 16
click at [288, 166] on div "Chanoine M MAI2025_0001.pdf" at bounding box center [390, 170] width 309 height 16
click at [291, 184] on div "Chanoine M JUIN I2025_0001.pdf" at bounding box center [390, 189] width 309 height 16
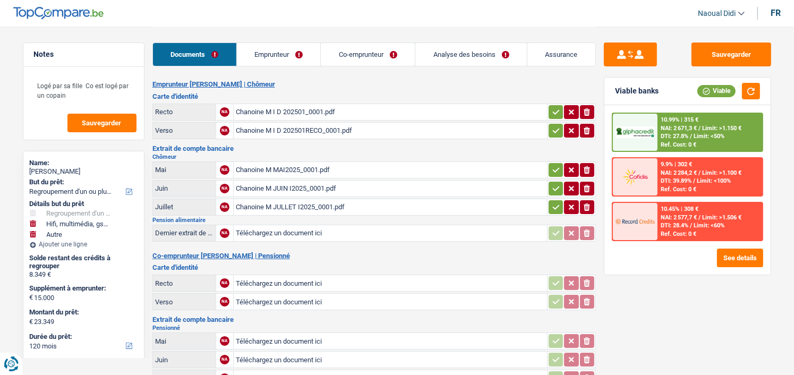
click at [307, 169] on div "Chanoine M MAI2025_0001.pdf" at bounding box center [390, 170] width 309 height 16
click at [318, 203] on div "Chanoine M JULLET I2025_0001.pdf" at bounding box center [390, 207] width 309 height 16
click at [345, 62] on link "Co-emprunteur" at bounding box center [368, 54] width 94 height 23
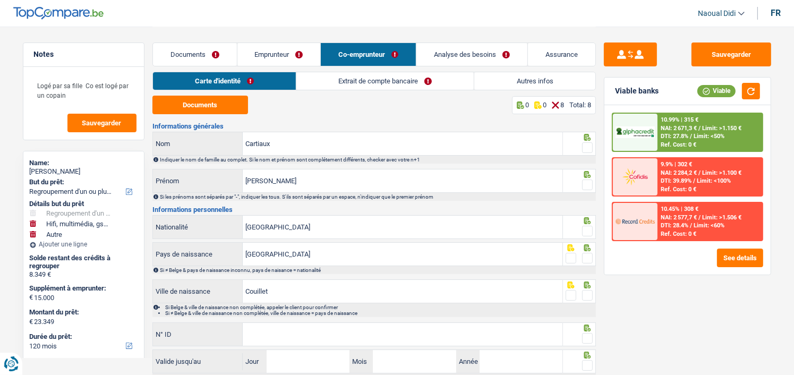
click at [215, 81] on link "Carte d'identité" at bounding box center [224, 81] width 143 height 18
click at [364, 83] on link "Extrait de compte bancaire" at bounding box center [384, 81] width 177 height 18
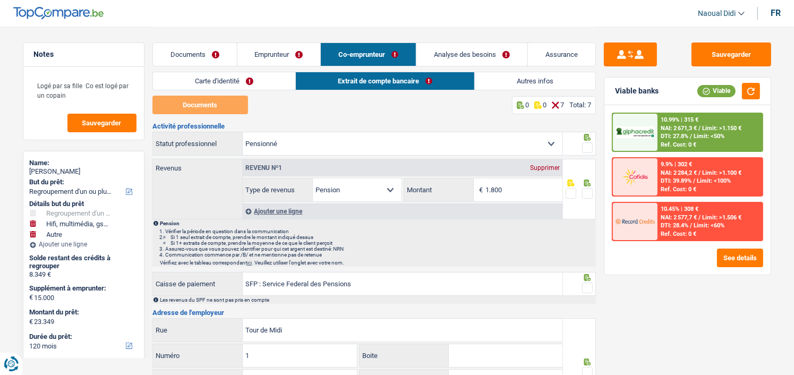
click at [241, 82] on link "Carte d'identité" at bounding box center [224, 81] width 142 height 18
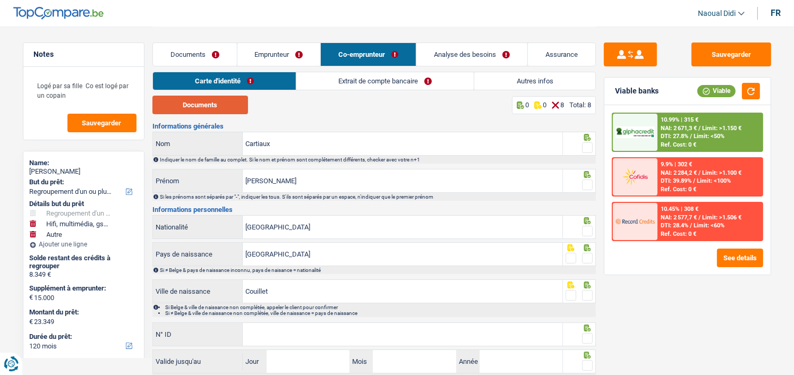
click at [215, 106] on button "Documents" at bounding box center [200, 105] width 96 height 19
click at [189, 54] on link "Documents" at bounding box center [195, 54] width 84 height 23
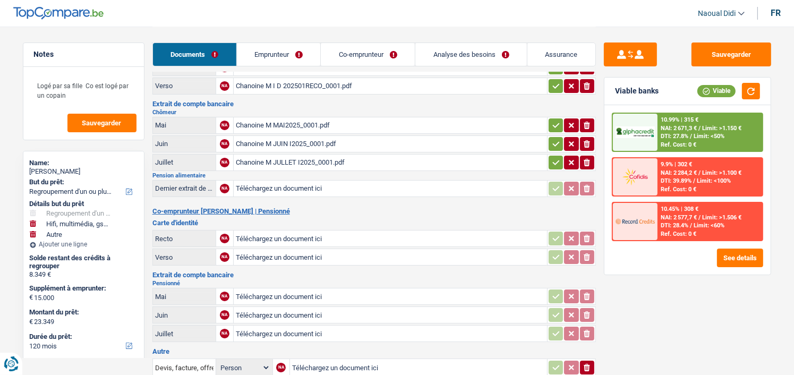
scroll to position [110, 0]
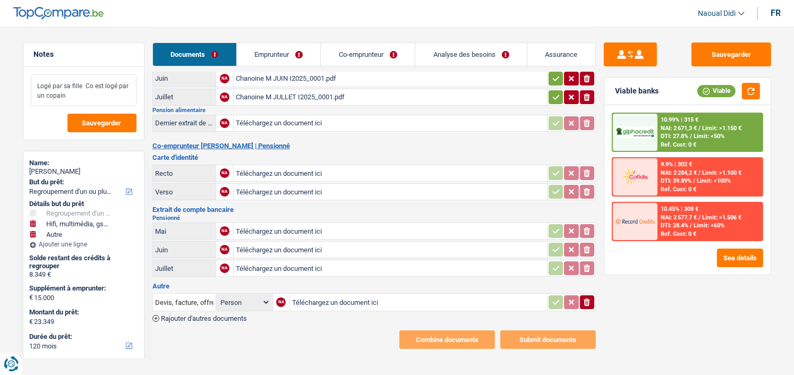
drag, startPoint x: 76, startPoint y: 92, endPoint x: 28, endPoint y: 78, distance: 51.1
click at [28, 78] on div "Logé par sa fille Co est logé par un copain Sauvegarder" at bounding box center [83, 103] width 121 height 73
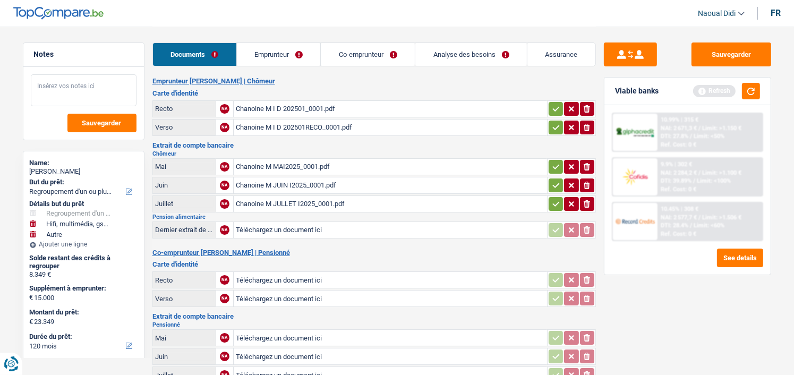
scroll to position [0, 0]
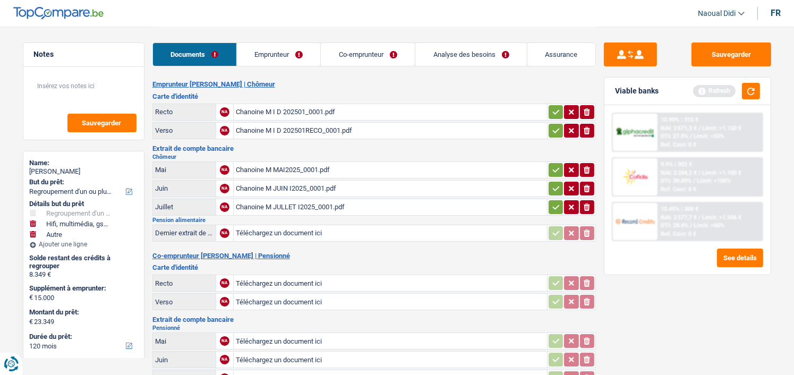
click at [294, 169] on div "Chanoine M MAI2025_0001.pdf" at bounding box center [390, 170] width 309 height 16
click at [453, 56] on link "Analyse des besoins" at bounding box center [471, 54] width 112 height 23
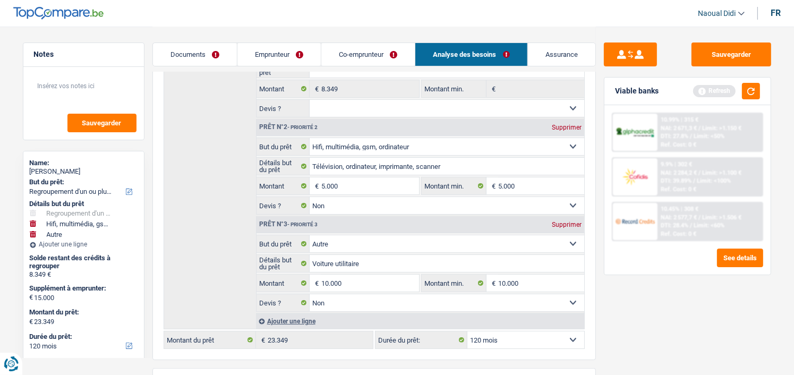
scroll to position [212, 0]
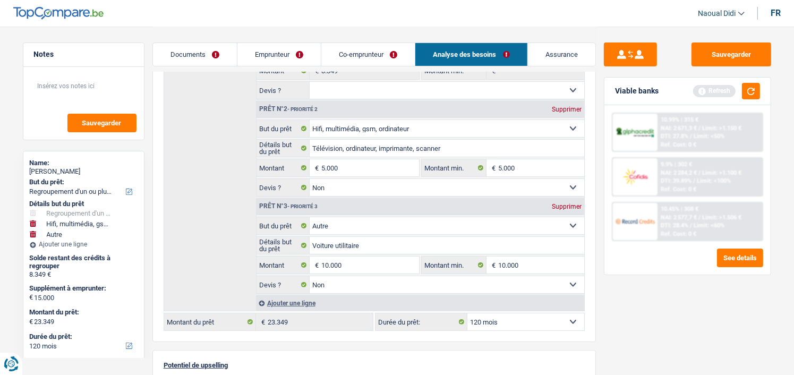
click at [261, 48] on link "Emprunteur" at bounding box center [278, 54] width 83 height 23
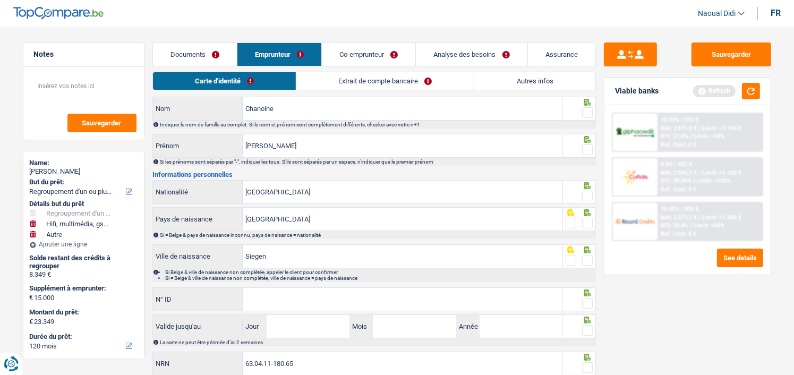
scroll to position [0, 0]
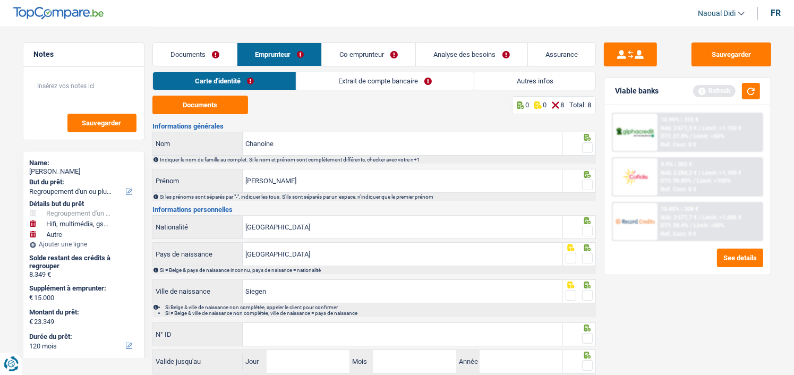
click at [191, 48] on link "Documents" at bounding box center [195, 54] width 84 height 23
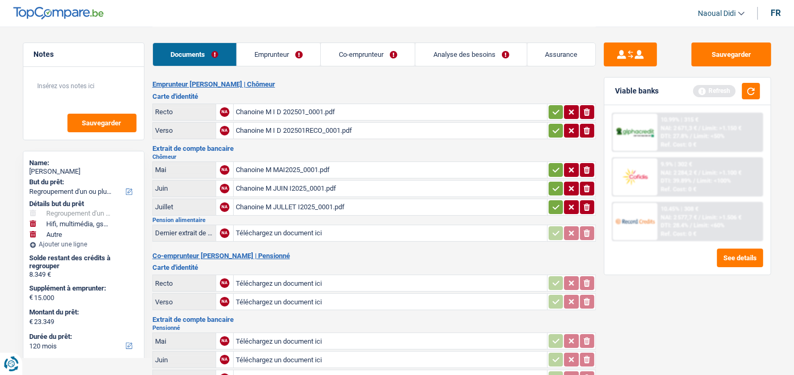
click at [281, 182] on div "Chanoine M JUIN I2025_0001.pdf" at bounding box center [390, 189] width 309 height 16
click at [302, 204] on div "Chanoine M JULLET I2025_0001.pdf" at bounding box center [390, 207] width 309 height 16
click at [278, 50] on link "Emprunteur" at bounding box center [279, 54] width 84 height 23
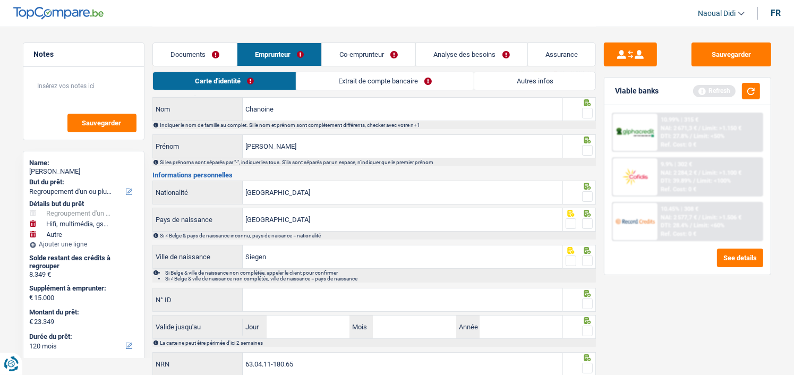
scroll to position [71, 0]
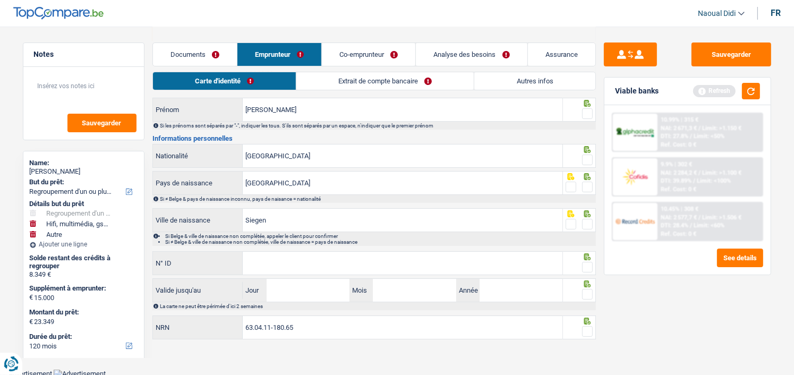
click at [366, 46] on link "Co-emprunteur" at bounding box center [368, 54] width 93 height 23
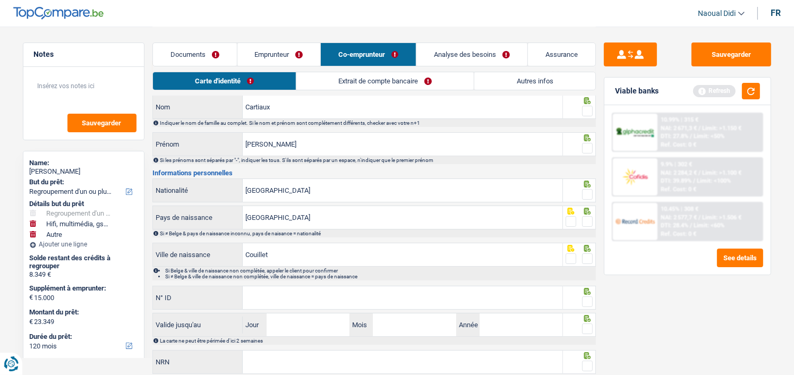
scroll to position [0, 0]
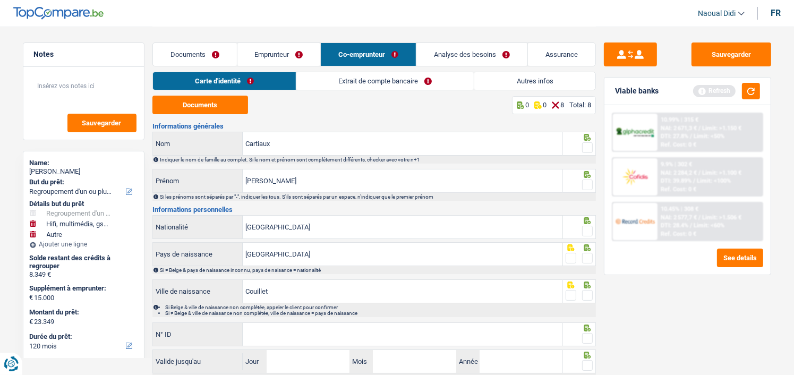
click at [257, 78] on link "Carte d'identité" at bounding box center [224, 81] width 143 height 18
click at [268, 58] on link "Emprunteur" at bounding box center [278, 54] width 83 height 23
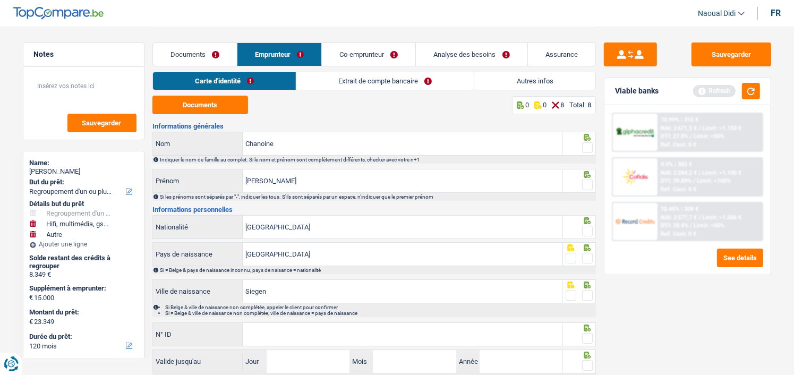
click at [334, 81] on link "Extrait de compte bancaire" at bounding box center [384, 81] width 177 height 18
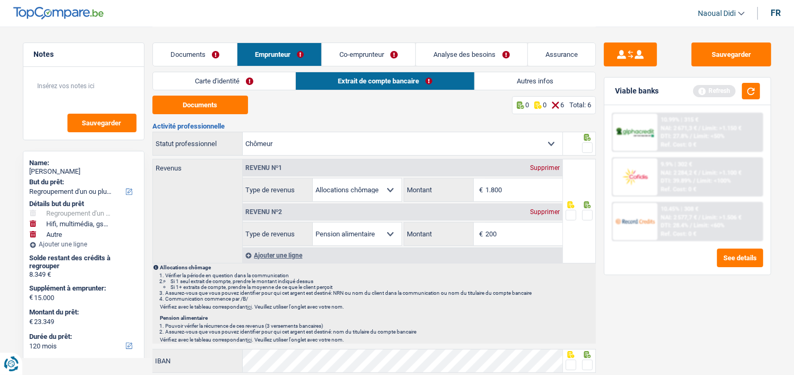
scroll to position [53, 0]
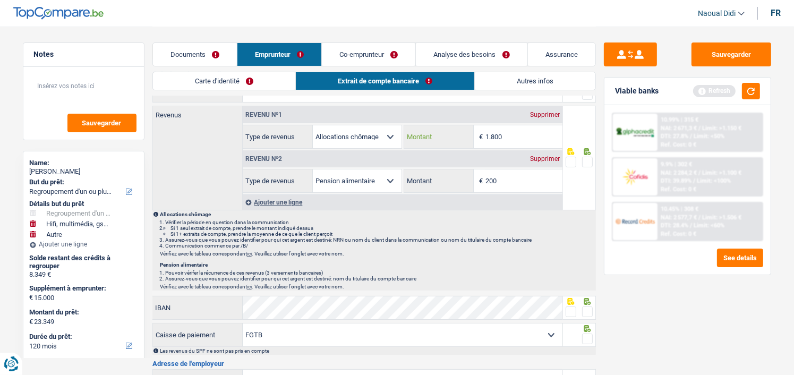
click at [522, 139] on input "1.800" at bounding box center [523, 136] width 77 height 23
type input "1.773"
click at [180, 55] on link "Documents" at bounding box center [195, 54] width 84 height 23
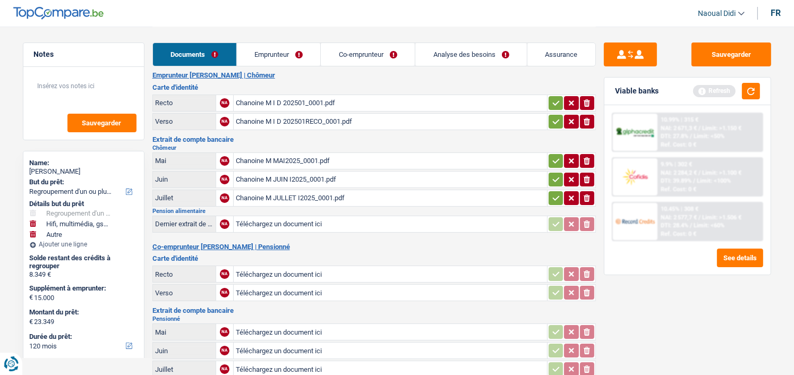
scroll to position [0, 0]
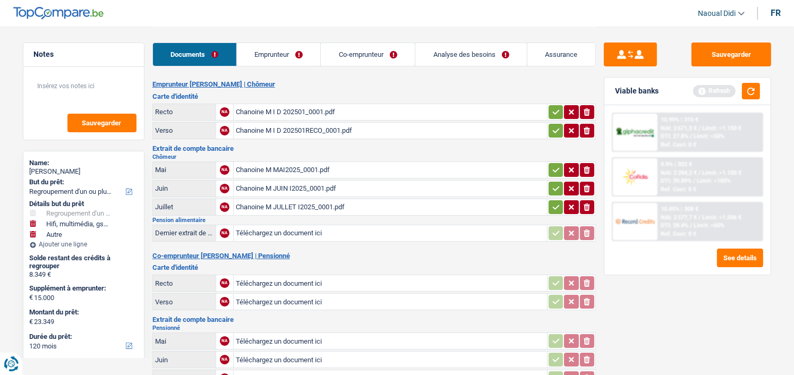
click at [280, 54] on link "Emprunteur" at bounding box center [279, 54] width 84 height 23
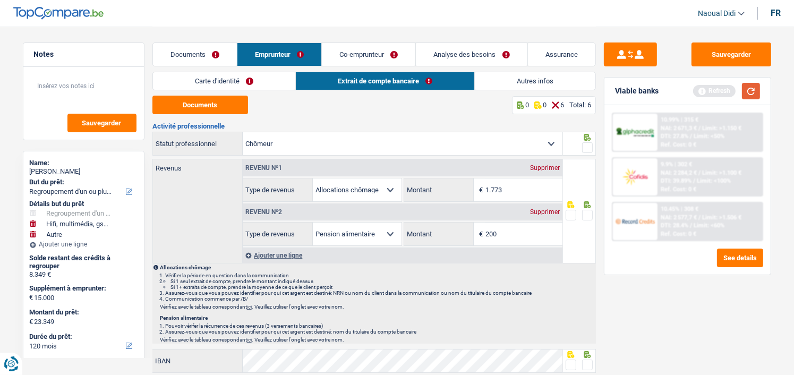
click at [754, 90] on button "button" at bounding box center [751, 91] width 18 height 16
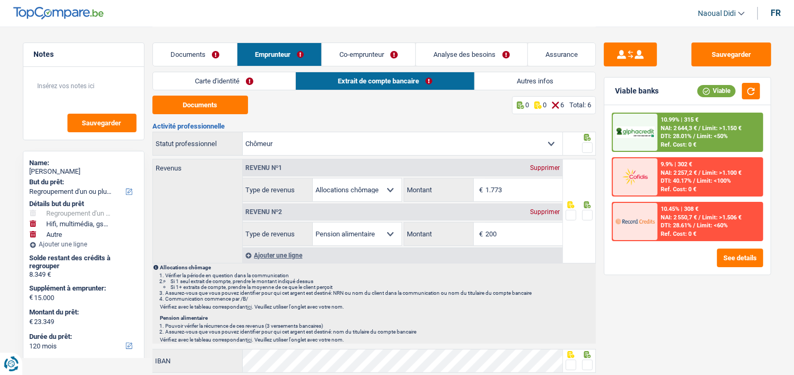
click at [550, 76] on link "Autres infos" at bounding box center [535, 81] width 121 height 18
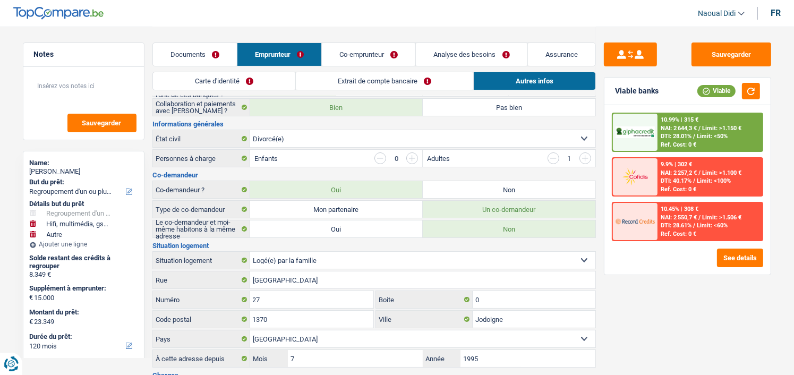
scroll to position [106, 0]
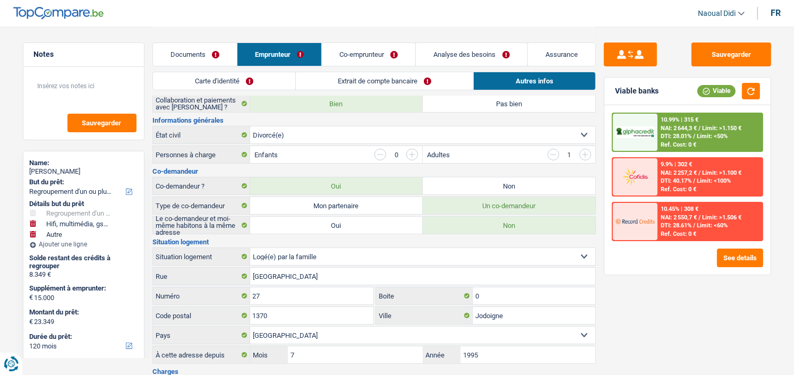
click at [514, 184] on label "Non" at bounding box center [509, 185] width 173 height 17
click at [514, 184] on input "Non" at bounding box center [509, 185] width 173 height 17
radio input "true"
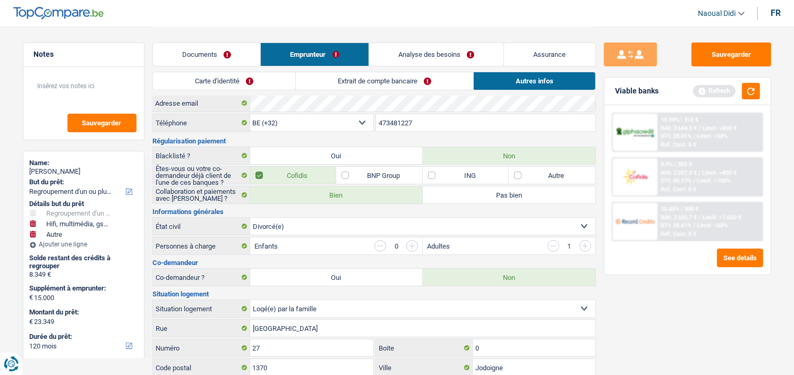
scroll to position [0, 0]
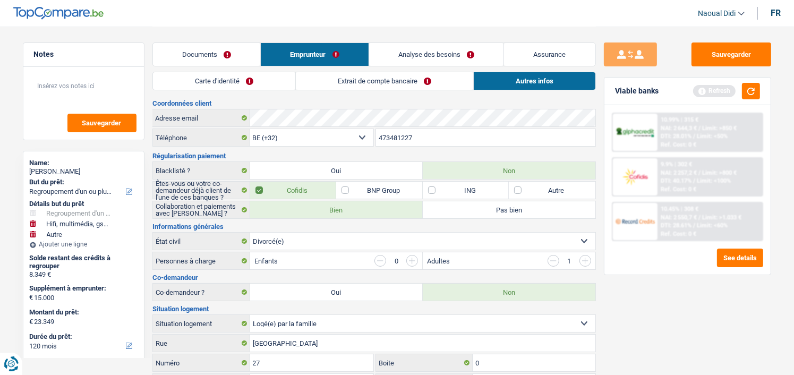
click at [208, 87] on link "Carte d'identité" at bounding box center [224, 81] width 142 height 18
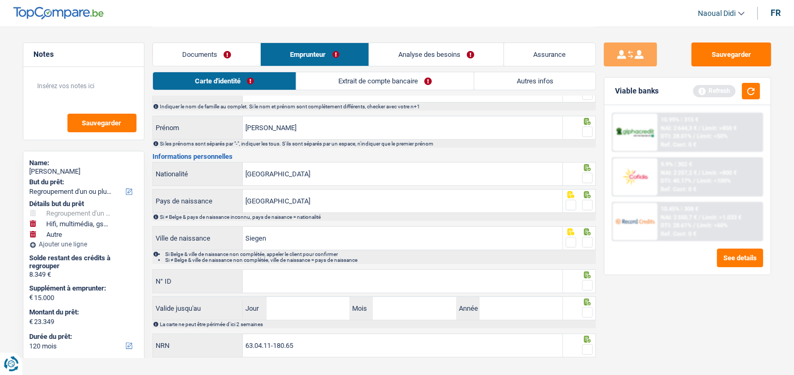
scroll to position [71, 0]
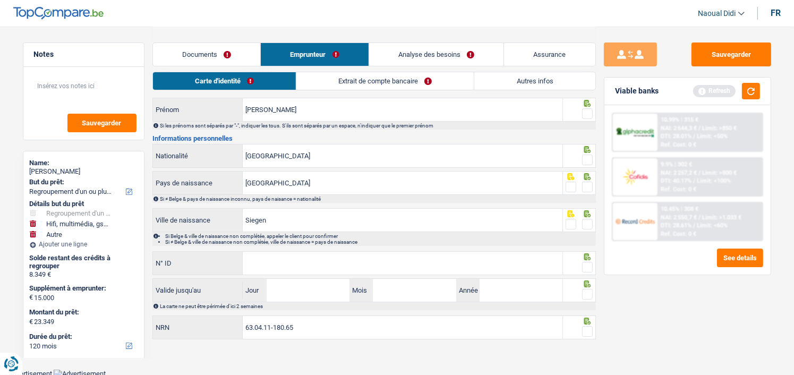
click at [387, 81] on link "Extrait de compte bancaire" at bounding box center [384, 81] width 177 height 18
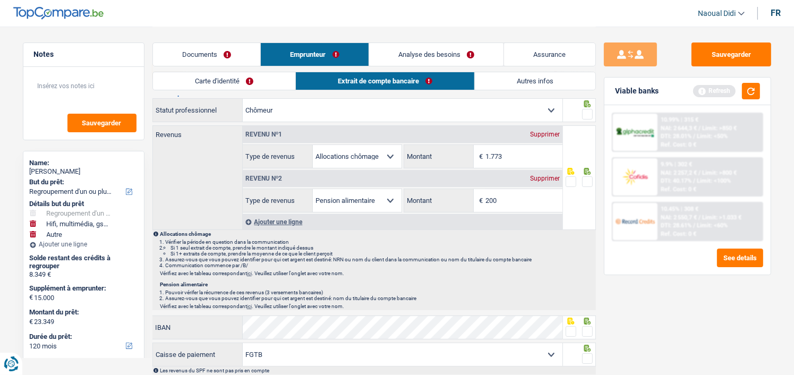
scroll to position [0, 0]
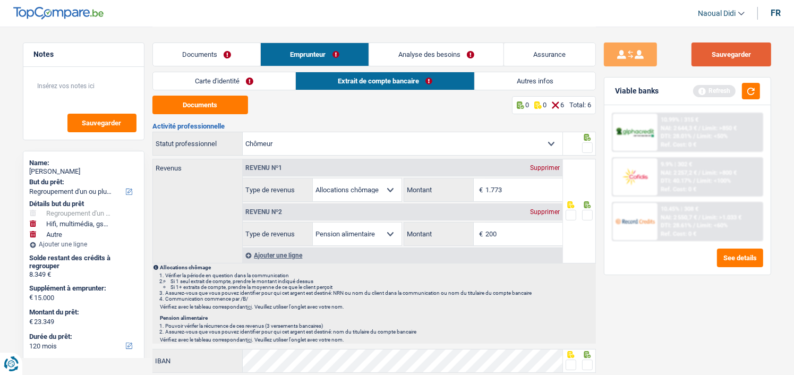
click at [744, 49] on button "Sauvegarder" at bounding box center [732, 54] width 80 height 24
click at [214, 52] on link "Documents" at bounding box center [207, 54] width 108 height 23
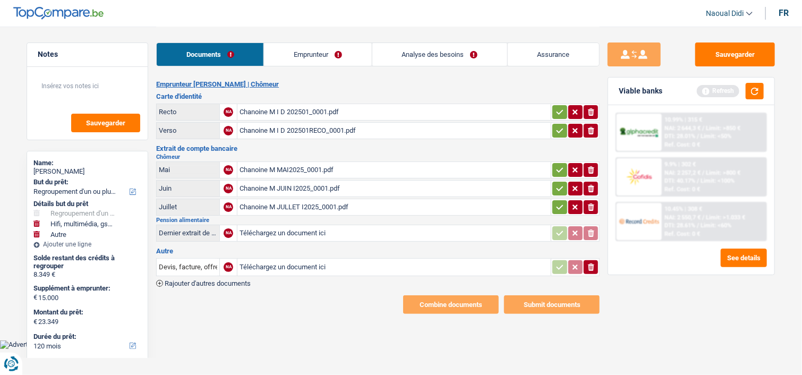
drag, startPoint x: 562, startPoint y: 108, endPoint x: 563, endPoint y: 118, distance: 10.7
click at [562, 107] on icon "button" at bounding box center [560, 112] width 8 height 11
click at [561, 128] on icon "button" at bounding box center [560, 130] width 7 height 5
click at [565, 171] on button "button" at bounding box center [559, 170] width 14 height 14
click at [561, 185] on icon "button" at bounding box center [560, 188] width 8 height 11
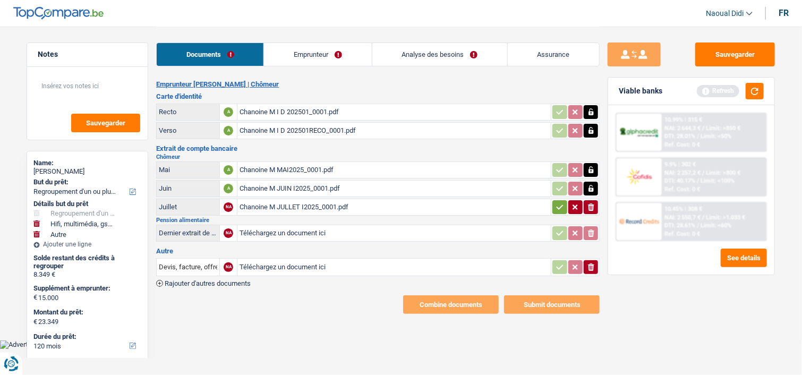
click at [557, 209] on button "button" at bounding box center [559, 207] width 14 height 14
click at [714, 59] on button "Sauvegarder" at bounding box center [735, 54] width 80 height 24
click at [297, 51] on link "Emprunteur" at bounding box center [317, 54] width 107 height 23
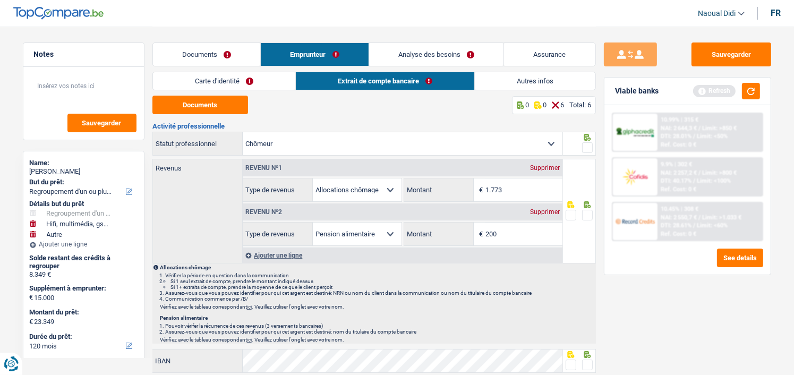
click at [223, 84] on link "Carte d'identité" at bounding box center [224, 81] width 142 height 18
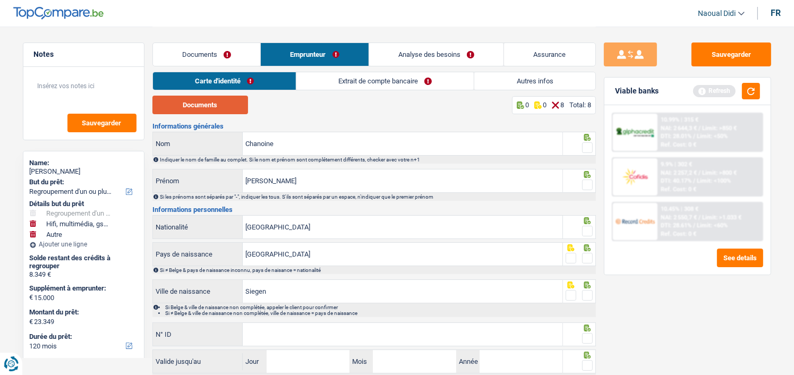
click at [199, 103] on button "Documents" at bounding box center [200, 105] width 96 height 19
click at [591, 146] on span at bounding box center [587, 147] width 11 height 11
click at [0, 0] on input "radio" at bounding box center [0, 0] width 0 height 0
click at [585, 182] on span at bounding box center [587, 185] width 11 height 11
click at [0, 0] on input "radio" at bounding box center [0, 0] width 0 height 0
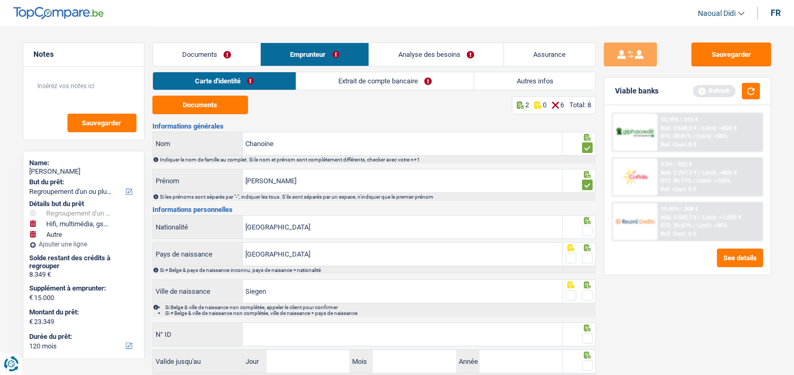
click at [588, 232] on span at bounding box center [587, 231] width 11 height 11
click at [0, 0] on input "radio" at bounding box center [0, 0] width 0 height 0
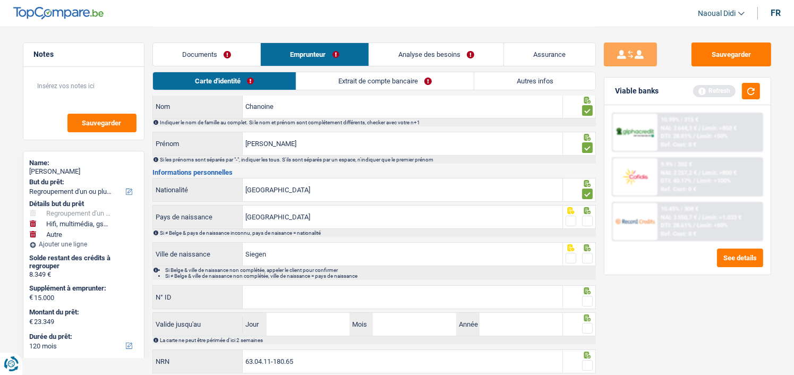
scroll to position [53, 0]
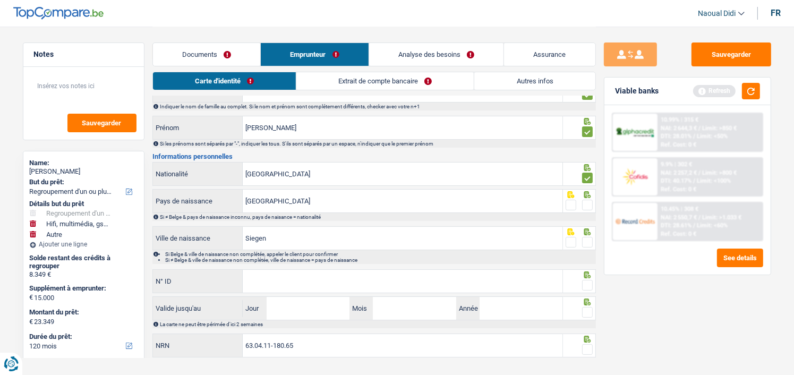
click at [588, 203] on span at bounding box center [587, 205] width 11 height 11
click at [0, 0] on input "radio" at bounding box center [0, 0] width 0 height 0
click at [586, 238] on span at bounding box center [587, 242] width 11 height 11
click at [0, 0] on input "radio" at bounding box center [0, 0] width 0 height 0
click at [306, 269] on div "N° ID Tous les champs sont obligatoires. Veuillez fournir une réponse plus long…" at bounding box center [357, 281] width 411 height 24
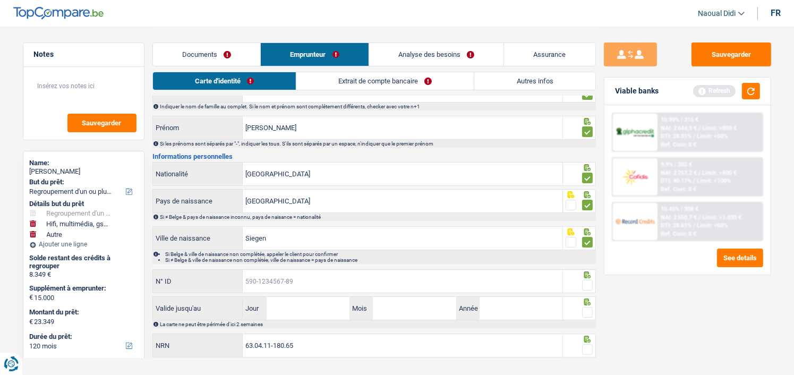
click at [308, 277] on input "N° ID" at bounding box center [403, 281] width 320 height 23
paste input "[PHONE_NUMBER]"
type input "[PHONE_NUMBER]"
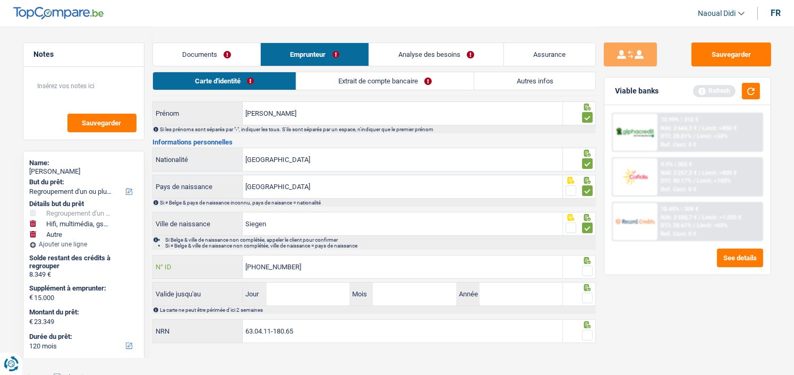
scroll to position [71, 0]
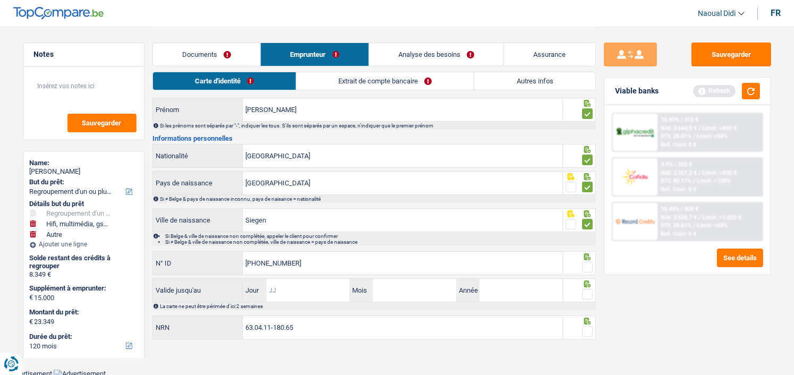
click at [317, 292] on input "Jour" at bounding box center [308, 290] width 83 height 23
type input "30"
type input "04"
type input "2035"
click at [588, 328] on span at bounding box center [587, 331] width 11 height 11
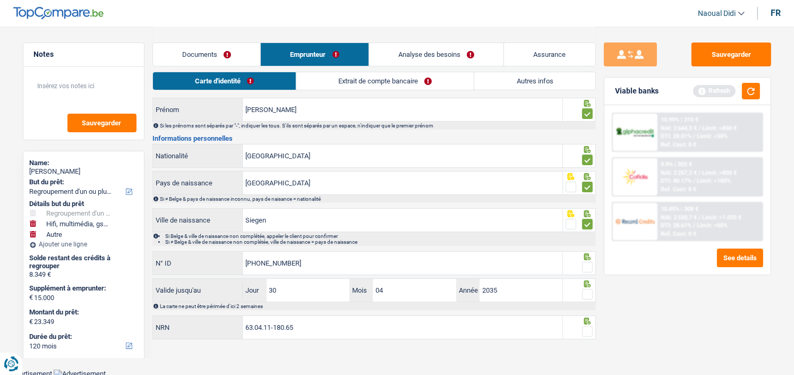
click at [0, 0] on input "radio" at bounding box center [0, 0] width 0 height 0
click at [586, 290] on span at bounding box center [587, 294] width 11 height 11
click at [0, 0] on input "radio" at bounding box center [0, 0] width 0 height 0
click at [586, 266] on span at bounding box center [587, 267] width 11 height 11
click at [0, 0] on input "radio" at bounding box center [0, 0] width 0 height 0
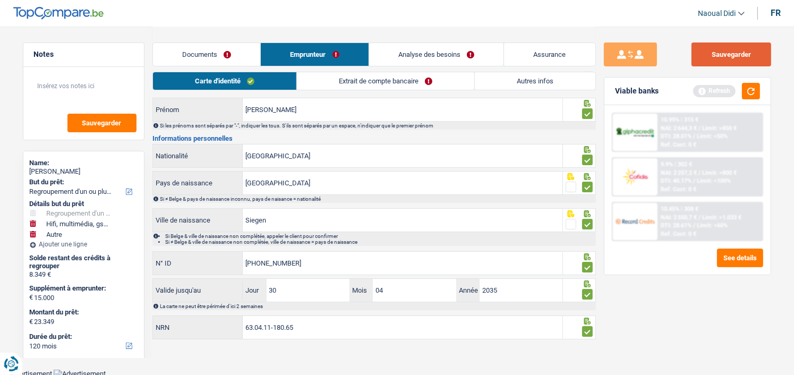
click at [734, 57] on button "Sauvegarder" at bounding box center [732, 54] width 80 height 24
click at [372, 78] on link "Extrait de compte bancaire" at bounding box center [385, 81] width 177 height 18
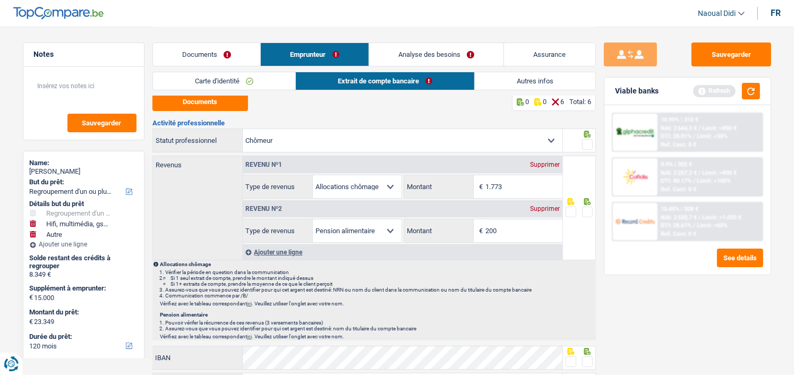
scroll to position [0, 0]
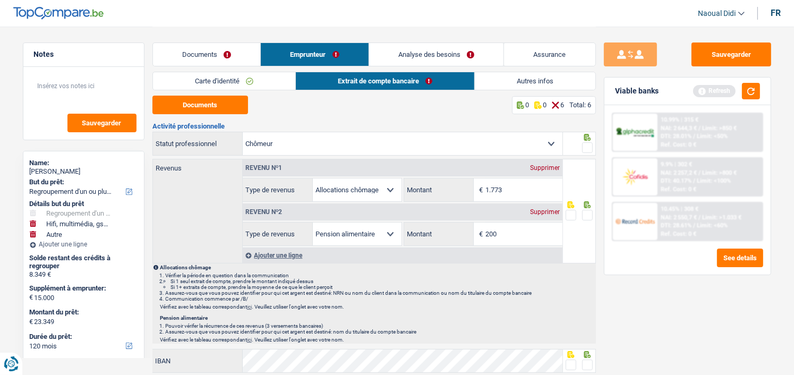
click at [587, 148] on span at bounding box center [587, 147] width 11 height 11
click at [0, 0] on input "radio" at bounding box center [0, 0] width 0 height 0
click at [587, 215] on span at bounding box center [587, 215] width 11 height 11
click at [0, 0] on input "radio" at bounding box center [0, 0] width 0 height 0
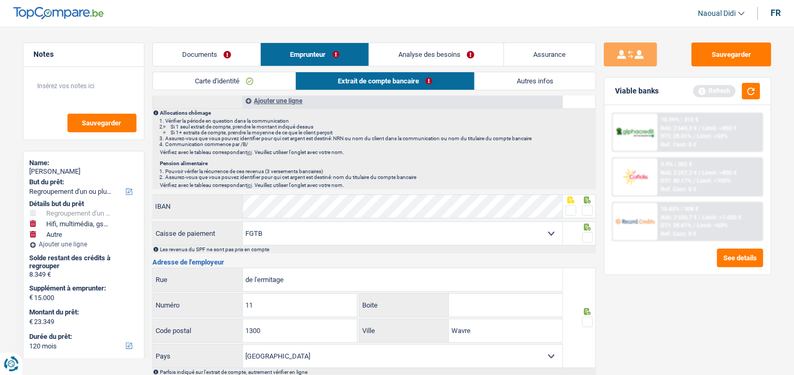
scroll to position [212, 0]
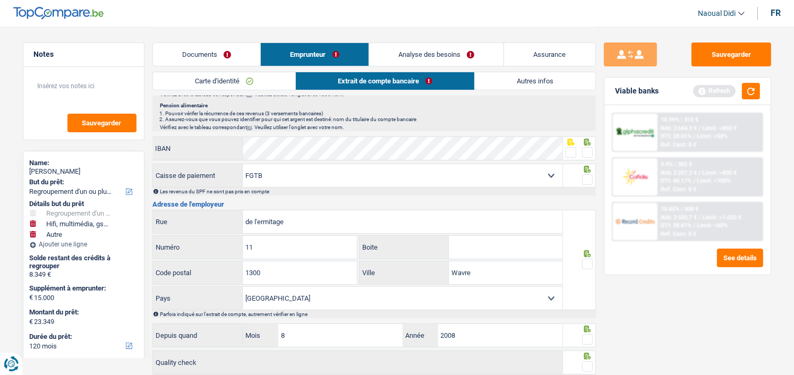
click at [208, 56] on link "Documents" at bounding box center [207, 54] width 108 height 23
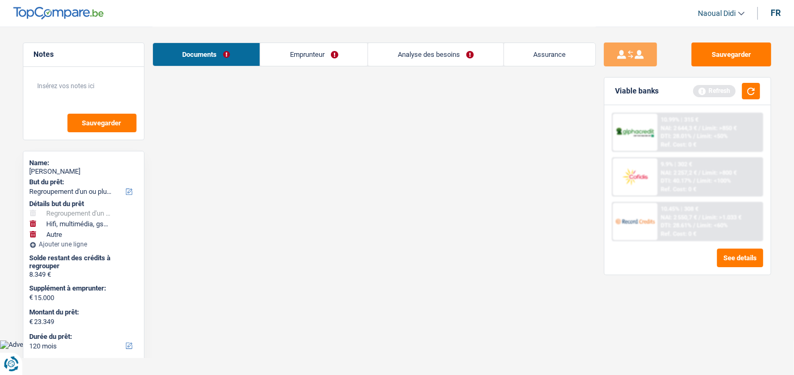
scroll to position [0, 0]
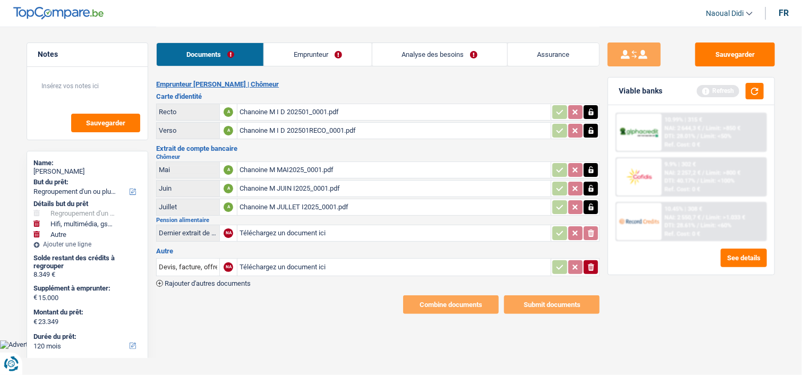
click at [317, 164] on div "Chanoine M MAI2025_0001.pdf" at bounding box center [394, 170] width 309 height 16
click at [331, 62] on link "Emprunteur" at bounding box center [317, 54] width 107 height 23
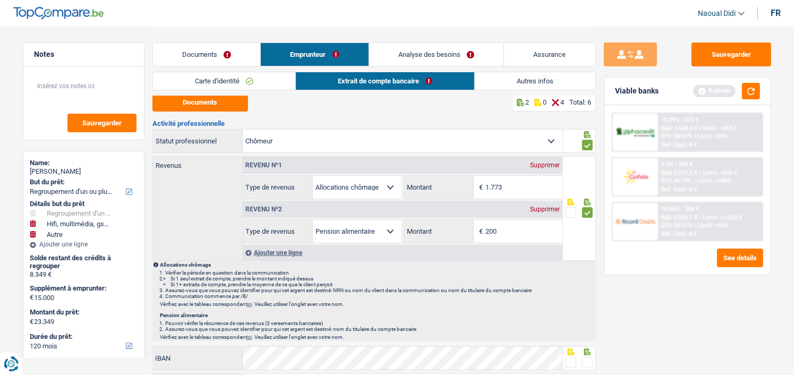
scroll to position [159, 0]
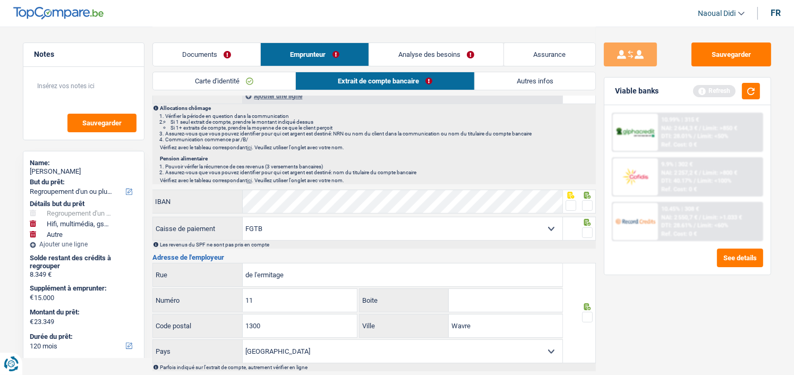
click at [571, 204] on span at bounding box center [571, 205] width 11 height 11
click at [0, 0] on input "radio" at bounding box center [0, 0] width 0 height 0
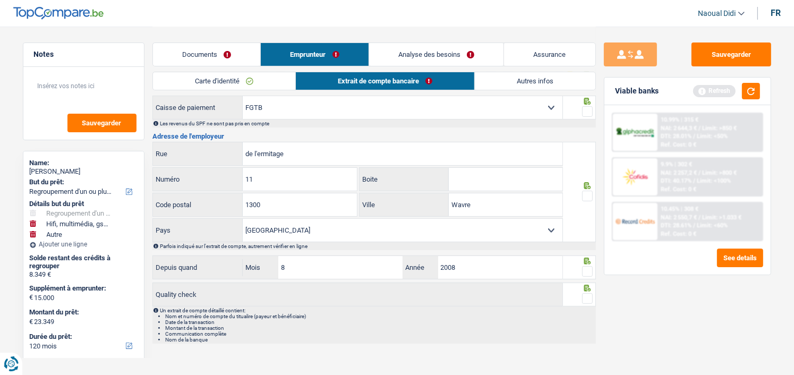
scroll to position [286, 0]
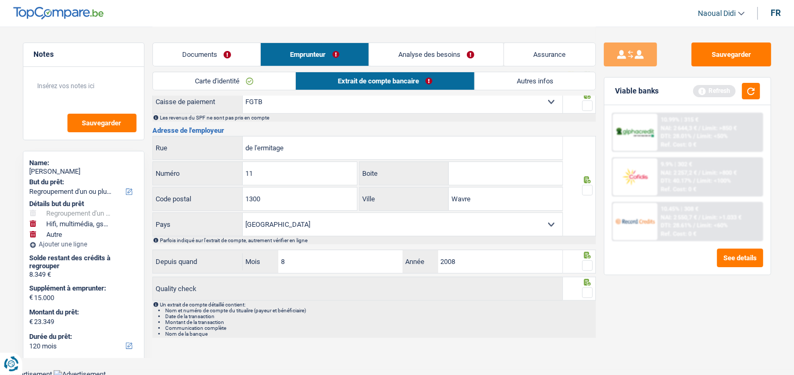
click at [588, 185] on span at bounding box center [587, 190] width 11 height 11
click at [0, 0] on input "radio" at bounding box center [0, 0] width 0 height 0
click at [590, 262] on span at bounding box center [587, 265] width 11 height 11
click at [0, 0] on input "radio" at bounding box center [0, 0] width 0 height 0
click at [589, 289] on span at bounding box center [587, 292] width 11 height 11
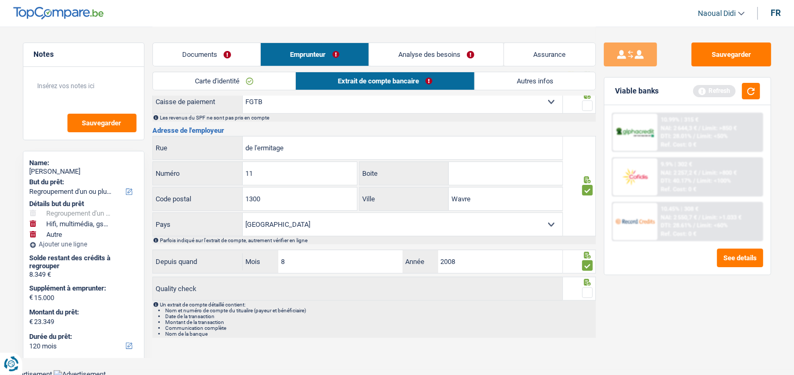
click at [0, 0] on input "radio" at bounding box center [0, 0] width 0 height 0
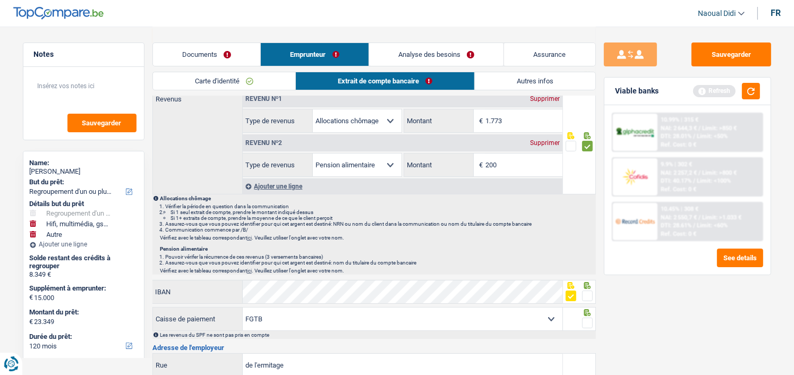
scroll to position [0, 0]
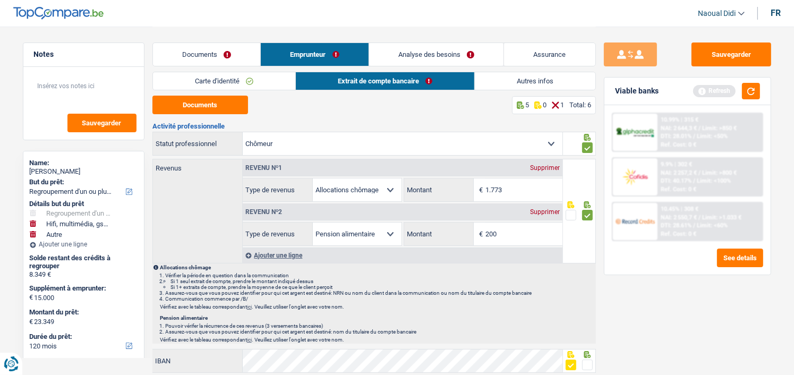
click at [433, 52] on link "Analyse des besoins" at bounding box center [436, 54] width 135 height 23
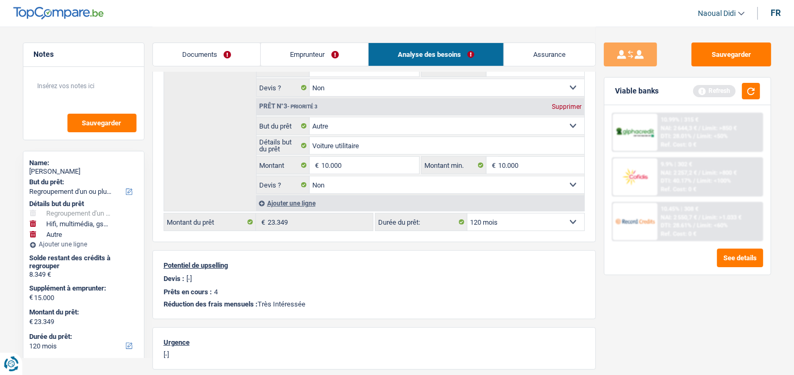
scroll to position [319, 0]
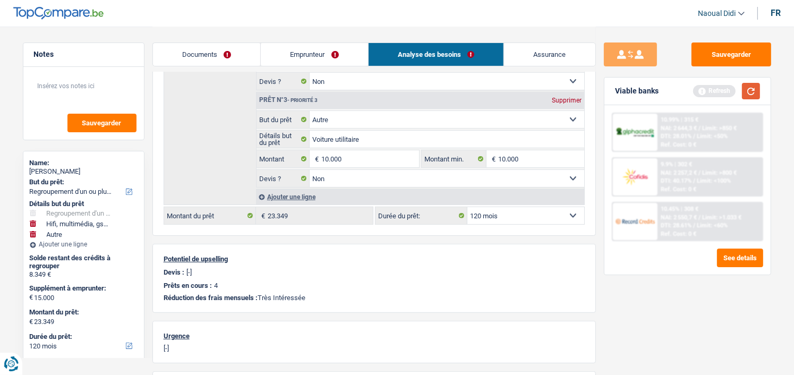
click at [750, 92] on button "button" at bounding box center [751, 91] width 18 height 16
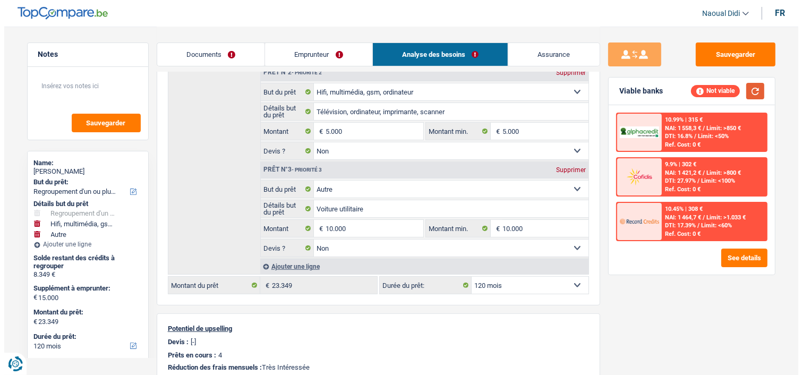
scroll to position [266, 0]
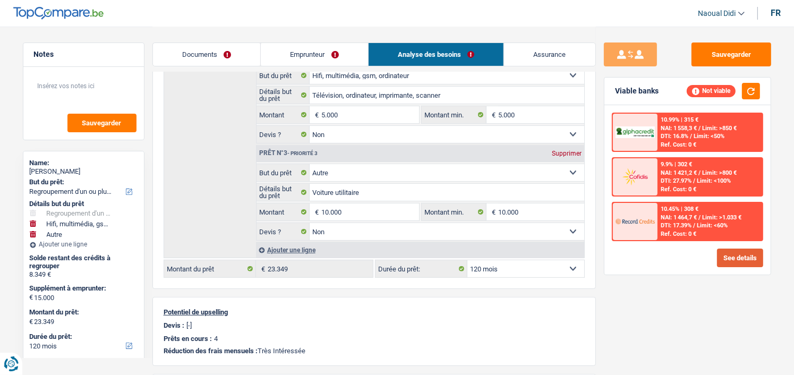
click at [746, 258] on button "See details" at bounding box center [740, 258] width 46 height 19
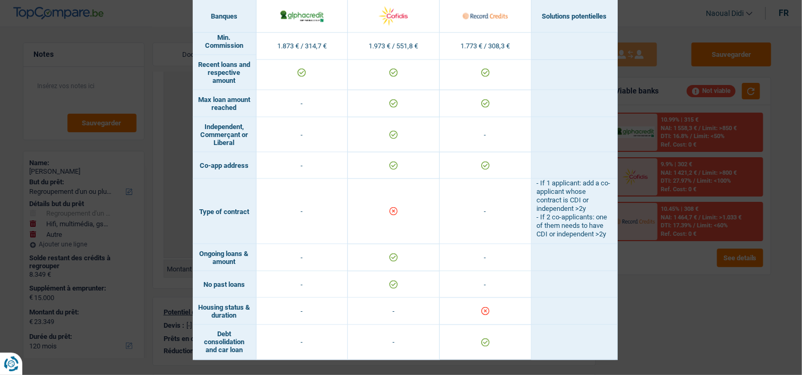
scroll to position [696, 0]
click at [656, 277] on div "Banks conditions × Banques Solutions potentielles Revenus / Charges 1.873 € / 3…" at bounding box center [401, 187] width 802 height 375
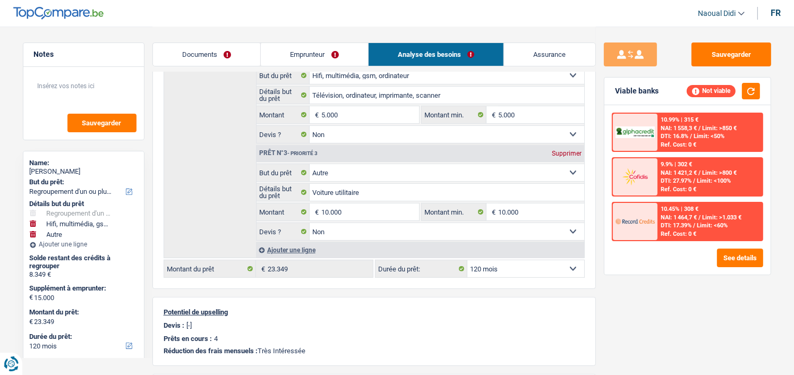
click at [482, 264] on select "12 mois 18 mois 24 mois 30 mois 36 mois 42 mois 48 mois 60 mois 72 mois 84 mois…" at bounding box center [525, 268] width 117 height 17
select select "84"
click at [467, 260] on select "12 mois 18 mois 24 mois 30 mois 36 mois 42 mois 48 mois 60 mois 72 mois 84 mois…" at bounding box center [525, 268] width 117 height 17
select select "84"
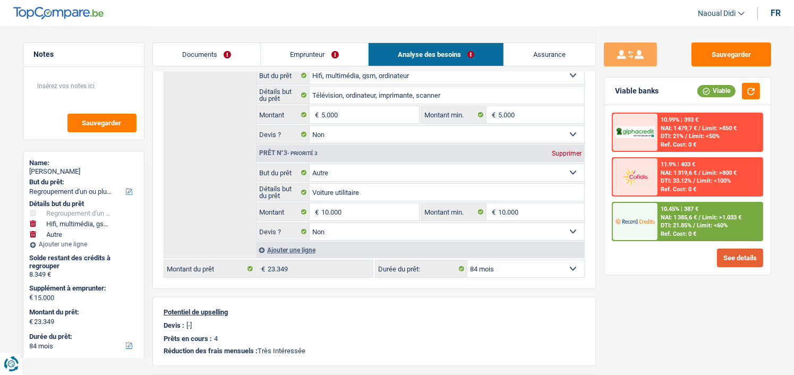
click at [737, 258] on button "See details" at bounding box center [740, 258] width 46 height 19
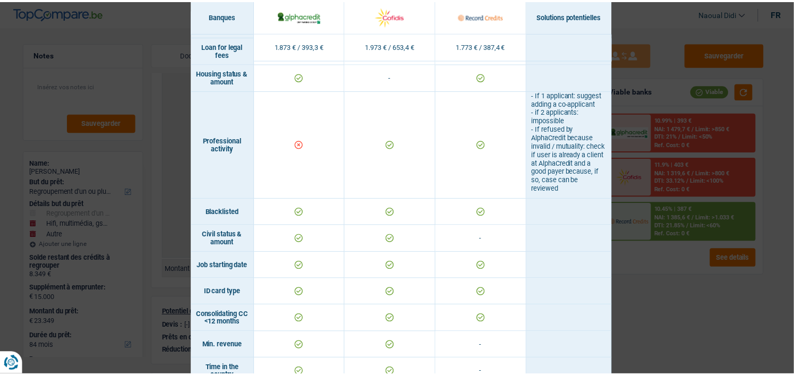
scroll to position [53, 0]
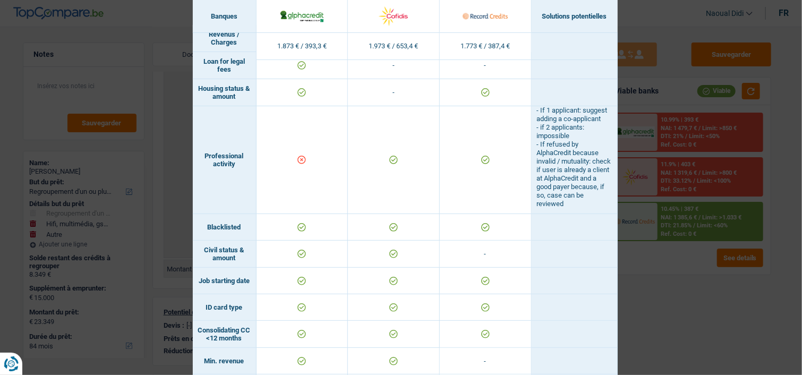
click at [675, 302] on div "Banks conditions × Banques Solutions potentielles Revenus / Charges 1.873 € / 3…" at bounding box center [401, 187] width 802 height 375
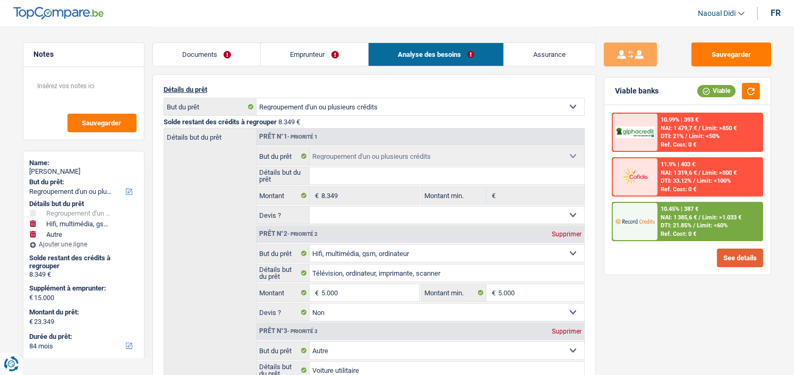
scroll to position [0, 0]
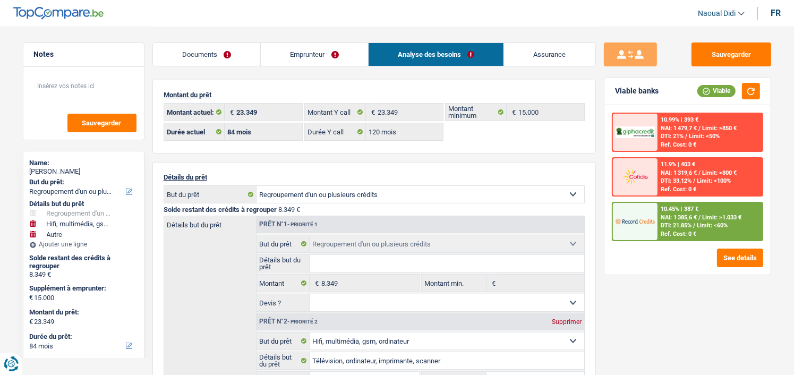
click at [334, 50] on link "Emprunteur" at bounding box center [314, 54] width 107 height 23
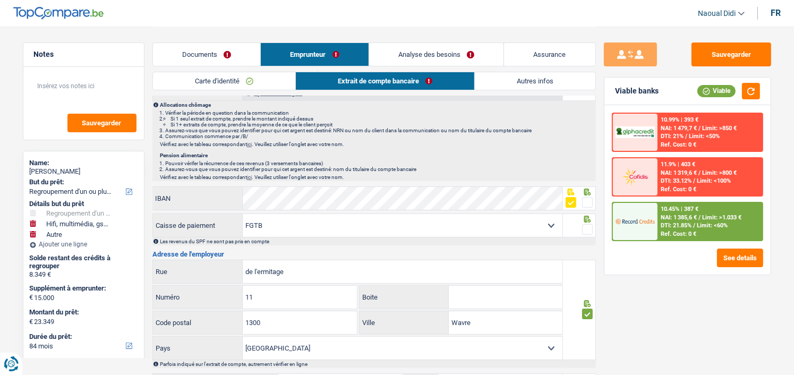
scroll to position [212, 0]
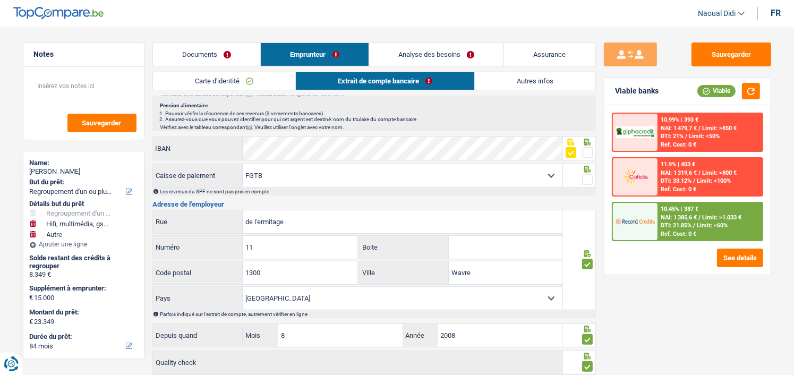
click at [587, 175] on span at bounding box center [587, 179] width 11 height 11
click at [0, 0] on input "radio" at bounding box center [0, 0] width 0 height 0
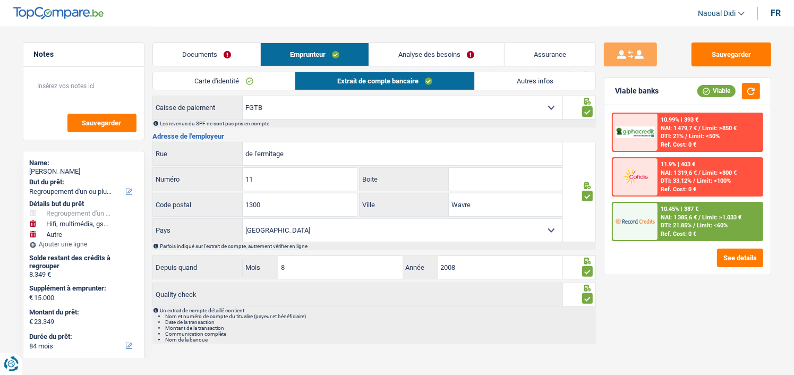
scroll to position [286, 0]
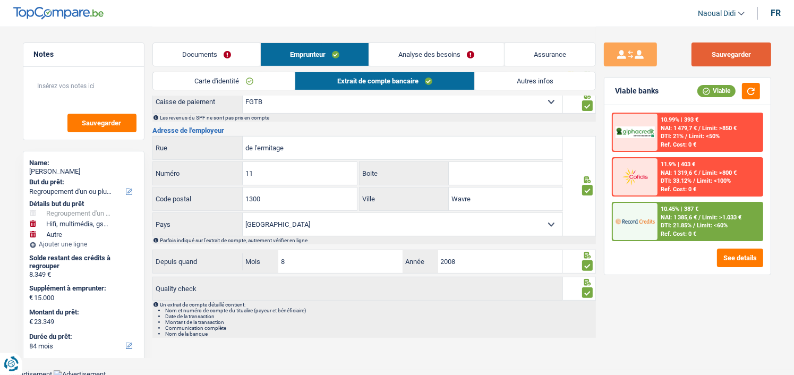
click at [732, 56] on button "Sauvegarder" at bounding box center [732, 54] width 80 height 24
click at [69, 93] on textarea at bounding box center [84, 90] width 106 height 32
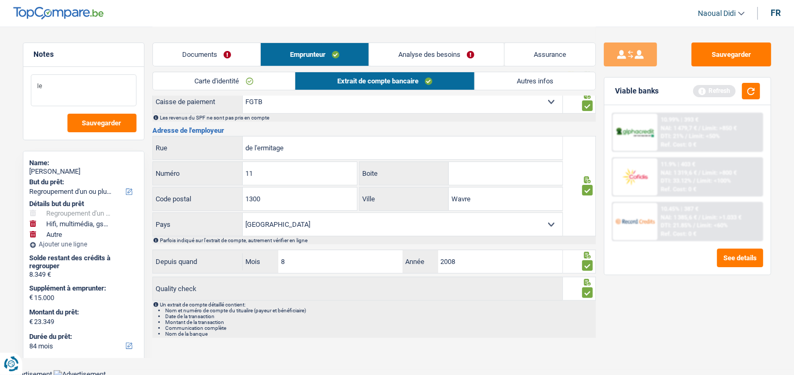
type textarea "l"
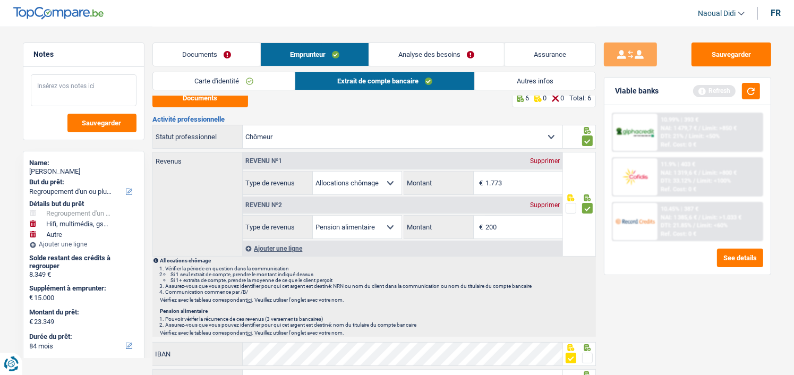
scroll to position [0, 0]
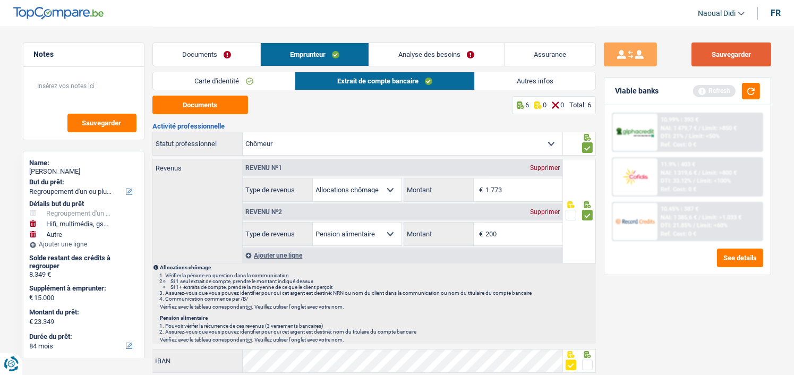
click at [727, 60] on button "Sauvegarder" at bounding box center [732, 54] width 80 height 24
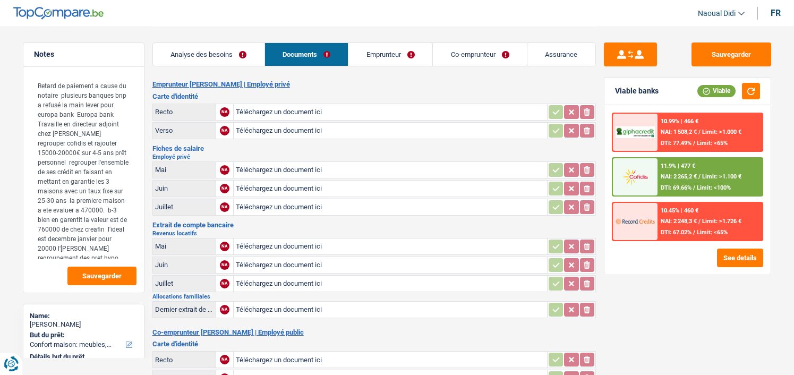
select select "household"
select select "72"
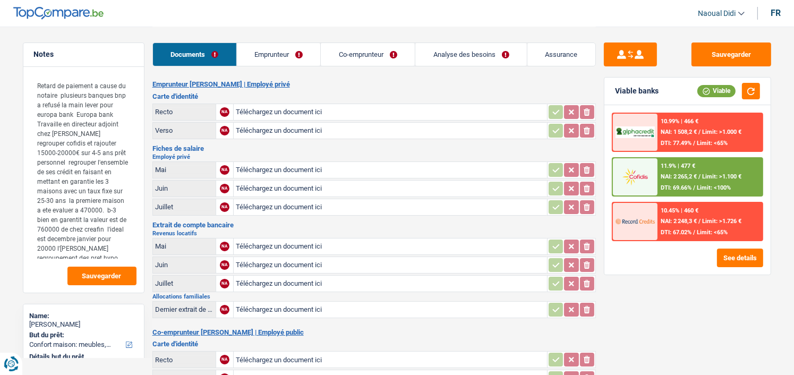
click at [277, 167] on input "Téléchargez un document ici" at bounding box center [390, 170] width 309 height 16
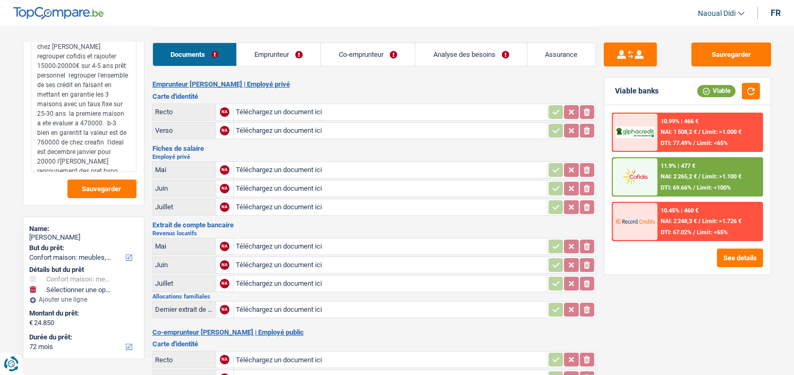
scroll to position [106, 0]
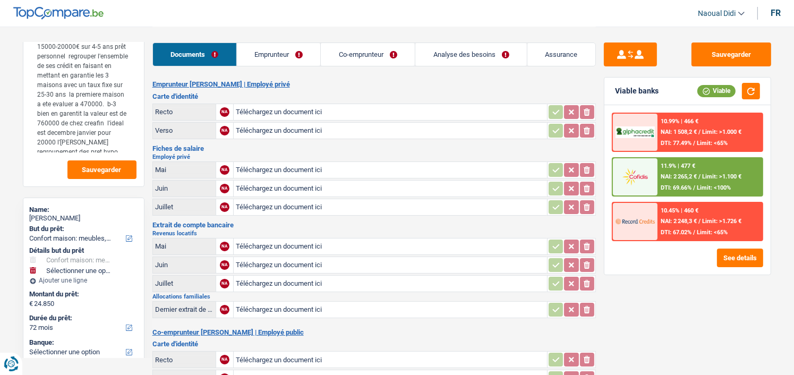
click at [242, 167] on input "Téléchargez un document ici" at bounding box center [390, 170] width 309 height 16
type input "C:\fakepath\Extrait de paye mai conde mory.pdf"
click at [285, 186] on input "Téléchargez un document ici" at bounding box center [390, 189] width 309 height 16
type input "C:\fakepath\Fiche de paye Conde Mory juin .pdf"
click at [263, 205] on input "Téléchargez un document ici" at bounding box center [390, 207] width 309 height 16
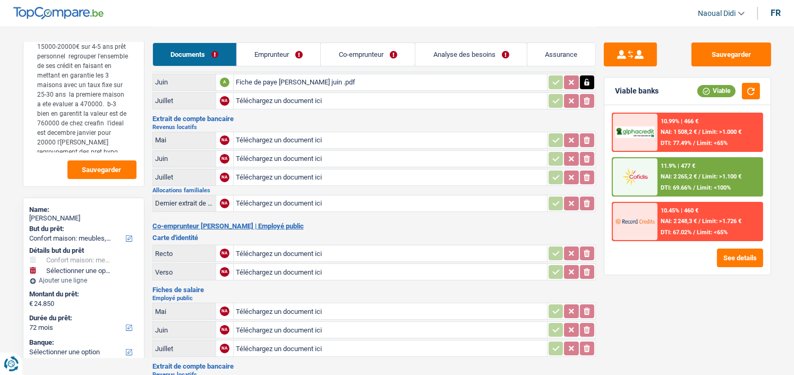
scroll to position [159, 0]
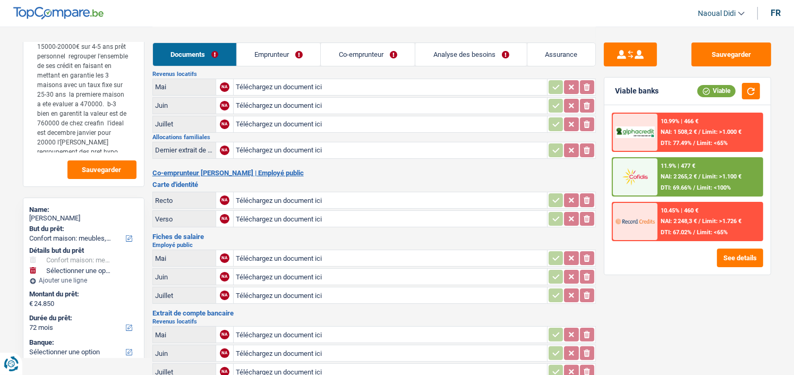
click at [262, 251] on input "Téléchargez un document ici" at bounding box center [390, 258] width 309 height 16
type input "C:\fakepath\fiche de paie juin natchiamartine.pdf"
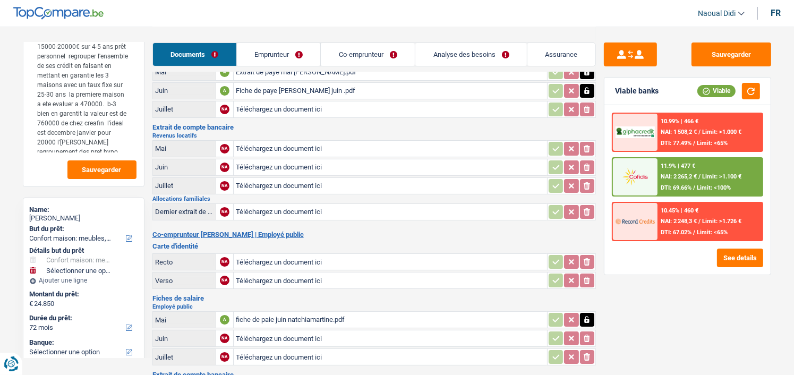
scroll to position [0, 0]
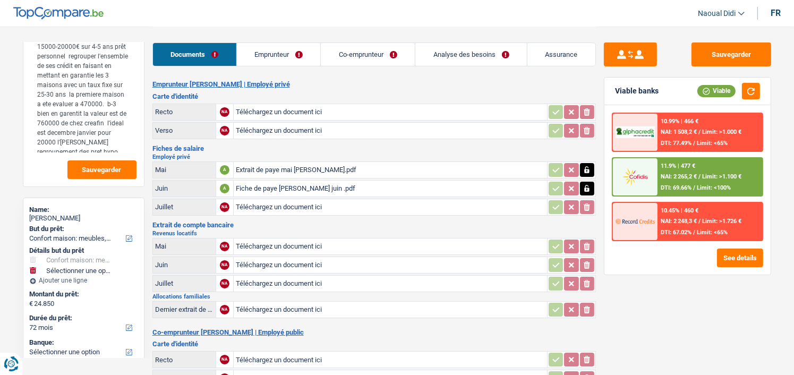
click at [259, 109] on input "Téléchargez un document ici" at bounding box center [390, 112] width 309 height 16
type input "C:\fakepath\carte_identite_mory_conde.pdf"
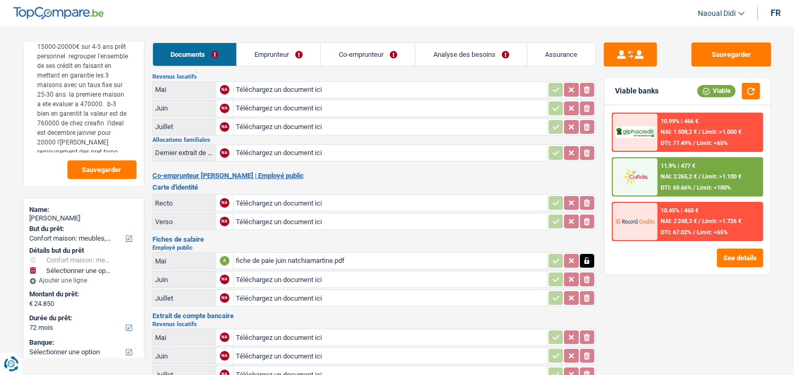
scroll to position [159, 0]
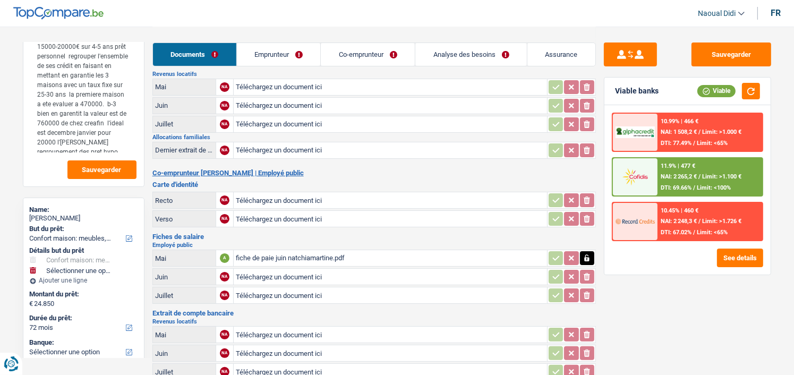
click at [283, 196] on input "Téléchargez un document ici" at bounding box center [390, 200] width 309 height 16
type input "C:\fakepath\Carte d'identité Martine couleur (1).pdf"
click at [270, 211] on input "Téléchargez un document ici" at bounding box center [390, 219] width 309 height 16
type input "C:\fakepath\Carte d'identité Martine couleur.pdf"
click at [289, 196] on div "Carte d'identité Martine couleur (1).pdf" at bounding box center [390, 200] width 309 height 16
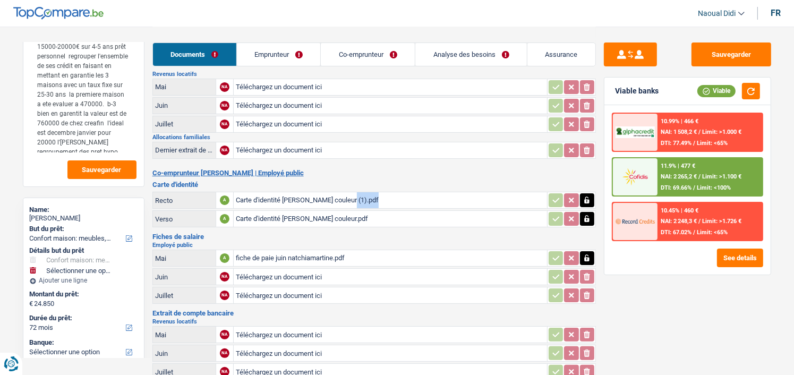
click at [587, 195] on icon "button" at bounding box center [587, 200] width 8 height 11
click at [584, 195] on icon "ionicons-v5-e" at bounding box center [587, 200] width 8 height 11
click at [587, 214] on icon "button" at bounding box center [587, 219] width 8 height 11
click at [587, 214] on icon "ionicons-v5-e" at bounding box center [587, 219] width 8 height 11
click at [271, 196] on input "Téléchargez un document ici" at bounding box center [390, 200] width 309 height 16
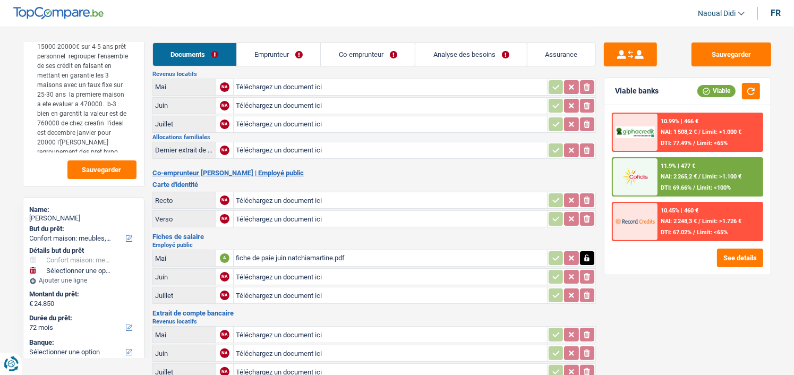
type input "C:\fakepath\Carte d'identité Martine couleur.pdf"
click at [283, 213] on input "Téléchargez un document ici" at bounding box center [390, 219] width 309 height 16
type input "C:\fakepath\Carte d'identité Martine couleur (1).pdf"
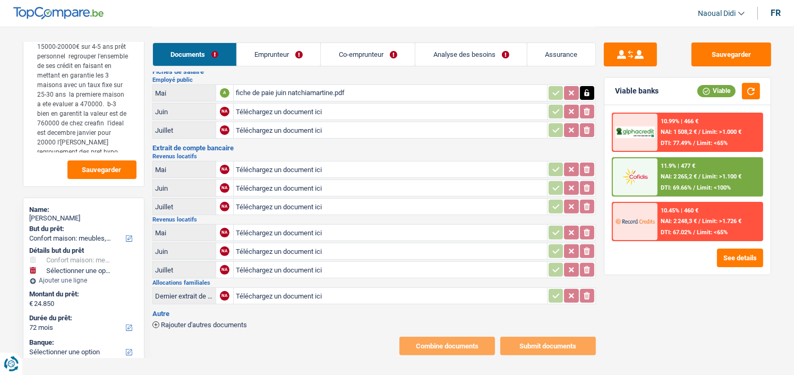
scroll to position [325, 0]
click at [193, 321] on span "Rajouter d'autres documents" at bounding box center [204, 324] width 86 height 7
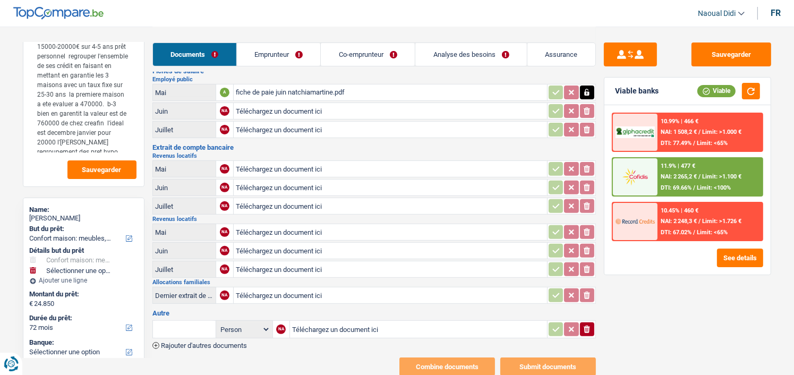
click at [329, 321] on input "Téléchargez un document ici" at bounding box center [418, 329] width 253 height 16
click at [187, 321] on input "text" at bounding box center [184, 329] width 58 height 17
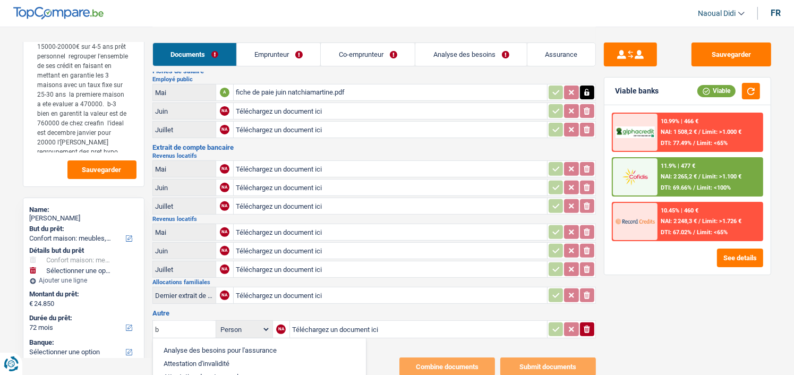
click at [187, 321] on input "b" at bounding box center [184, 329] width 58 height 17
click at [180, 357] on li "Contrat de bail" at bounding box center [212, 363] width 109 height 13
type input "Contrat de bail"
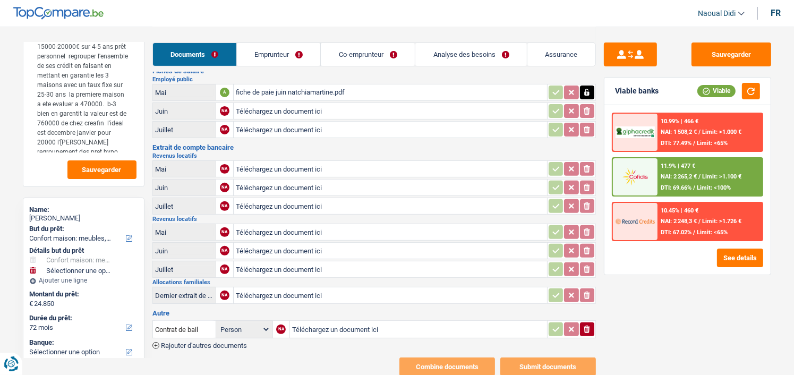
click at [349, 321] on input "Téléchargez un document ici" at bounding box center [418, 329] width 253 height 16
type input "C:\fakepath\contrat de bail ans.pdf"
click at [227, 342] on span "Rajouter d'autres documents" at bounding box center [204, 345] width 86 height 7
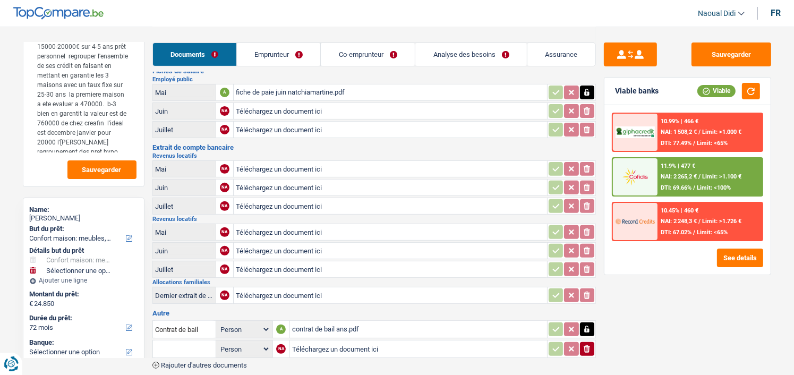
click at [191, 340] on input "text" at bounding box center [184, 348] width 58 height 17
click at [194, 363] on li "Contrat de bail" at bounding box center [228, 369] width 141 height 13
type input "Contrat de bail"
click at [336, 341] on input "Téléchargez un document ici" at bounding box center [418, 349] width 253 height 16
type input "C:\fakepath\contrat de bail Balde Alhassane st nicolas.pdf"
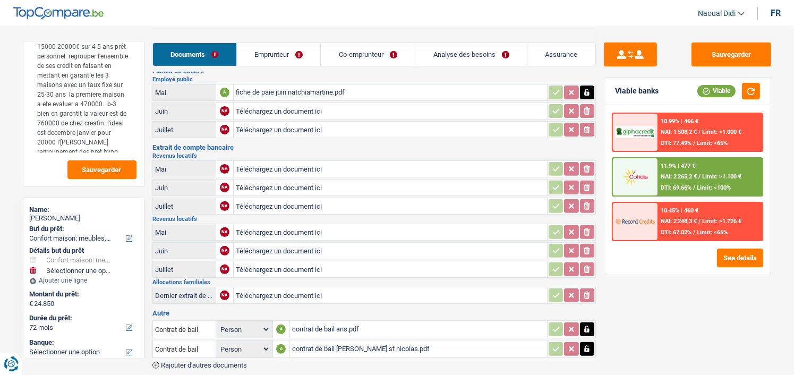
scroll to position [365, 0]
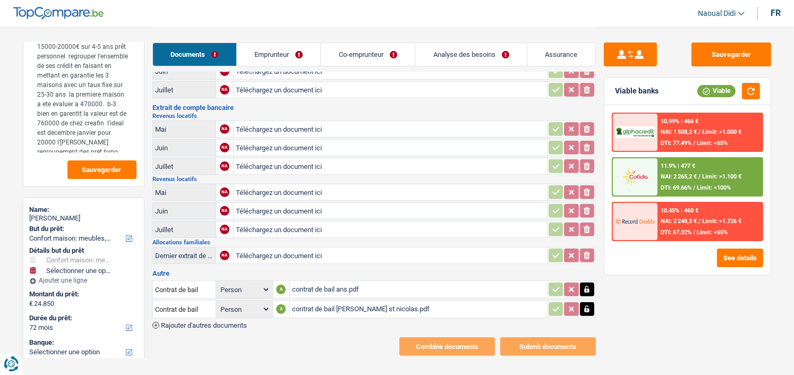
click at [222, 322] on span "Rajouter d'autres documents" at bounding box center [204, 325] width 86 height 7
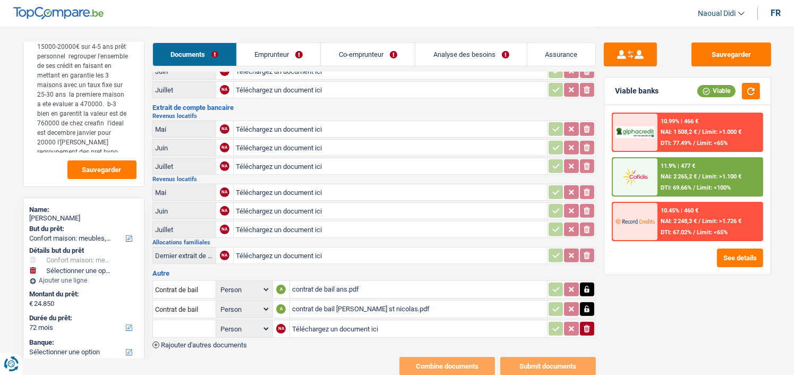
click at [193, 320] on input "text" at bounding box center [184, 328] width 58 height 17
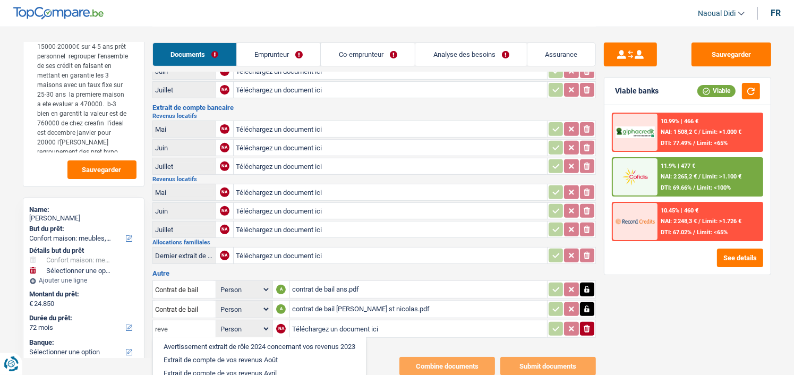
scroll to position [0, 0]
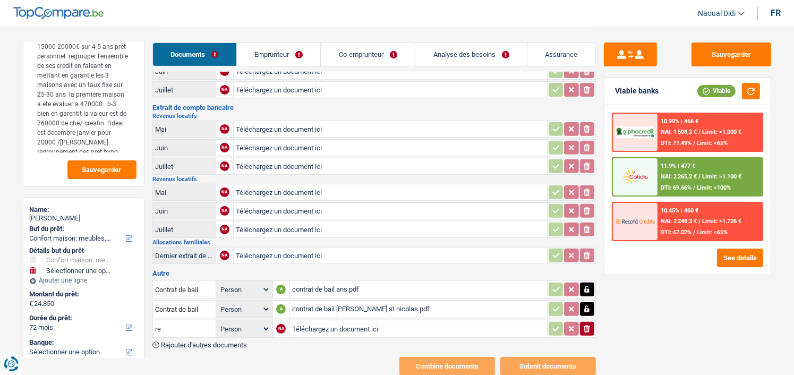
type input "r"
type input "L"
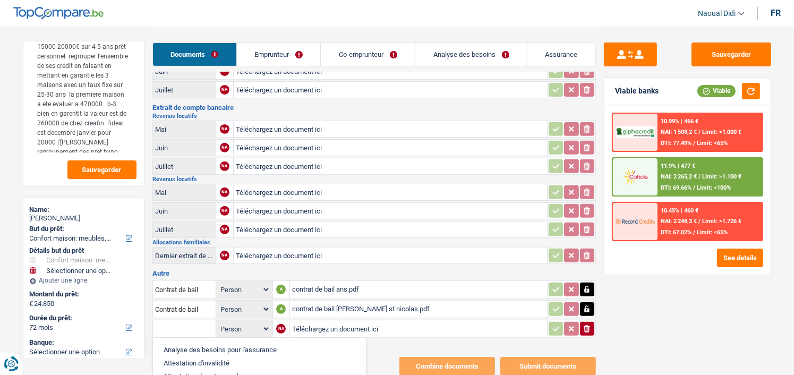
type input "a"
click at [377, 357] on div "Combine documents Submit documents" at bounding box center [373, 366] width 443 height 19
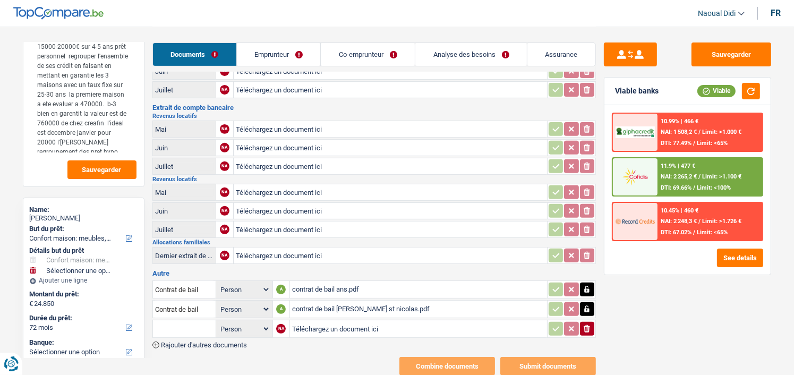
click at [185, 320] on input "text" at bounding box center [184, 328] width 58 height 17
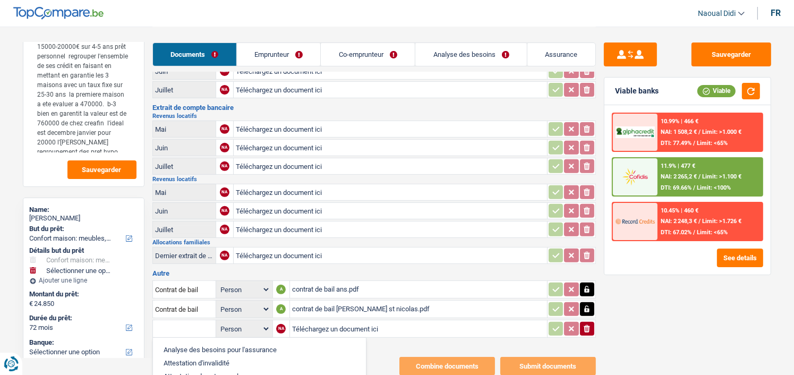
click at [323, 321] on input "Téléchargez un document ici" at bounding box center [418, 329] width 253 height 16
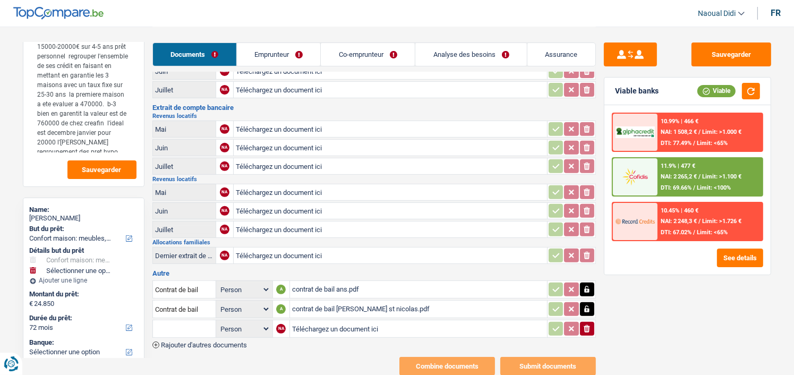
type input "C:\fakepath\garage collard aout.pdf"
click at [202, 342] on span "Rajouter d'autres documents" at bounding box center [204, 345] width 86 height 7
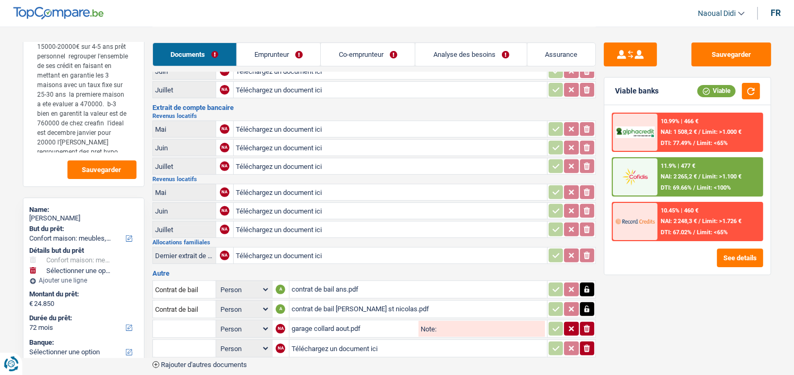
click at [320, 340] on input "Téléchargez un document ici" at bounding box center [418, 348] width 253 height 16
type input "C:\fakepath\garage collard juillet.pdf"
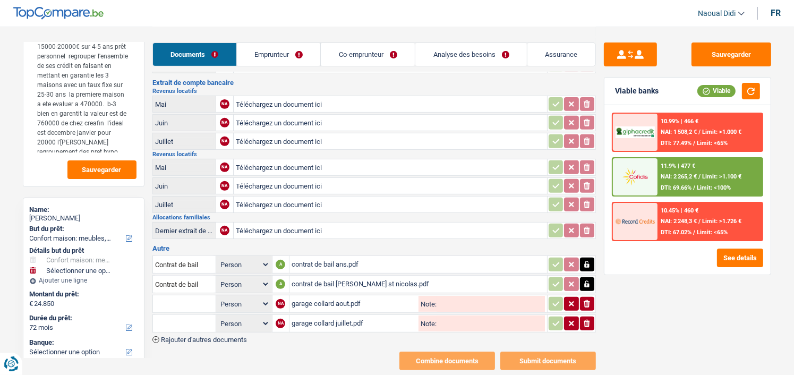
scroll to position [403, 0]
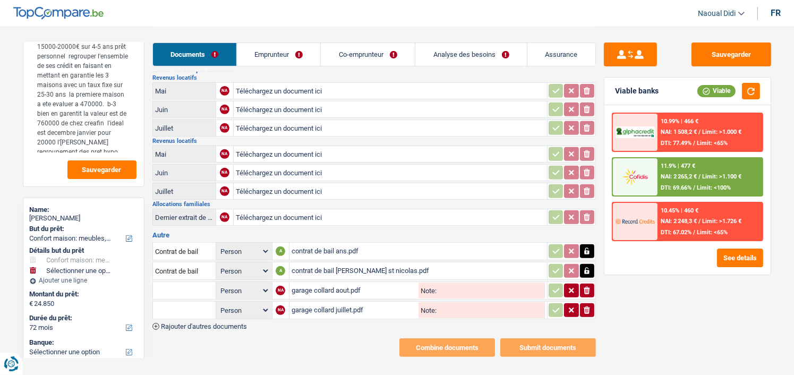
click at [231, 323] on span "Rajouter d'autres documents" at bounding box center [204, 326] width 86 height 7
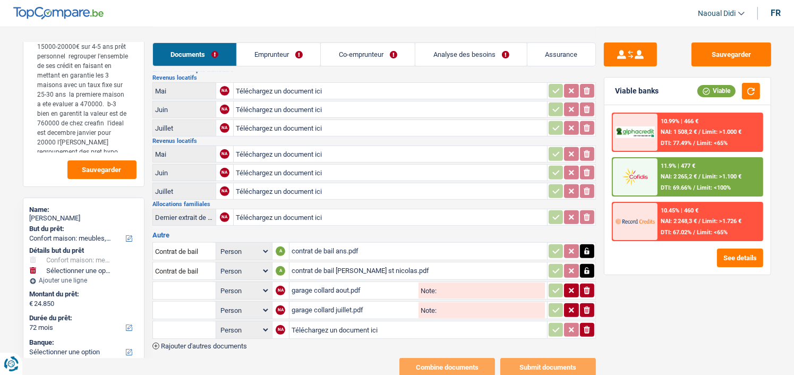
click at [332, 322] on input "Téléchargez un document ici" at bounding box center [418, 330] width 253 height 16
type input "C:\fakepath\garage collard septembre.pdf"
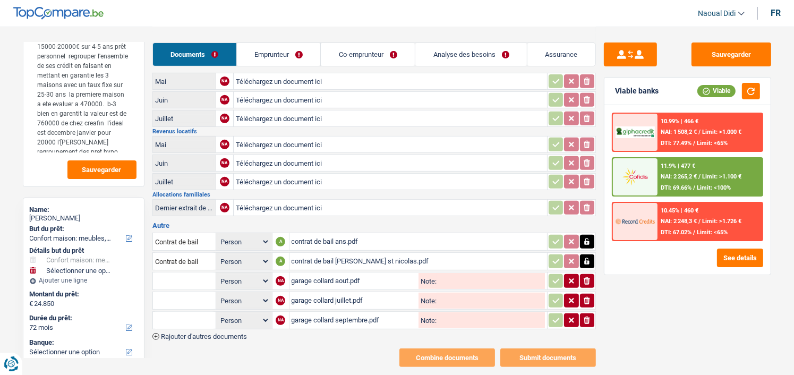
scroll to position [422, 0]
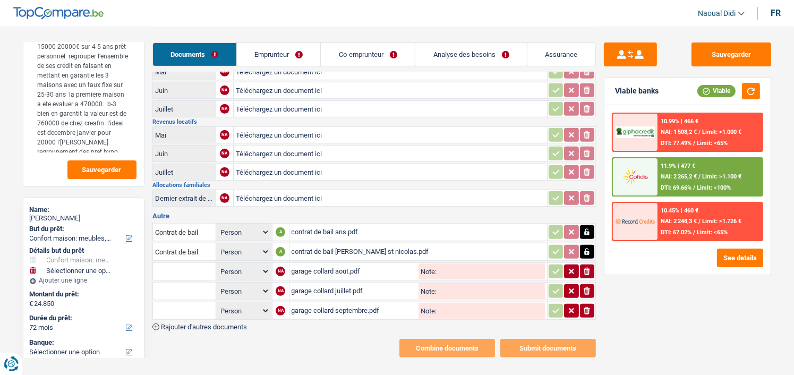
click at [223, 323] on span "Rajouter d'autres documents" at bounding box center [204, 326] width 86 height 7
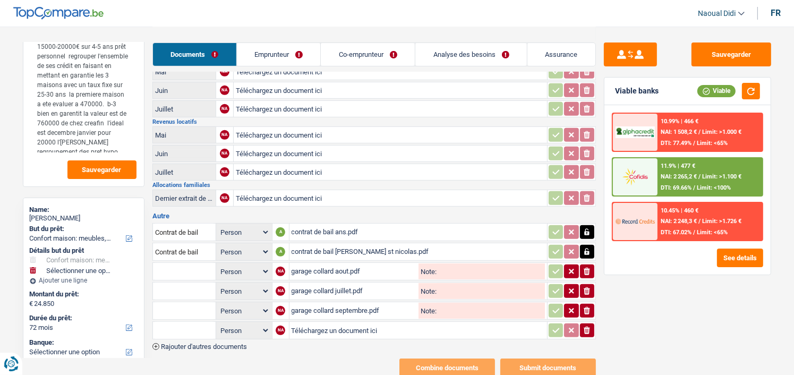
click at [330, 322] on input "Téléchargez un document ici" at bounding box center [418, 330] width 253 height 16
click at [224, 343] on span "Rajouter d'autres documents" at bounding box center [204, 346] width 86 height 7
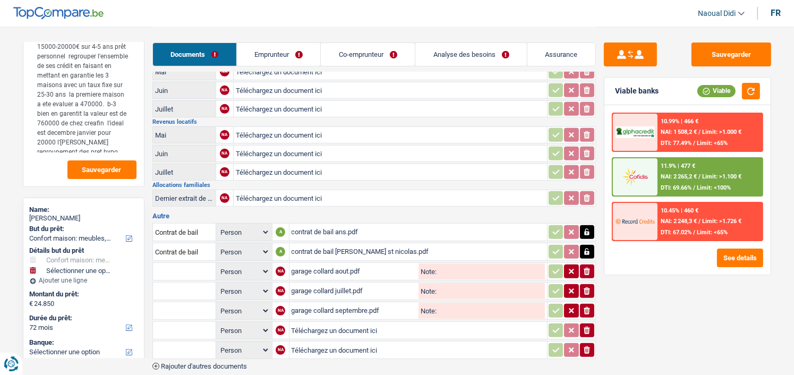
click at [336, 322] on input "Téléchargez un document ici" at bounding box center [418, 330] width 253 height 16
type input "C:\fakepath\Garage location Collard .pdf"
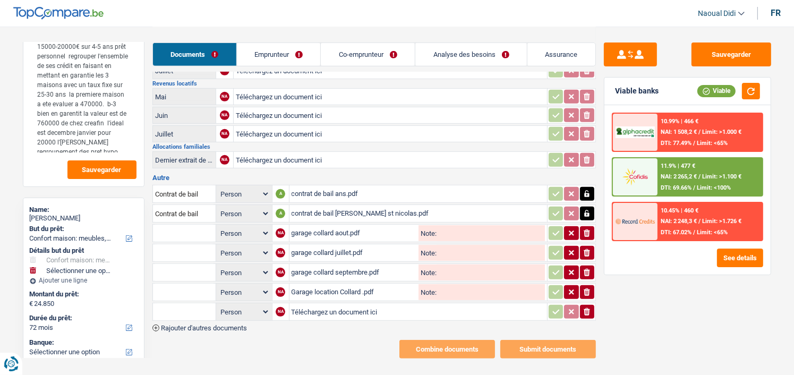
click at [329, 304] on input "Téléchargez un document ici" at bounding box center [418, 312] width 253 height 16
type input "C:\fakepath\Garage location daphne .pdf"
click at [230, 325] on span "Rajouter d'autres documents" at bounding box center [204, 328] width 86 height 7
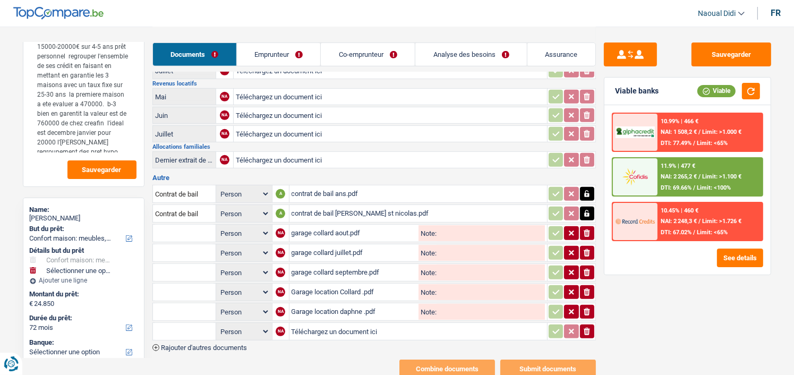
click at [320, 323] on input "Téléchargez un document ici" at bounding box center [418, 331] width 253 height 16
type input "C:\fakepath\reçus loyer juillet-aout st-nicolas.pdf"
click at [237, 344] on span "Rajouter d'autres documents" at bounding box center [204, 347] width 86 height 7
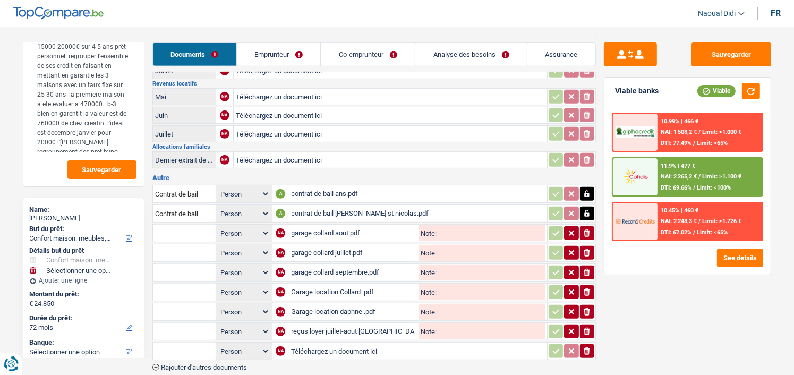
click at [318, 343] on input "Téléchargez un document ici" at bounding box center [418, 351] width 253 height 16
type input "C:\fakepath\recu de loyer.pdf"
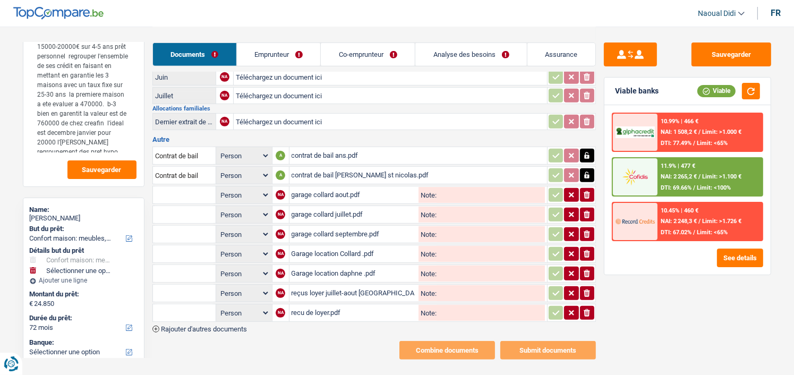
click at [441, 187] on input "Note:" at bounding box center [491, 195] width 108 height 16
drag, startPoint x: 469, startPoint y: 175, endPoint x: 439, endPoint y: 175, distance: 30.3
click at [439, 187] on input "Contrat" at bounding box center [491, 195] width 108 height 16
type input "Contrat"
click at [465, 207] on input "Note:" at bounding box center [491, 215] width 108 height 16
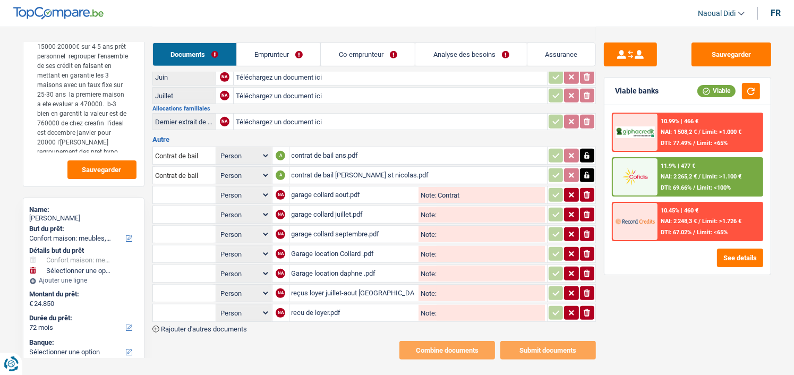
paste input "Contrat"
type input "Contrat"
click at [457, 226] on input "Note:" at bounding box center [491, 234] width 108 height 16
paste input "Contrat"
type input "Contrat"
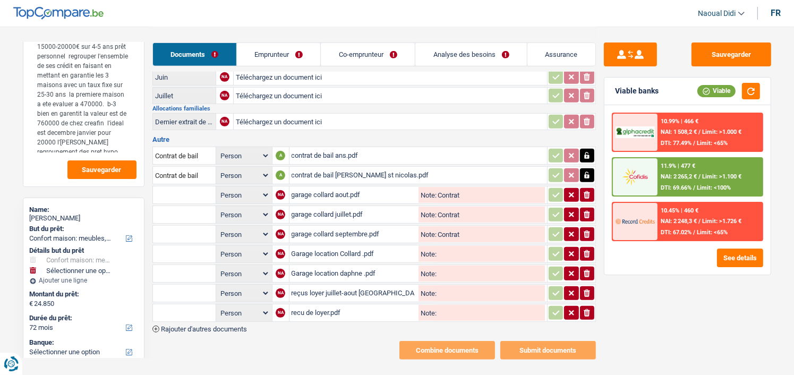
click at [450, 227] on table "Contrat de bail Person Emprunteur Co-emprunteur A contrat de bail ans.pdf Contr…" at bounding box center [373, 234] width 443 height 178
click at [462, 246] on input "Note:" at bounding box center [491, 254] width 108 height 16
paste input "Contrat"
drag, startPoint x: 463, startPoint y: 233, endPoint x: 459, endPoint y: 245, distance: 12.8
click at [462, 246] on input "Contrat" at bounding box center [491, 254] width 108 height 16
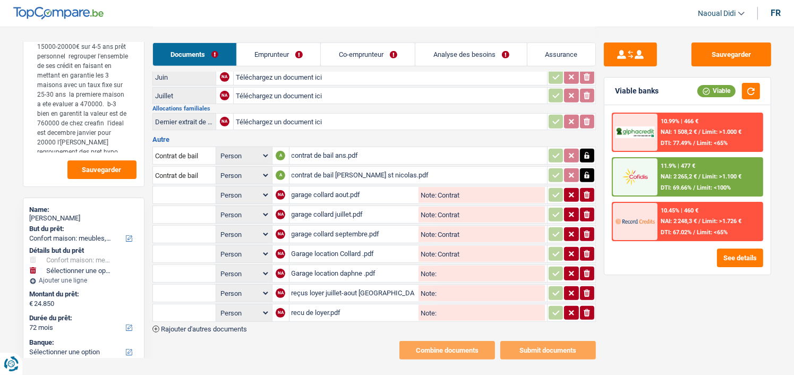
drag, startPoint x: 459, startPoint y: 245, endPoint x: 456, endPoint y: 253, distance: 9.1
click at [456, 253] on table "Contrat de bail Person Emprunteur Co-emprunteur A contrat de bail ans.pdf Contr…" at bounding box center [373, 234] width 443 height 178
type input "Contrat"
click at [456, 266] on input "Note:" at bounding box center [491, 274] width 108 height 16
paste input "Contrat"
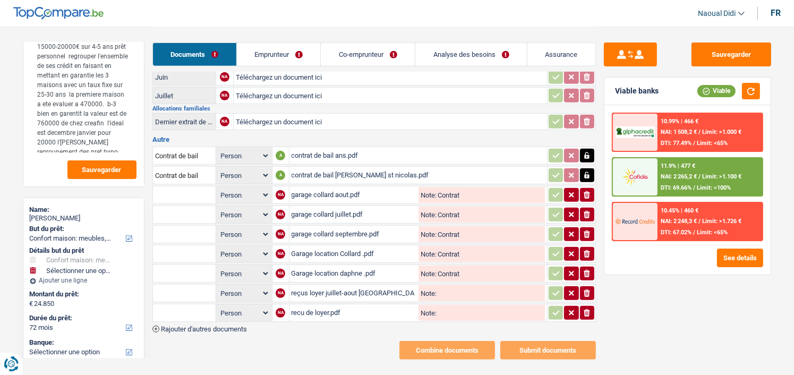
type input "Contrat"
click at [459, 285] on input "Note:" at bounding box center [491, 293] width 108 height 16
paste input "Contrat"
type input "Contrat"
click at [458, 305] on input "Note:" at bounding box center [491, 313] width 108 height 16
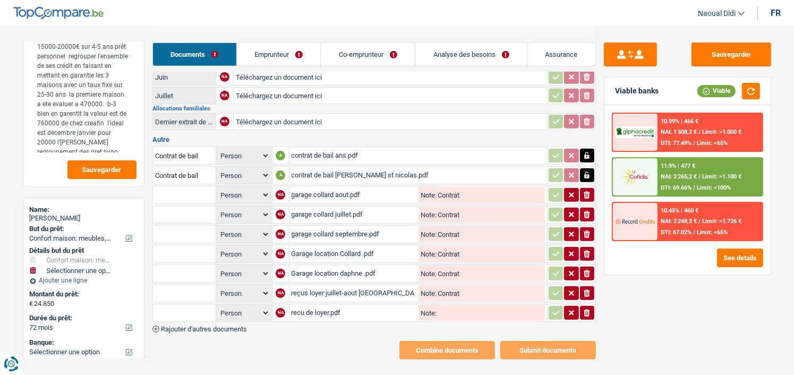
paste input "Contrat"
type input "Contrat"
click at [722, 58] on button "Sauvegarder" at bounding box center [732, 54] width 80 height 24
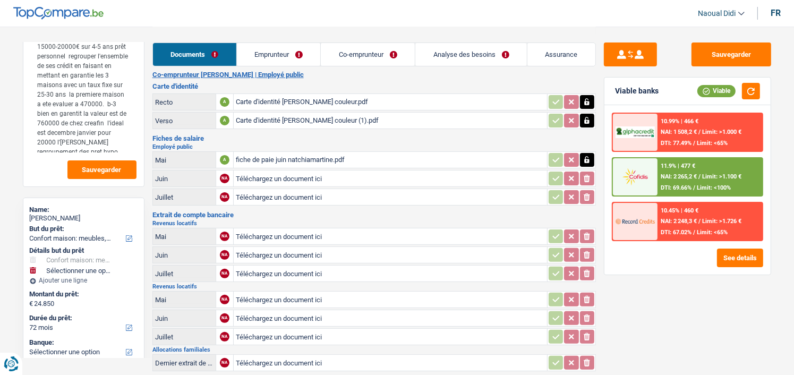
scroll to position [212, 0]
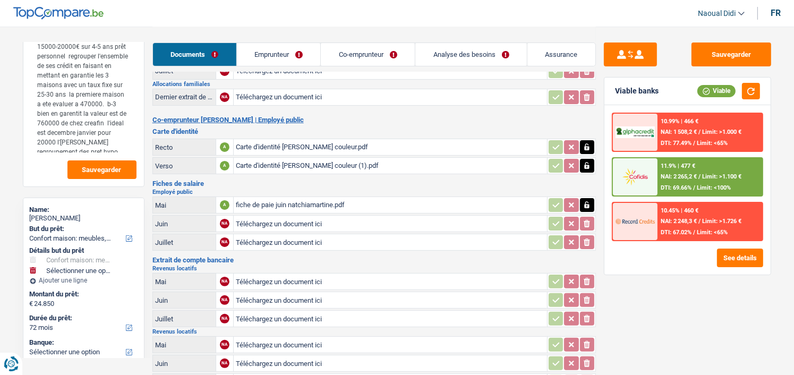
click at [268, 198] on div "fiche de paie juin natchiamartine.pdf" at bounding box center [390, 205] width 309 height 16
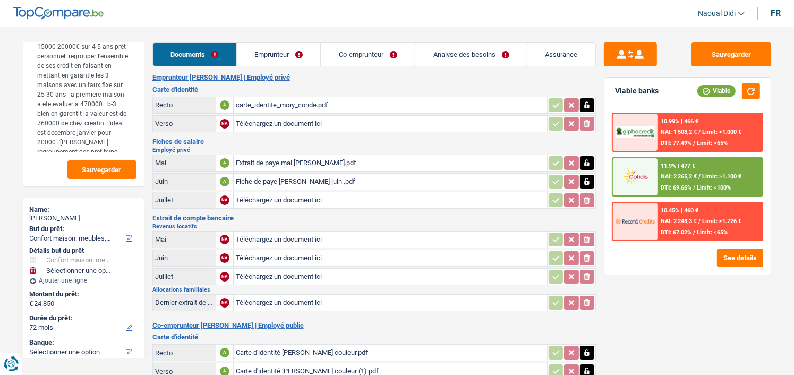
scroll to position [0, 0]
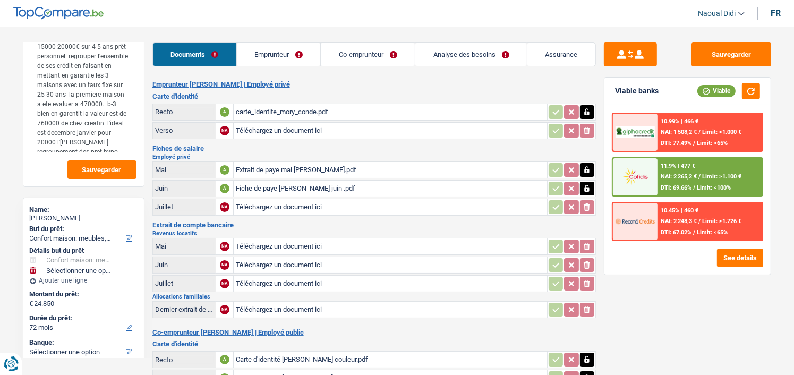
click at [306, 168] on div "Extrait de paye mai conde mory.pdf" at bounding box center [390, 170] width 309 height 16
click at [293, 187] on div "Fiche de paye Conde Mory juin .pdf" at bounding box center [390, 189] width 309 height 16
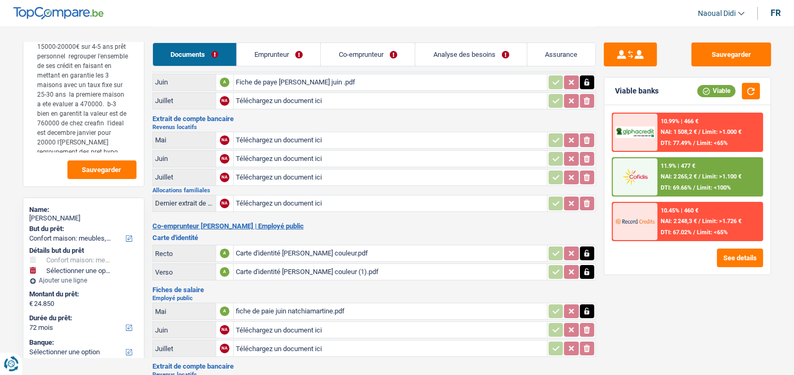
click at [291, 56] on link "Emprunteur" at bounding box center [279, 54] width 84 height 23
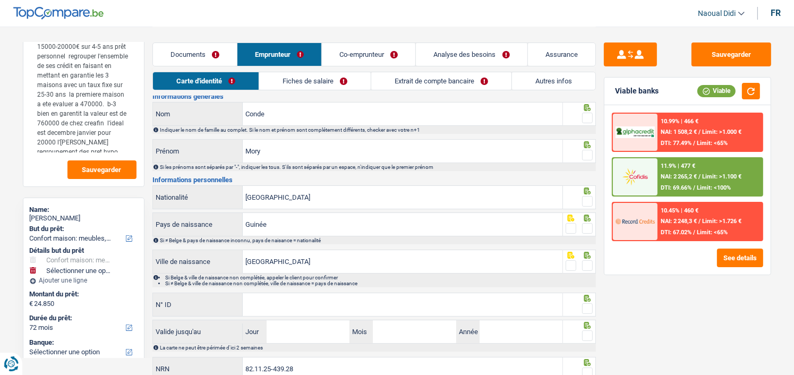
scroll to position [0, 0]
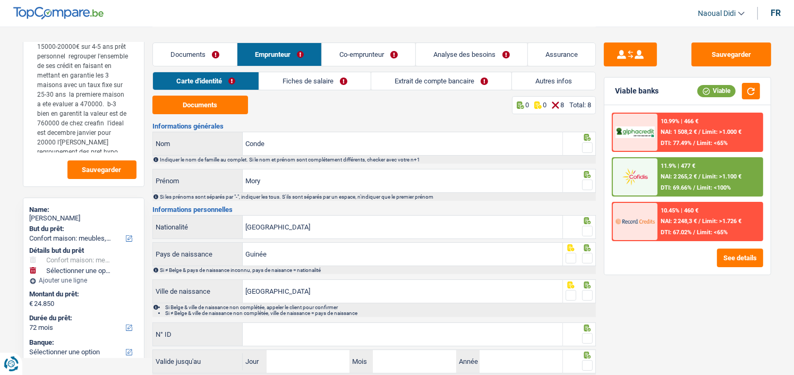
click at [309, 75] on link "Fiches de salaire" at bounding box center [315, 81] width 112 height 18
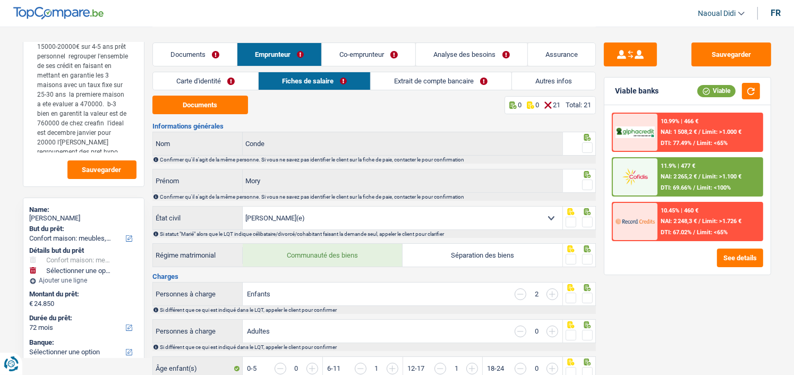
click at [183, 60] on link "Documents" at bounding box center [195, 54] width 84 height 23
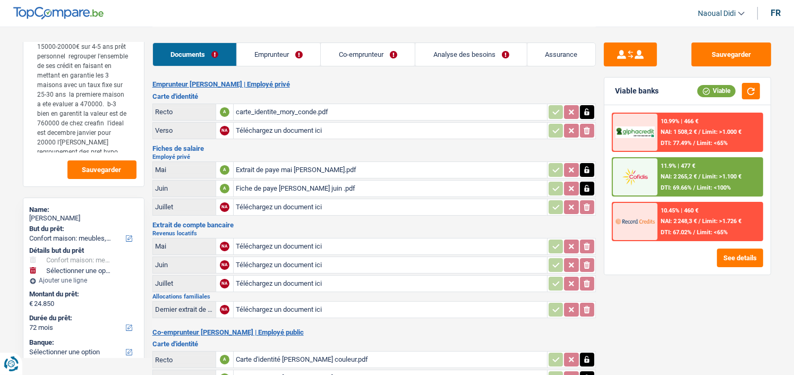
scroll to position [53, 0]
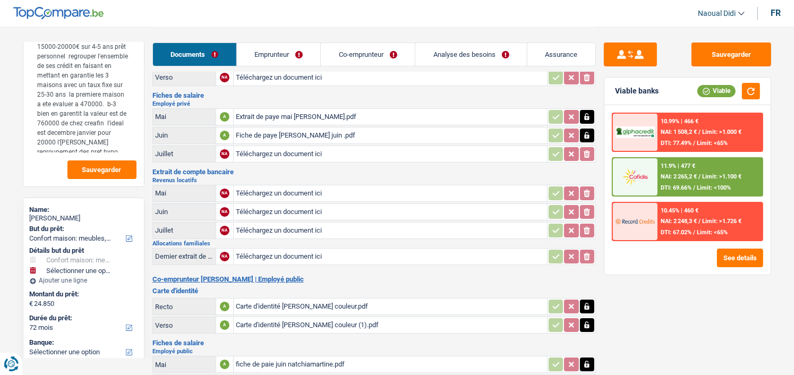
click at [283, 189] on input "Téléchargez un document ici" at bounding box center [390, 193] width 309 height 16
click at [280, 191] on input "Téléchargez un document ici" at bounding box center [390, 193] width 309 height 16
type input "C:\fakepath\garage collard juillet.pdf"
click at [270, 209] on input "Téléchargez un document ici" at bounding box center [390, 212] width 309 height 16
type input "C:\fakepath\garage collard aout.pdf"
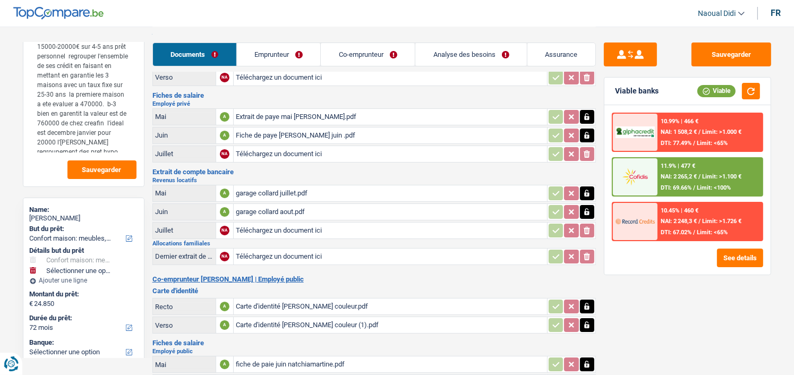
click at [273, 227] on input "Téléchargez un document ici" at bounding box center [390, 231] width 309 height 16
type input "C:\fakepath\garage collard septembre.pdf"
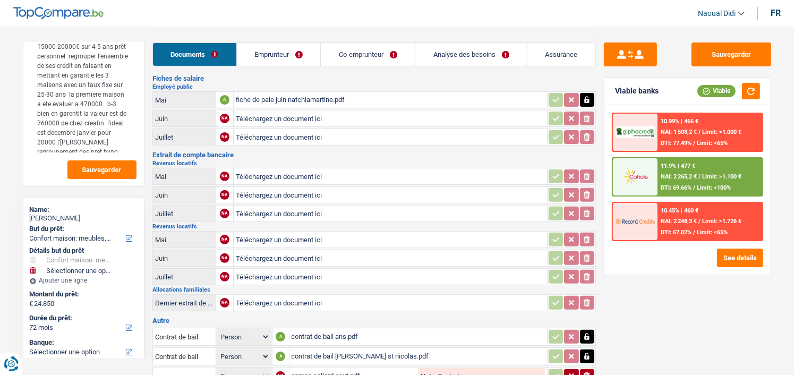
scroll to position [319, 0]
click at [278, 231] on input "Téléchargez un document ici" at bounding box center [390, 239] width 309 height 16
type input "C:\fakepath\loyer ans juillet1-2.pdf"
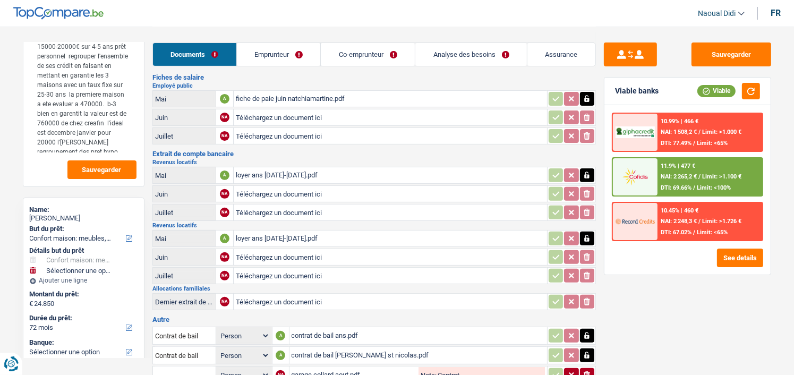
click at [293, 249] on input "Téléchargez un document ici" at bounding box center [390, 257] width 309 height 16
type input "C:\fakepath\loyer ans aout.pdf"
click at [265, 268] on input "Téléchargez un document ici" at bounding box center [390, 276] width 309 height 16
type input "C:\fakepath\loyer ans septembre.pdf"
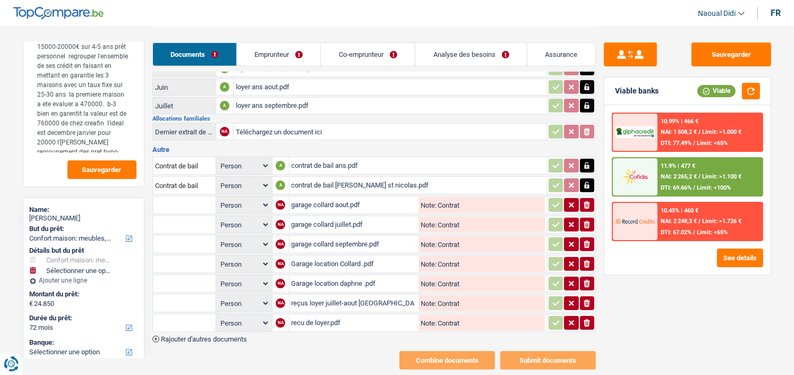
scroll to position [499, 0]
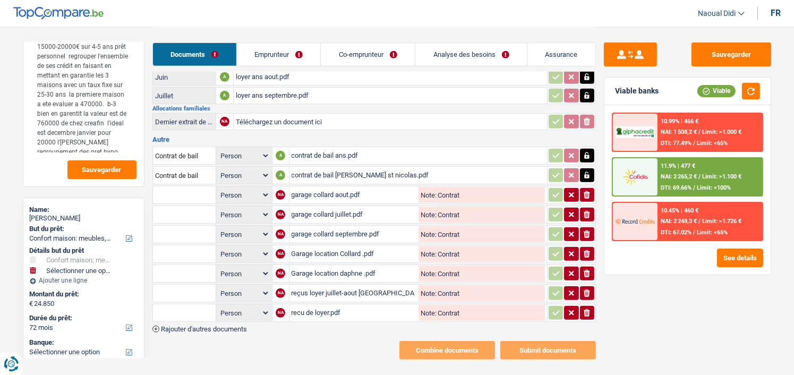
click at [215, 326] on span "Rajouter d'autres documents" at bounding box center [204, 329] width 86 height 7
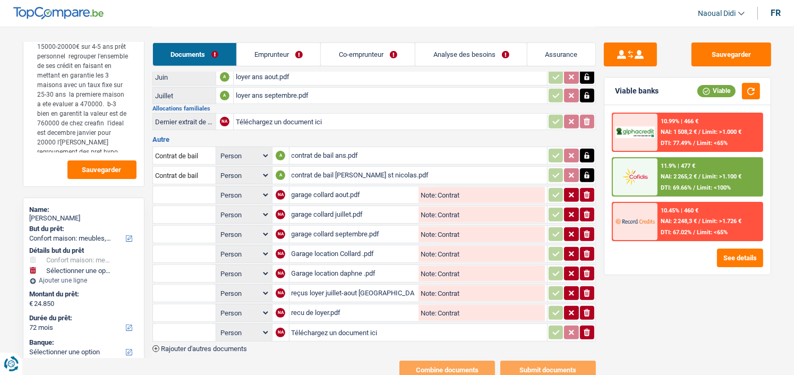
click at [194, 324] on input "text" at bounding box center [184, 332] width 58 height 17
type input "revenu locatifs"
click at [285, 361] on div "Combine documents Submit documents" at bounding box center [373, 370] width 443 height 19
click at [310, 325] on input "Téléchargez un document ici" at bounding box center [418, 333] width 253 height 16
type input "C:\fakepath\loyer ans juillet2-2.pdf"
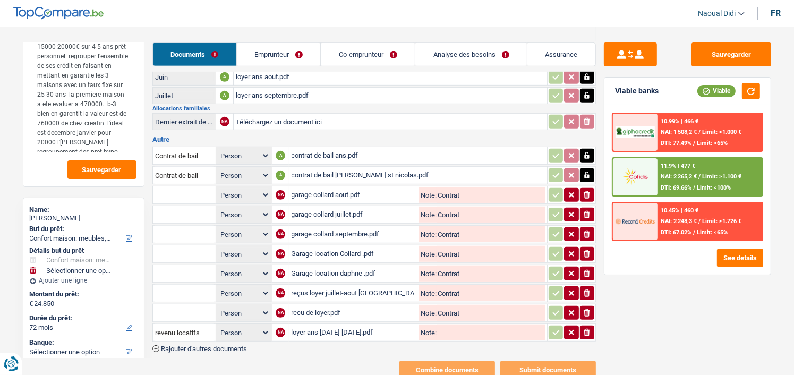
click at [210, 345] on span "Rajouter d'autres documents" at bounding box center [204, 348] width 86 height 7
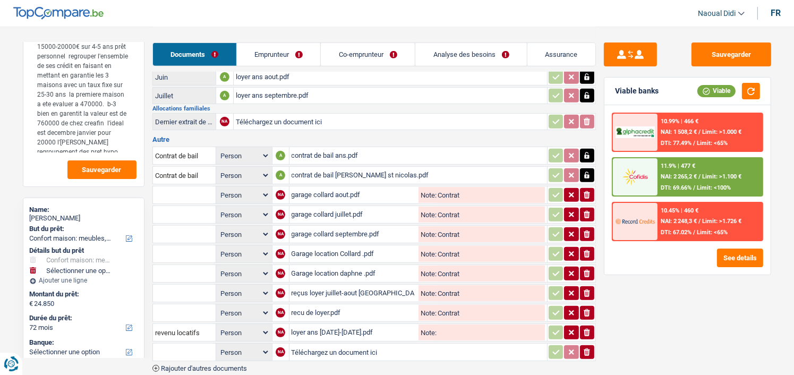
click at [326, 344] on input "Téléchargez un document ici" at bounding box center [418, 352] width 253 height 16
type input "C:\fakepath\loyer aout.pdf"
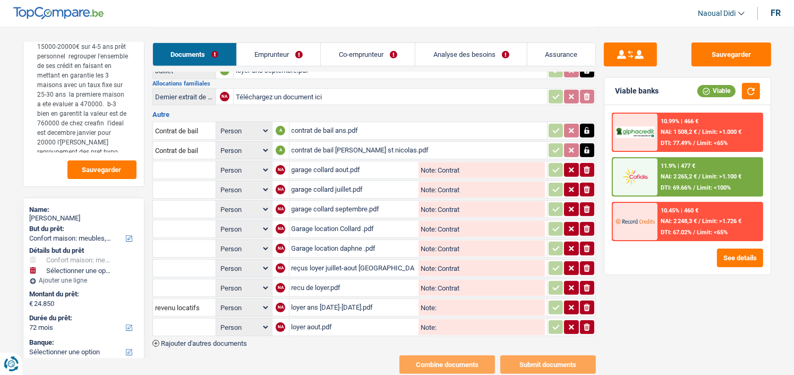
scroll to position [537, 0]
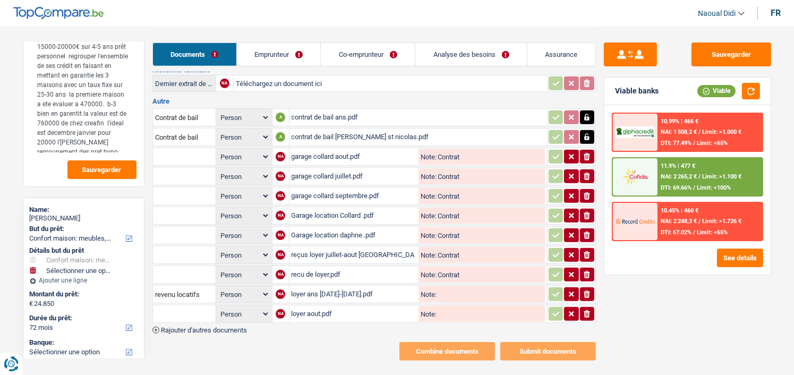
click at [222, 327] on span "Rajouter d'autres documents" at bounding box center [204, 330] width 86 height 7
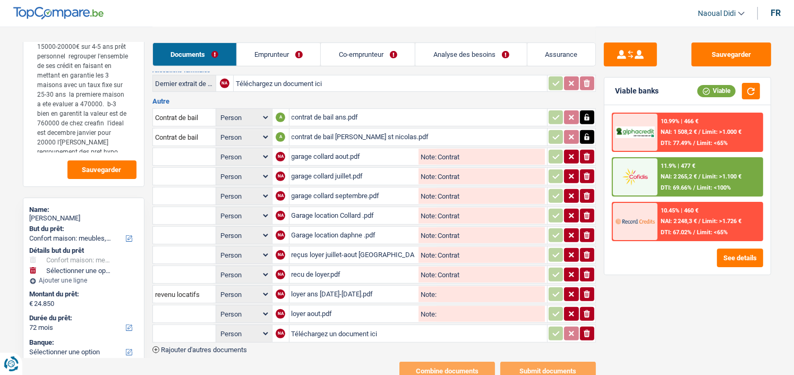
click at [290, 325] on td "Téléchargez un document ici" at bounding box center [418, 334] width 258 height 18
click at [311, 326] on input "Téléchargez un document ici" at bounding box center [418, 334] width 253 height 16
type input "C:\fakepath\loyer ans septembre (1).pdf"
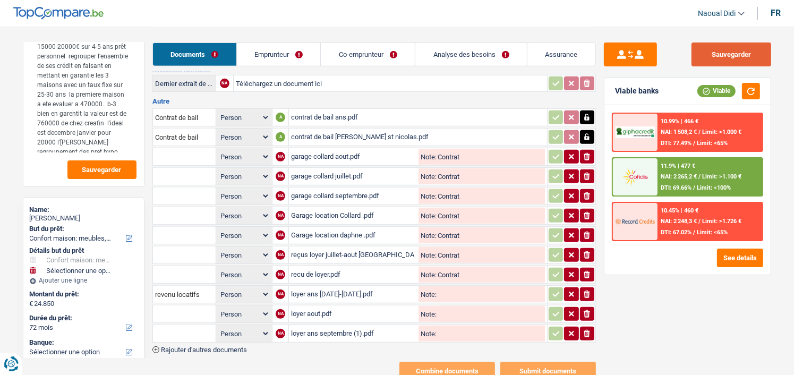
click at [729, 58] on button "Sauvegarder" at bounding box center [732, 54] width 80 height 24
click at [459, 286] on input "Note:" at bounding box center [491, 294] width 108 height 16
drag, startPoint x: 487, startPoint y: 277, endPoint x: 436, endPoint y: 274, distance: 50.5
click at [437, 286] on input "revenu locatif" at bounding box center [491, 294] width 108 height 16
type input "revenu locatif"
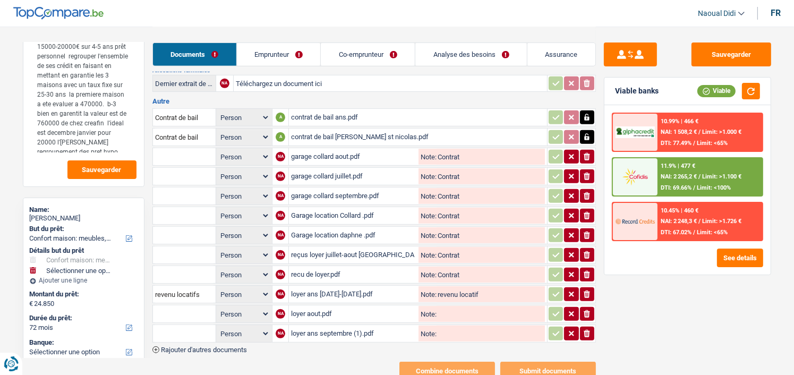
click at [452, 306] on input "Note:" at bounding box center [491, 314] width 108 height 16
paste input "revenu locatif"
type input "revenu locatif"
click at [452, 326] on input "Note:" at bounding box center [491, 334] width 108 height 16
paste input "revenu locatif"
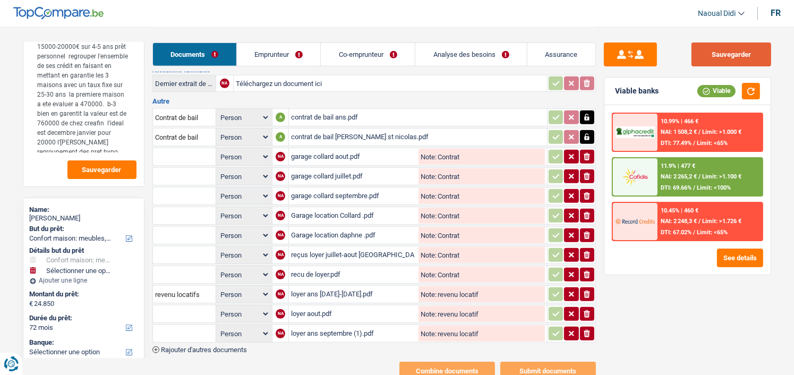
type input "revenu locatif"
click at [713, 56] on button "Sauvegarder" at bounding box center [732, 54] width 80 height 24
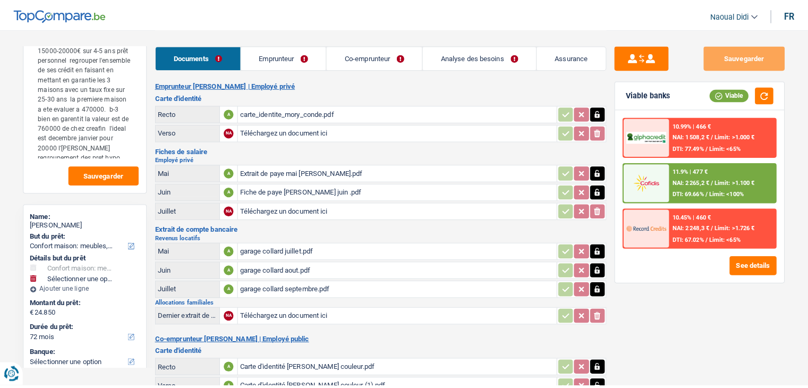
scroll to position [0, 0]
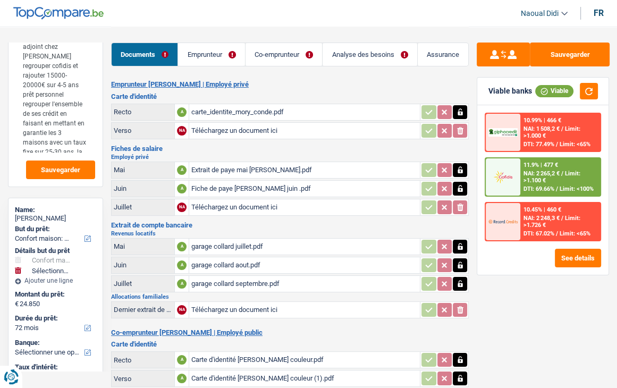
click at [384, 13] on header "Naoual Didi Se déconnecter fr" at bounding box center [308, 13] width 617 height 27
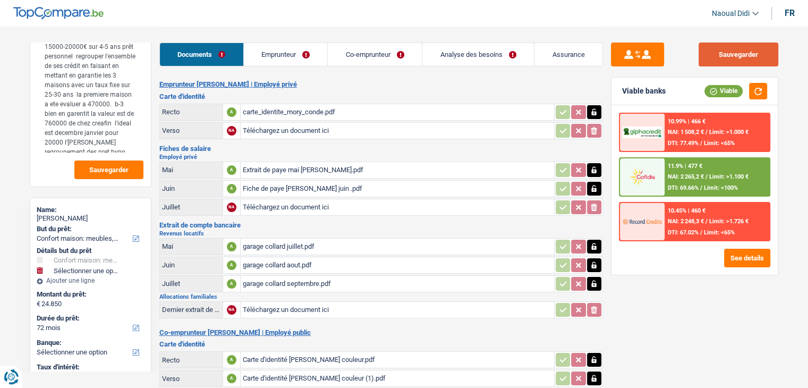
click at [732, 53] on button "Sauvegarder" at bounding box center [738, 54] width 80 height 24
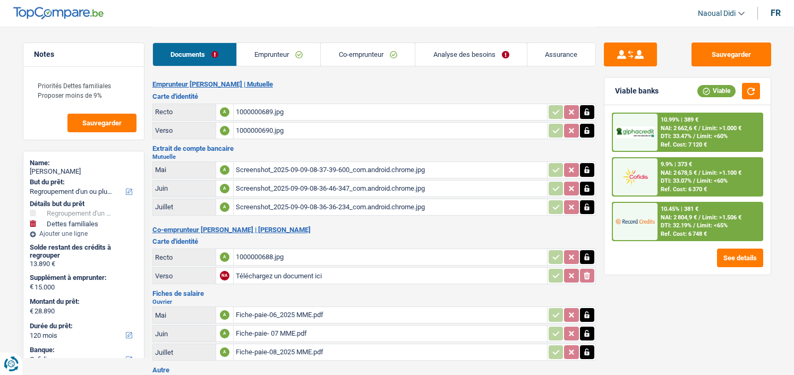
select select "refinancing"
select select "familyDebt"
select select "120"
select select "cofidis"
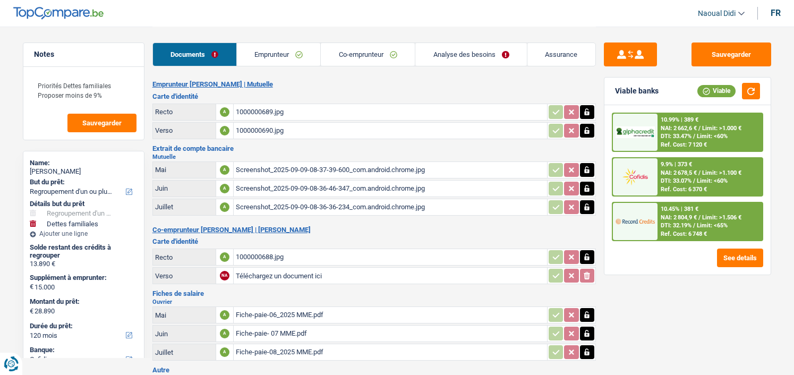
select select "32"
select select "single"
select select "ownerWithMortgage"
select select "BE"
select select "carLoan"
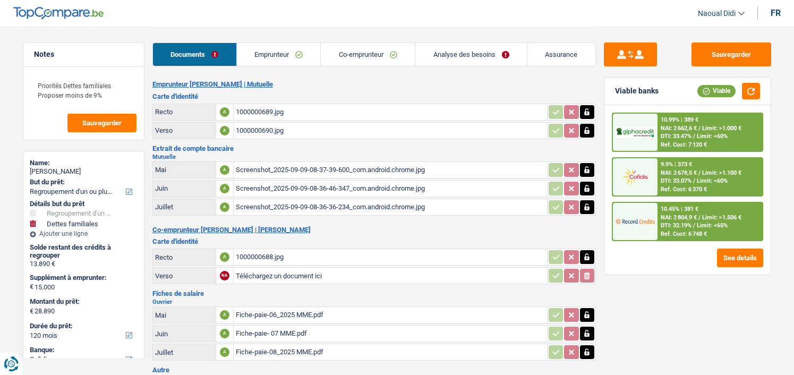
select select "60"
select select "cardOrCredit"
select select "carLoan"
select select "42"
select select "mortgage"
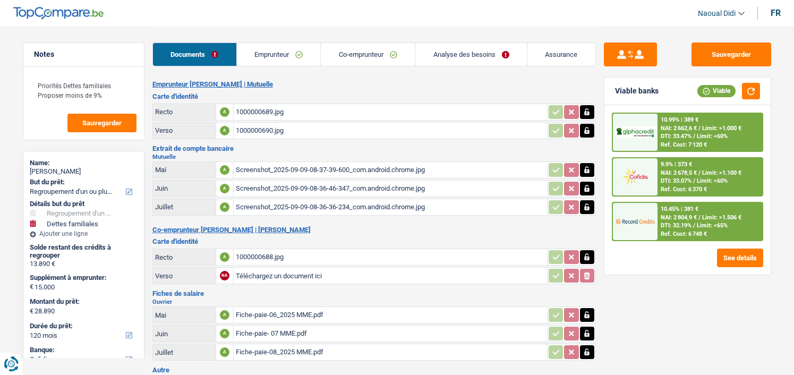
select select "300"
click at [269, 50] on link "Emprunteur" at bounding box center [279, 54] width 84 height 23
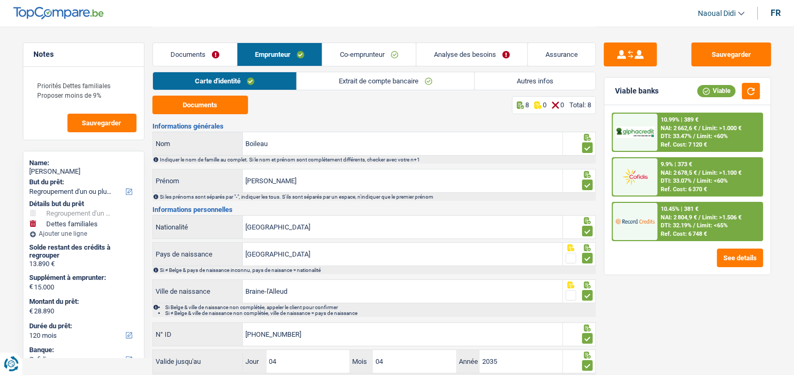
click at [518, 83] on link "Autres infos" at bounding box center [535, 81] width 121 height 18
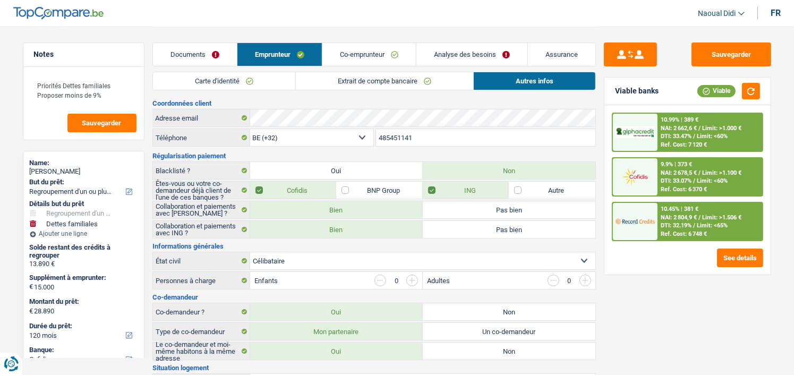
click at [206, 52] on link "Documents" at bounding box center [195, 54] width 84 height 23
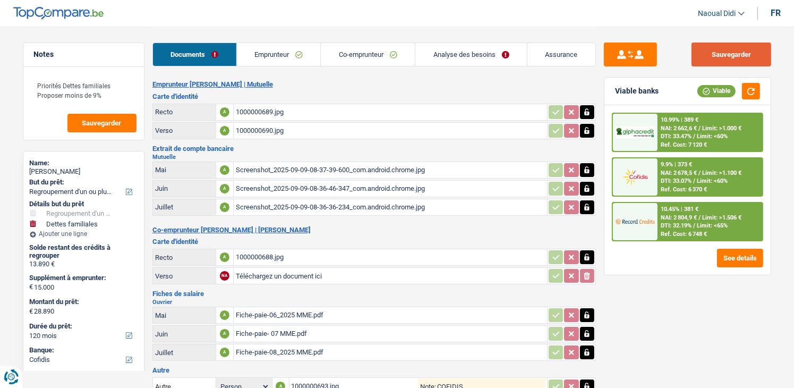
click at [724, 54] on button "Sauvegarder" at bounding box center [732, 54] width 80 height 24
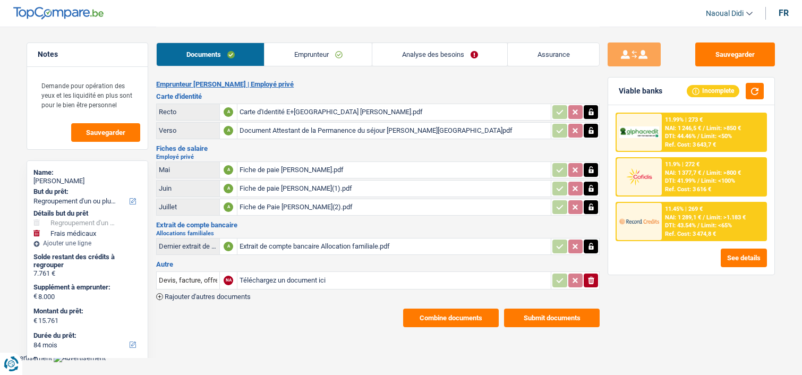
select select "refinancing"
select select "medical"
select select "84"
select select "record credits"
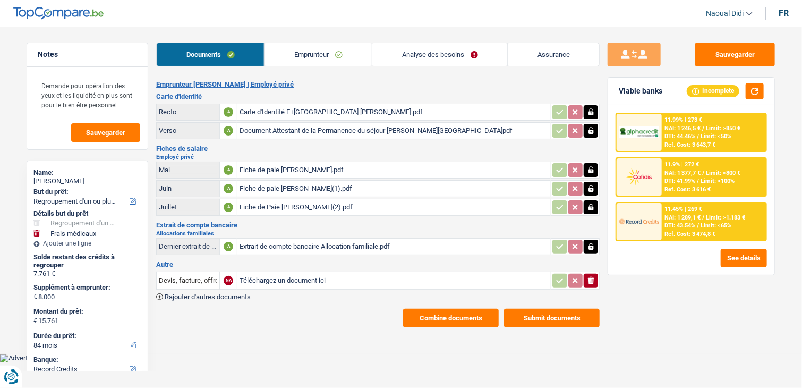
click at [319, 129] on div "Document Attestant de la Permanence du séjour [PERSON_NAME][GEOGRAPHIC_DATA]pdf" at bounding box center [394, 131] width 309 height 16
click at [344, 112] on div "Carte d'Identité E+[GEOGRAPHIC_DATA] [PERSON_NAME].pdf" at bounding box center [394, 112] width 309 height 16
click at [414, 54] on link "Analyse des besoins" at bounding box center [439, 54] width 135 height 23
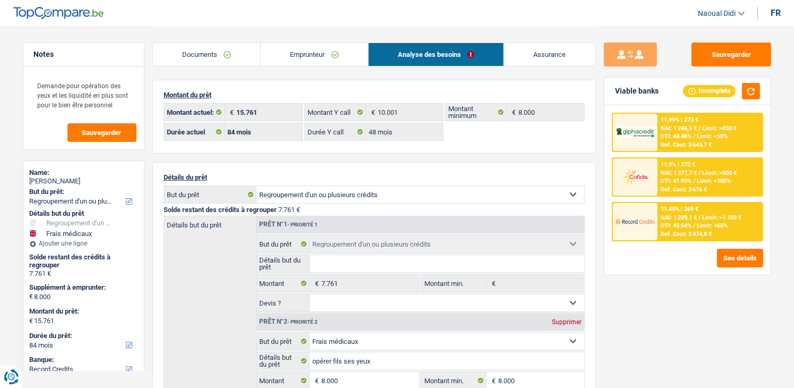
click at [315, 53] on link "Emprunteur" at bounding box center [314, 54] width 107 height 23
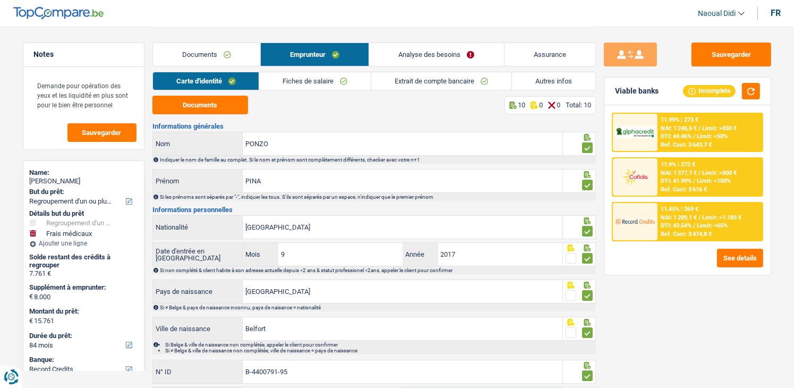
click at [567, 83] on link "Autres infos" at bounding box center [553, 81] width 83 height 18
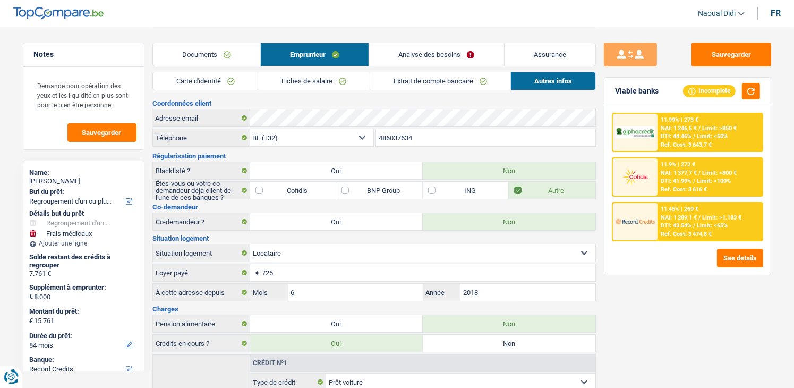
click at [312, 80] on link "Fiches de salaire" at bounding box center [314, 81] width 112 height 18
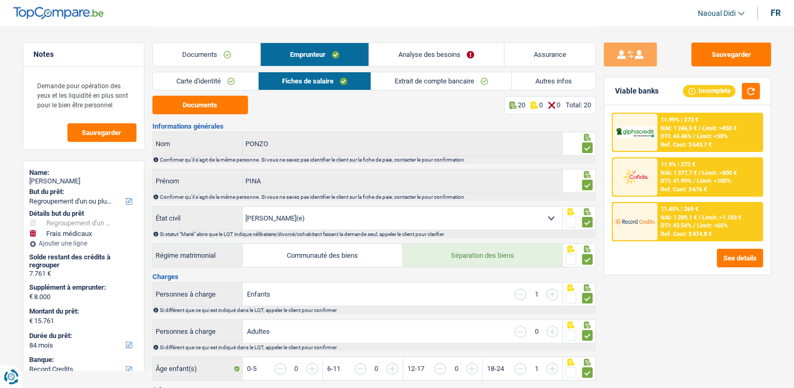
scroll to position [53, 0]
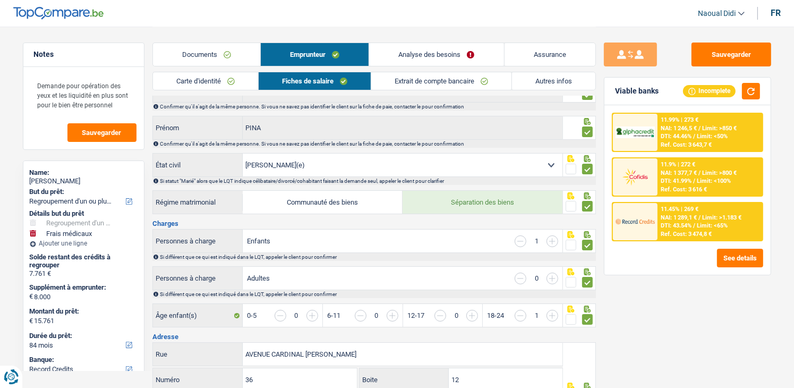
click at [344, 203] on label "Communauté des biens" at bounding box center [323, 202] width 160 height 23
click at [344, 203] on input "Communauté des biens" at bounding box center [323, 202] width 160 height 23
radio input "true"
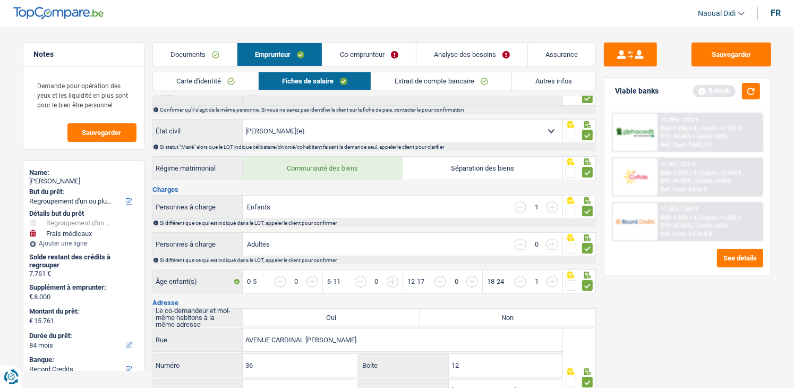
scroll to position [106, 0]
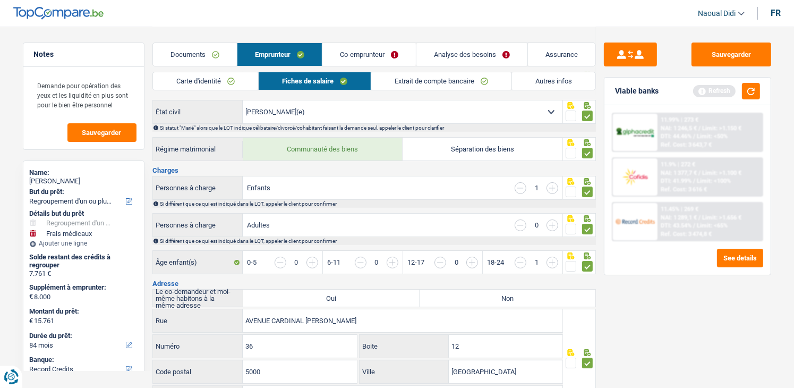
click at [363, 54] on link "Co-emprunteur" at bounding box center [368, 54] width 93 height 23
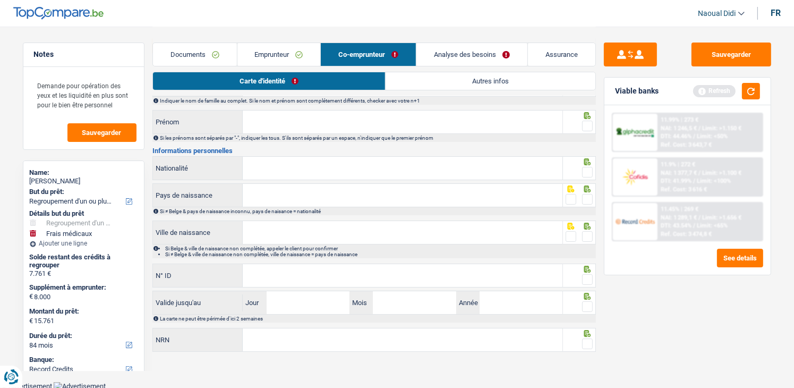
click at [184, 53] on link "Documents" at bounding box center [195, 54] width 84 height 23
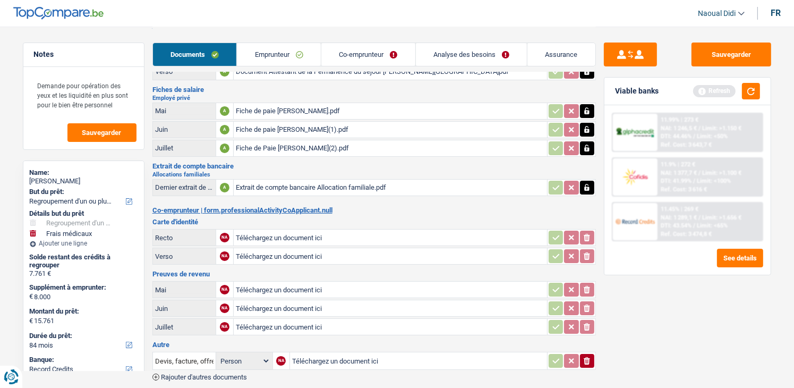
scroll to position [105, 0]
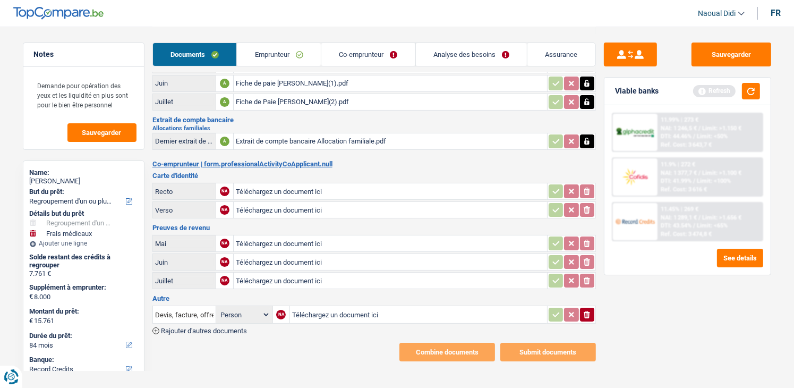
click at [295, 186] on input "Téléchargez un document ici" at bounding box center [390, 191] width 309 height 16
click at [250, 185] on input "Téléchargez un document ici" at bounding box center [390, 191] width 309 height 16
type input "C:\fakepath\Carte d'Identité Belge [PERSON_NAME].pdf"
click at [296, 187] on div "Carte d'Identité Belge [PERSON_NAME].pdf" at bounding box center [390, 191] width 309 height 16
click at [302, 235] on input "Téléchargez un document ici" at bounding box center [390, 243] width 309 height 16
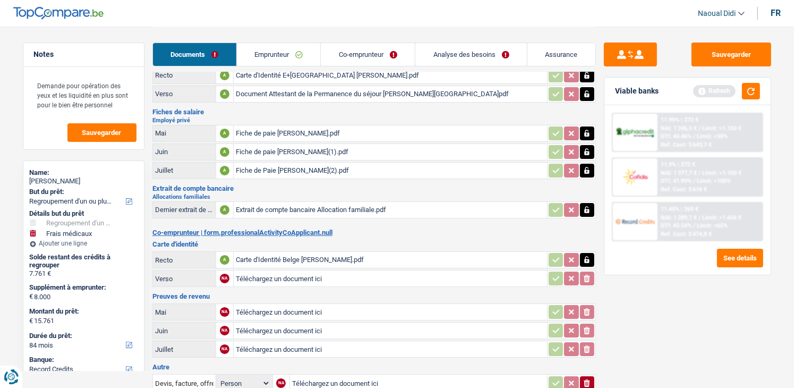
scroll to position [0, 0]
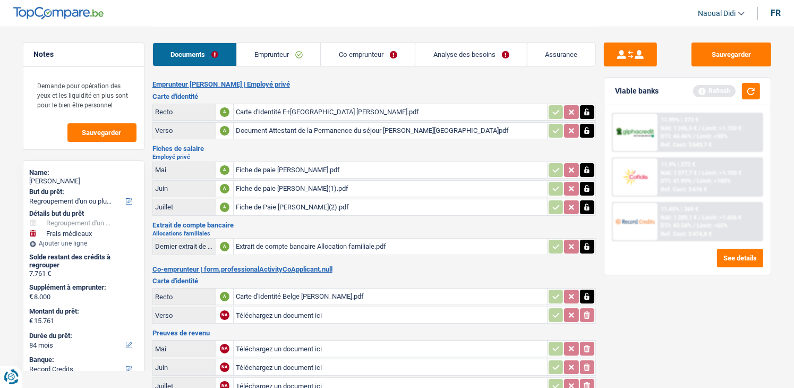
click at [296, 295] on div "Carte d'Identité Belge [PERSON_NAME].pdf" at bounding box center [390, 296] width 309 height 16
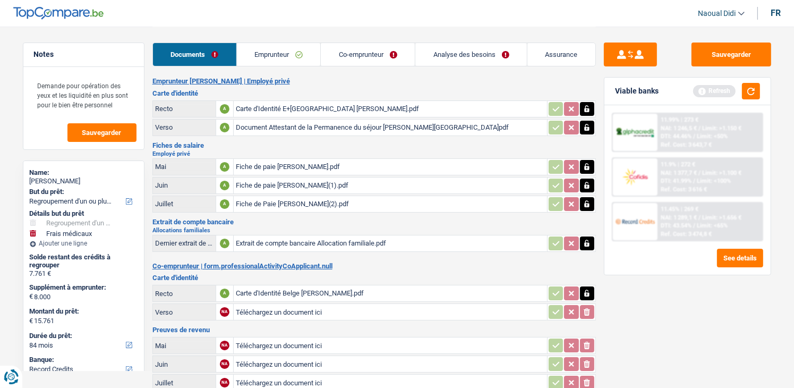
scroll to position [105, 0]
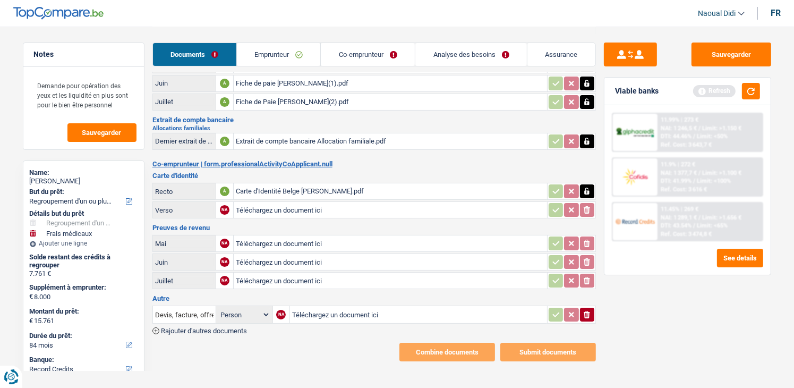
click at [287, 237] on input "Téléchargez un document ici" at bounding box center [390, 243] width 309 height 16
type input "C:\fakepath\Fiche de Paie LE FONTILOY mois d'Aout.pdf"
click at [306, 255] on input "Téléchargez un document ici" at bounding box center [390, 262] width 309 height 16
click at [590, 240] on icon "button" at bounding box center [587, 243] width 8 height 11
click at [590, 240] on icon "ionicons-v5-e" at bounding box center [587, 243] width 8 height 11
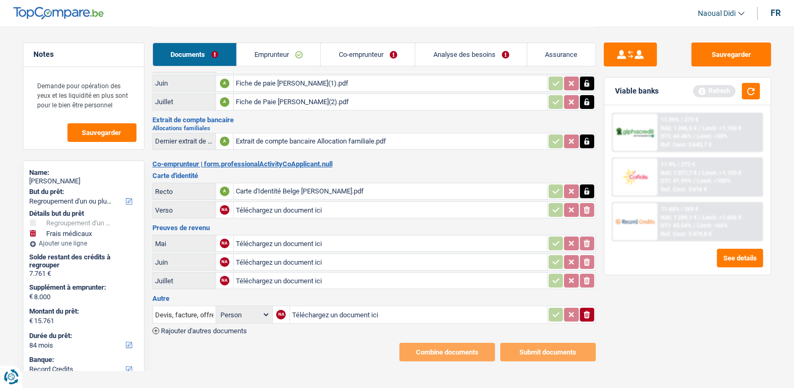
click at [315, 272] on input "Téléchargez un document ici" at bounding box center [390, 280] width 309 height 16
type input "C:\fakepath\Fiche de Paie LE FONTILOY mois d'Aout.pdf"
click at [291, 255] on input "Téléchargez un document ici" at bounding box center [390, 262] width 309 height 16
type input "C:\fakepath\Fiche de Paie LE FONTILOY mois de Juillet.pdf"
click at [299, 236] on input "Téléchargez un document ici" at bounding box center [390, 243] width 309 height 16
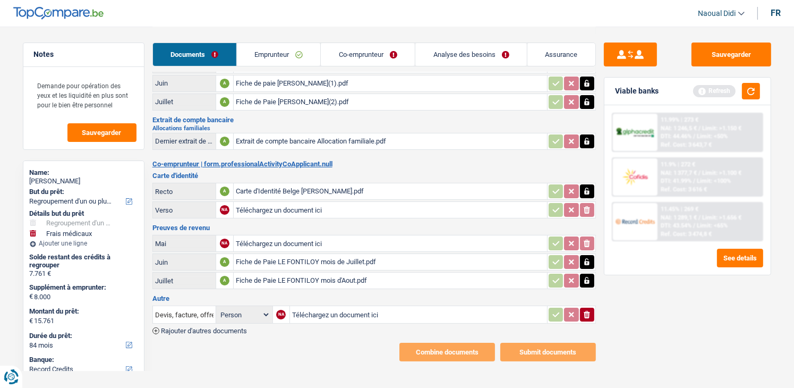
type input "C:\fakepath\Fiche de Paie LE FONTILOY mois de Juin.pdf"
click at [321, 306] on input "Téléchargez un document ici" at bounding box center [418, 314] width 253 height 16
click at [234, 327] on span "Rajouter d'autres documents" at bounding box center [204, 330] width 86 height 7
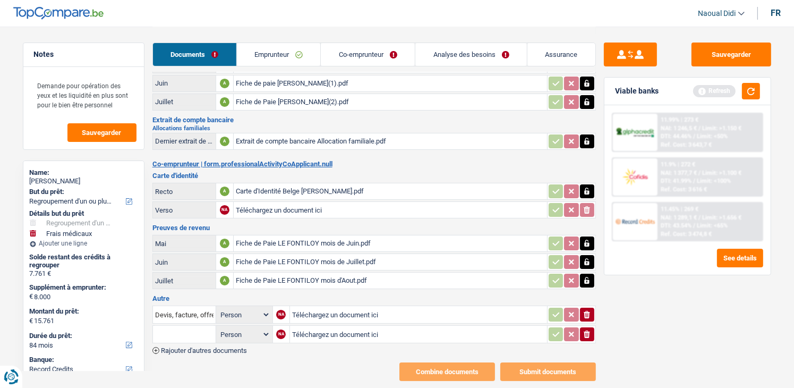
click at [206, 326] on input "text" at bounding box center [184, 334] width 58 height 17
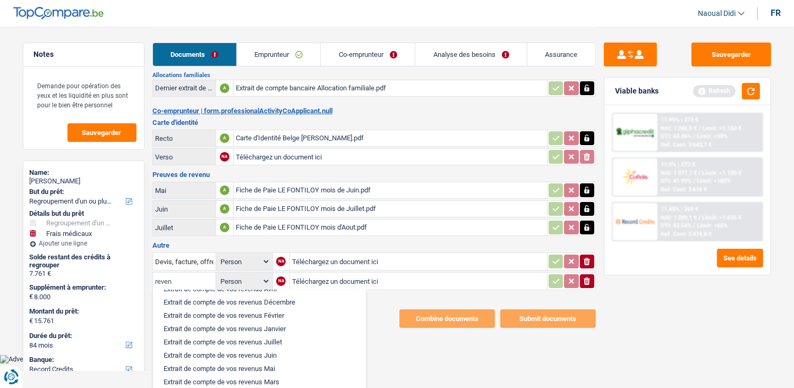
scroll to position [75, 0]
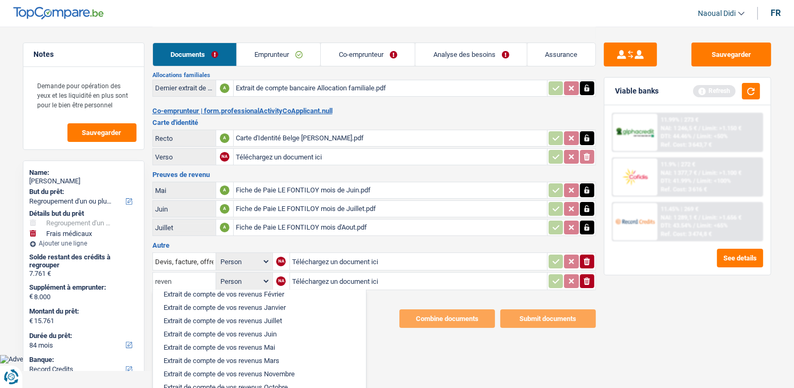
type input "reven"
click at [453, 355] on html "Vous avez le contrôle de vos données Nous utilisons des cookies, tout comme nos…" at bounding box center [397, 103] width 794 height 522
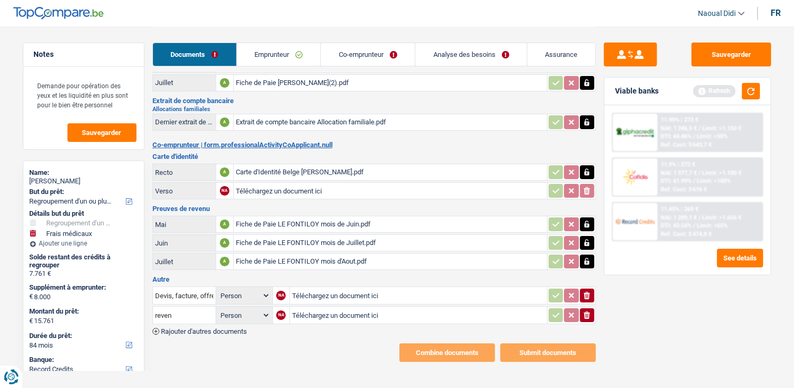
click at [336, 307] on input "Téléchargez un document ici" at bounding box center [418, 315] width 253 height 16
type input "C:\fakepath\Fiche de SLG WALLONIE mois de Juillet.pdf"
click at [220, 328] on span "Rajouter d'autres documents" at bounding box center [204, 331] width 86 height 7
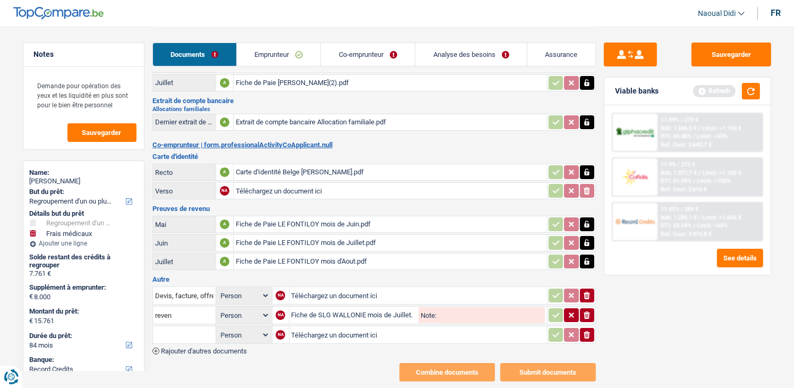
click at [312, 327] on input "Téléchargez un document ici" at bounding box center [418, 335] width 253 height 16
type input "C:\fakepath\Fiche de Paie SLG WALLONIE mois d'Aout.pdf"
click at [466, 307] on input "Note:" at bounding box center [491, 315] width 108 height 16
drag, startPoint x: 455, startPoint y: 307, endPoint x: 435, endPoint y: 302, distance: 20.4
click at [435, 307] on div "Note: Job 2" at bounding box center [482, 315] width 126 height 16
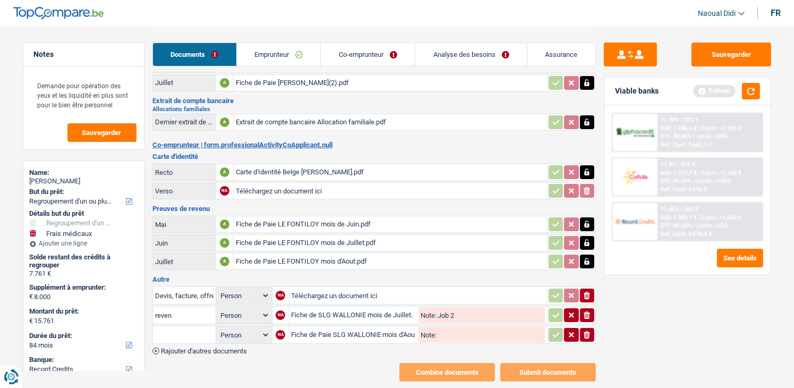
type input "Job 2"
click at [451, 327] on input "Note:" at bounding box center [491, 335] width 108 height 16
paste input "Job 2"
type input "Job 2"
click at [720, 58] on button "Sauvegarder" at bounding box center [732, 54] width 80 height 24
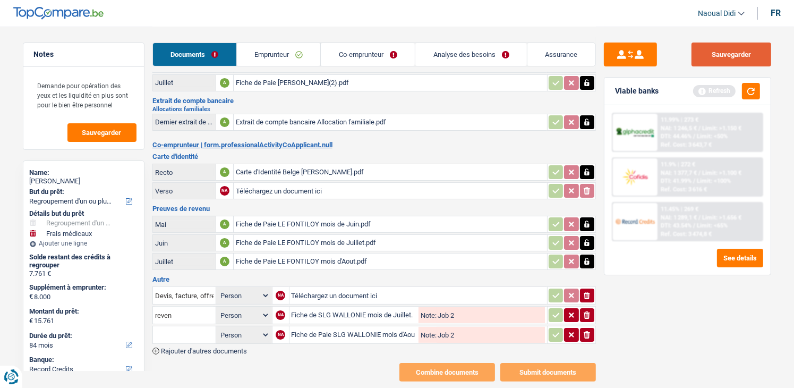
click at [714, 45] on button "Sauvegarder" at bounding box center [732, 54] width 80 height 24
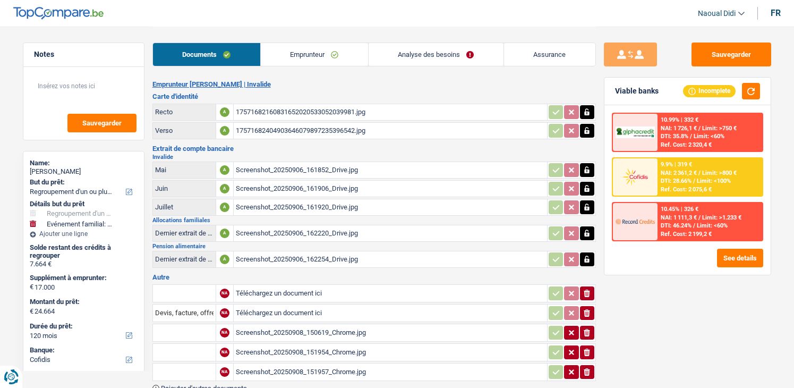
select select "refinancing"
select select "familyEvent"
select select "120"
select select "cofidis"
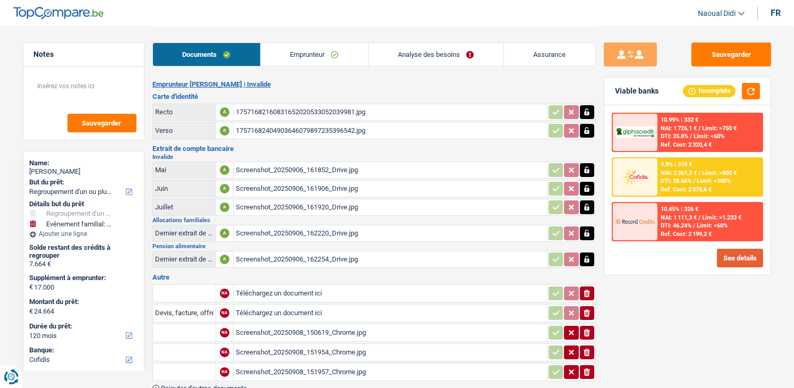
click at [750, 265] on button "See details" at bounding box center [740, 258] width 46 height 19
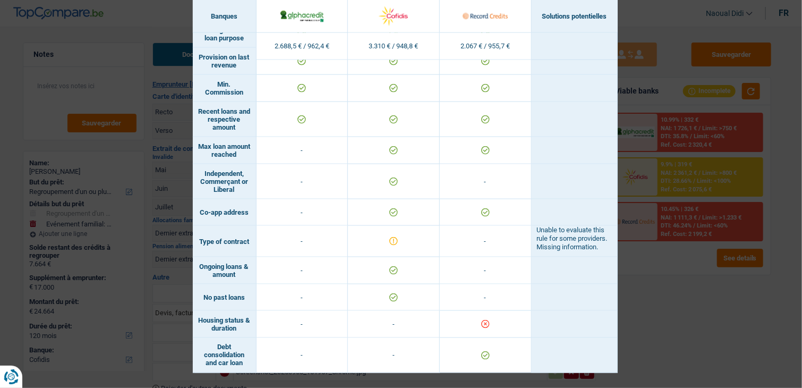
scroll to position [703, 0]
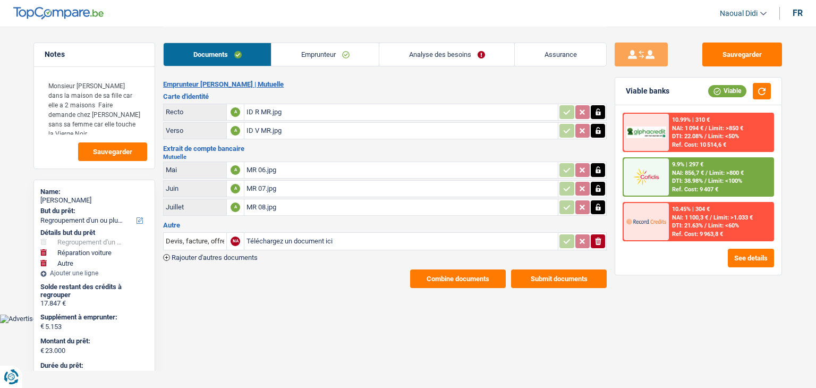
select select "refinancing"
select select "carRepair"
select select "other"
select select "120"
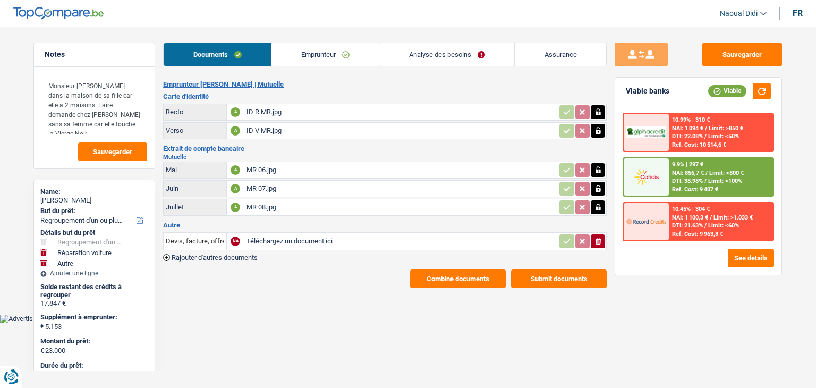
select select "cofidis"
select select "120"
select select "refinancing"
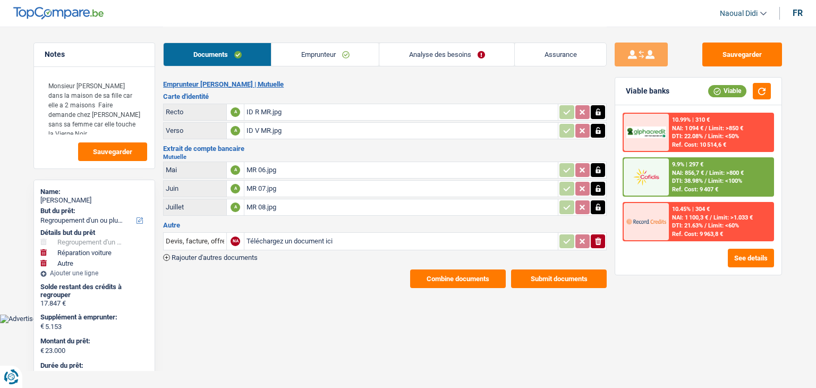
select select "carRepair"
select select "false"
select select "other"
select select "120"
click at [445, 53] on link "Analyse des besoins" at bounding box center [446, 54] width 135 height 23
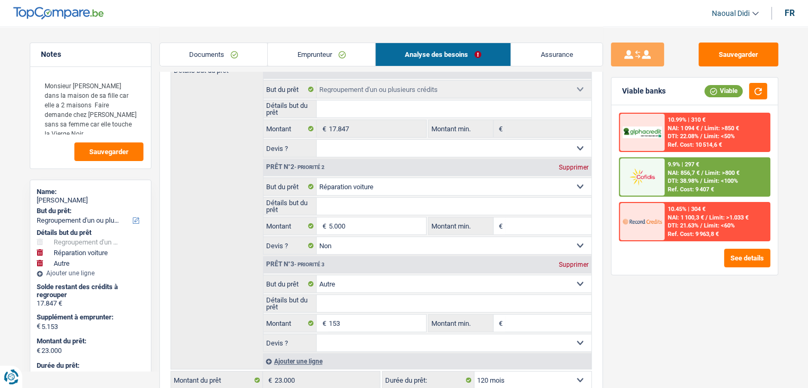
scroll to position [212, 0]
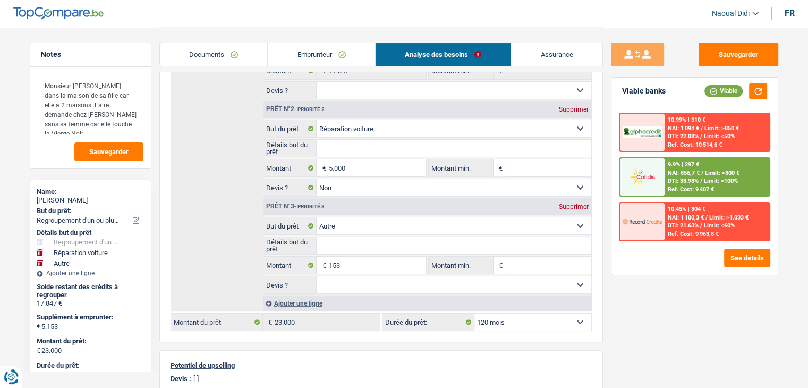
click at [565, 204] on div "Supprimer" at bounding box center [573, 206] width 35 height 6
type input "5.000"
type input "22.847"
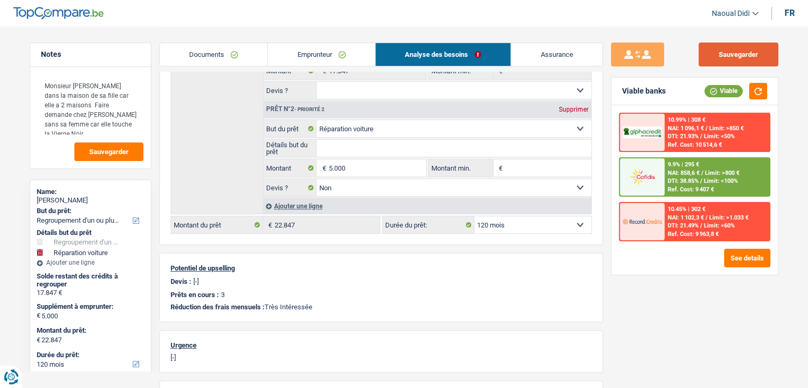
click at [731, 64] on button "Sauvegarder" at bounding box center [738, 54] width 80 height 24
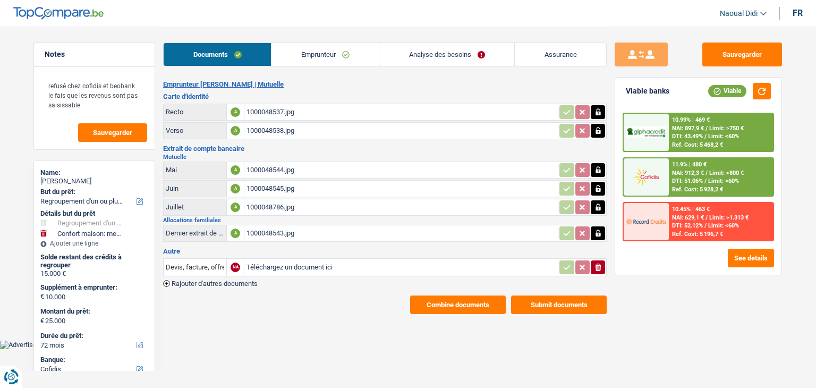
select select "refinancing"
select select "household"
select select "72"
select select "cofidis"
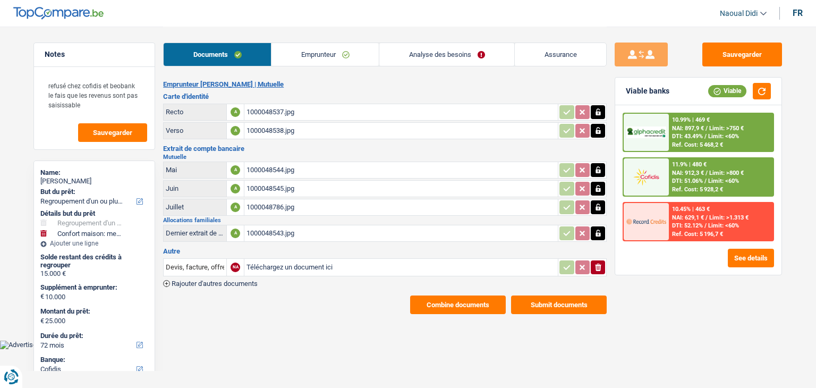
select select "72"
select select "refinancing"
select select "yes"
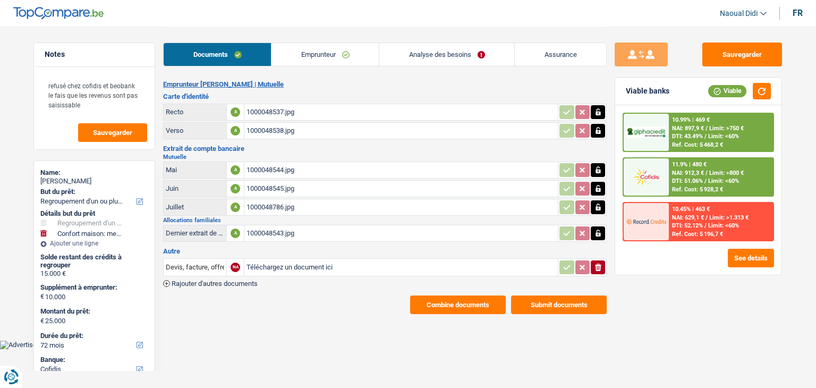
select select "household"
select select "false"
select select "72"
click at [451, 62] on link "Analyse des besoins" at bounding box center [446, 54] width 135 height 23
